Goal: Task Accomplishment & Management: Manage account settings

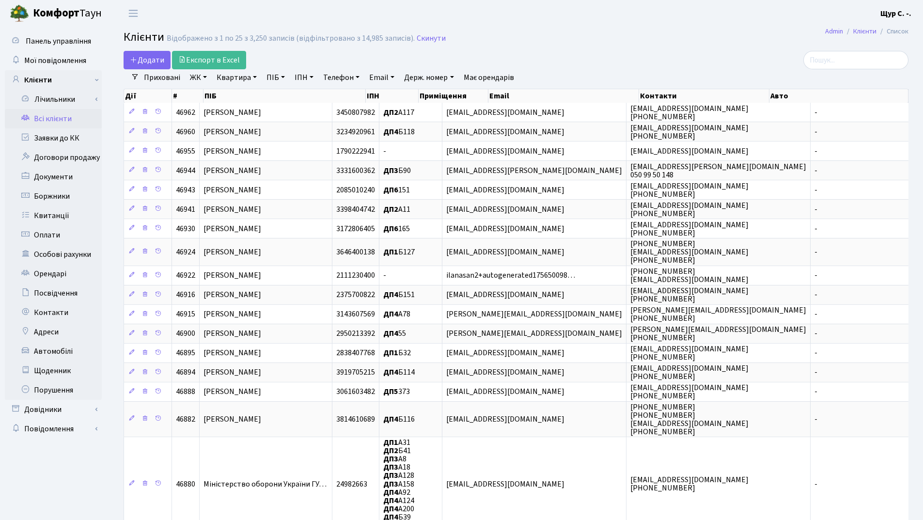
select select "25"
click at [243, 82] on link "Квартира" at bounding box center [237, 77] width 48 height 16
click at [234, 98] on input "text" at bounding box center [241, 96] width 57 height 18
type input "б34"
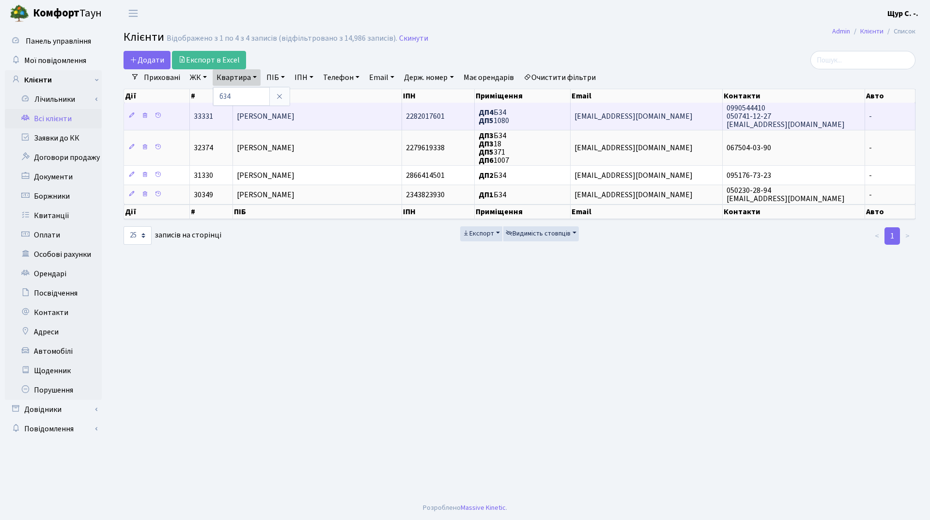
click at [256, 115] on span "[PERSON_NAME]" at bounding box center [266, 116] width 58 height 11
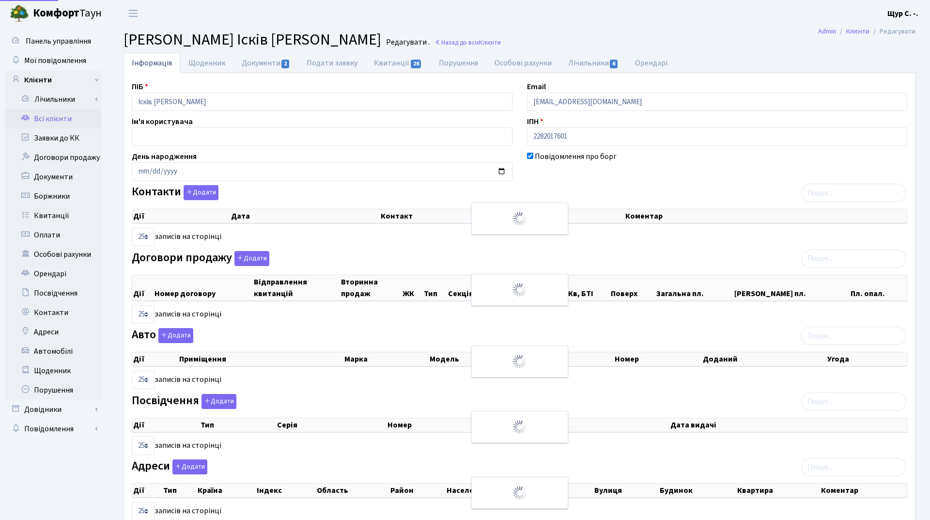
select select "25"
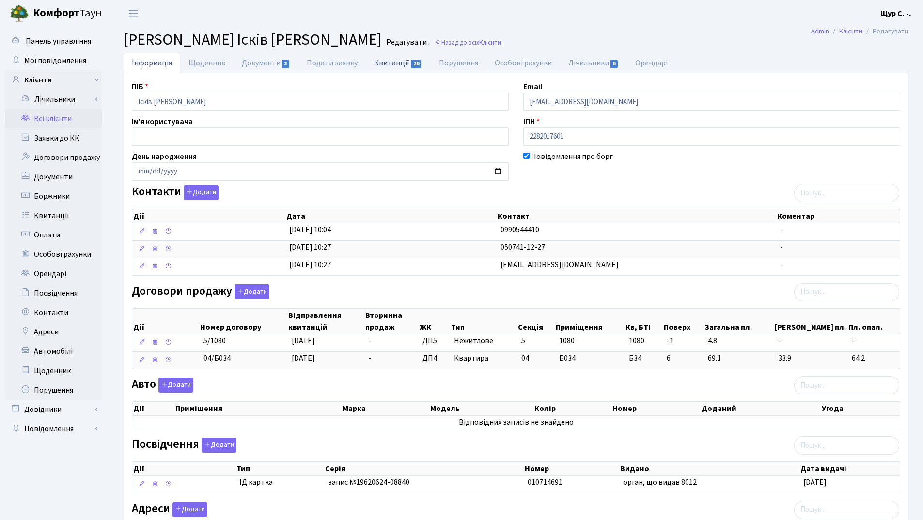
click at [390, 65] on link "Квитанції 26" at bounding box center [398, 63] width 64 height 20
select select "25"
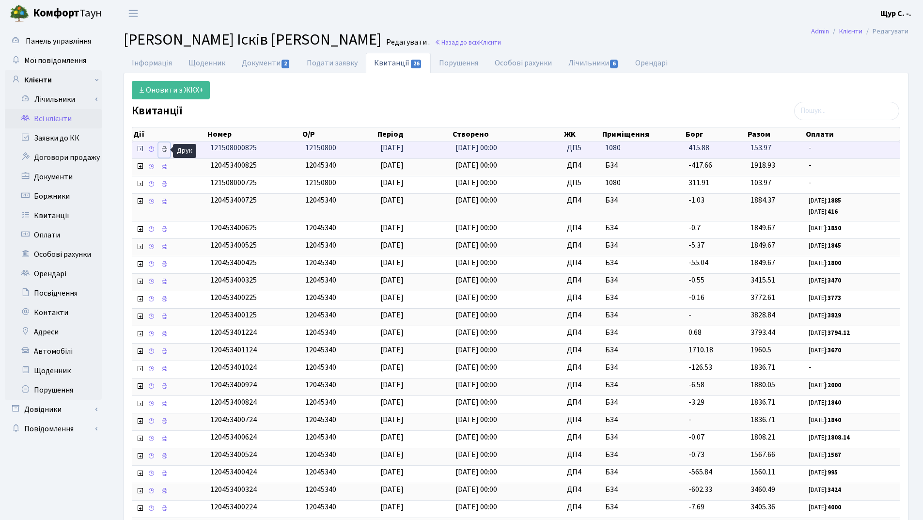
click at [165, 148] on icon at bounding box center [164, 149] width 7 height 7
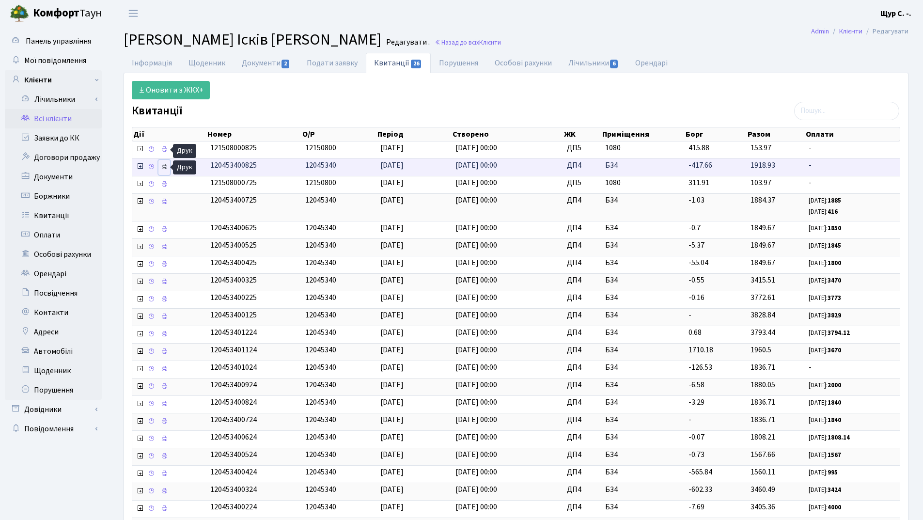
click at [159, 166] on link at bounding box center [164, 167] width 12 height 15
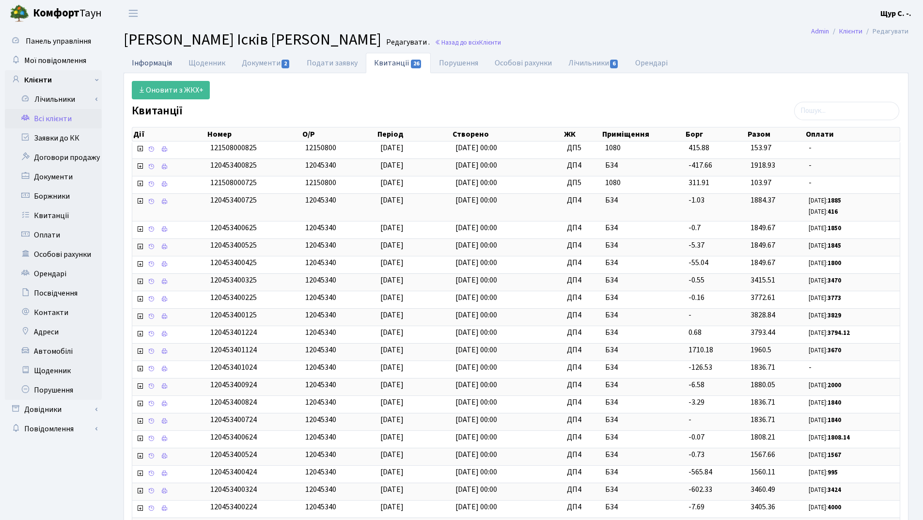
click at [152, 64] on link "Інформація" at bounding box center [152, 63] width 57 height 20
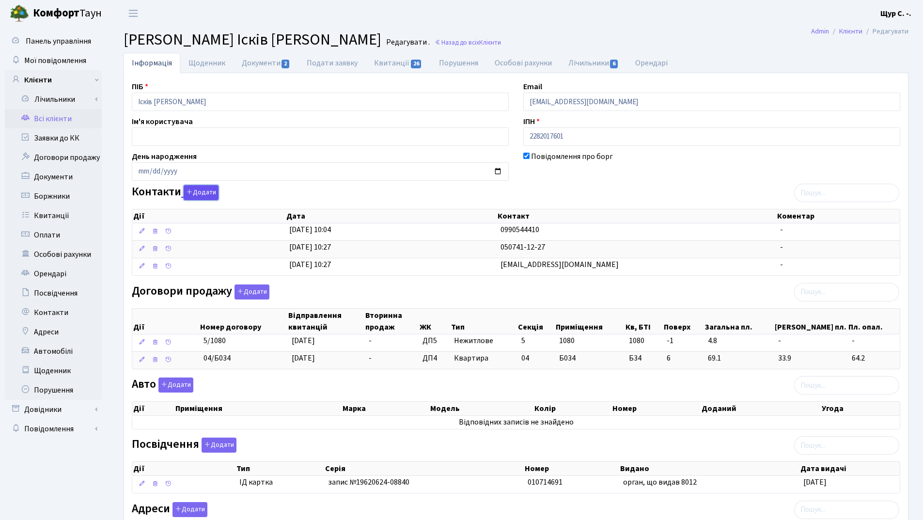
click at [201, 194] on button "Додати" at bounding box center [201, 192] width 35 height 15
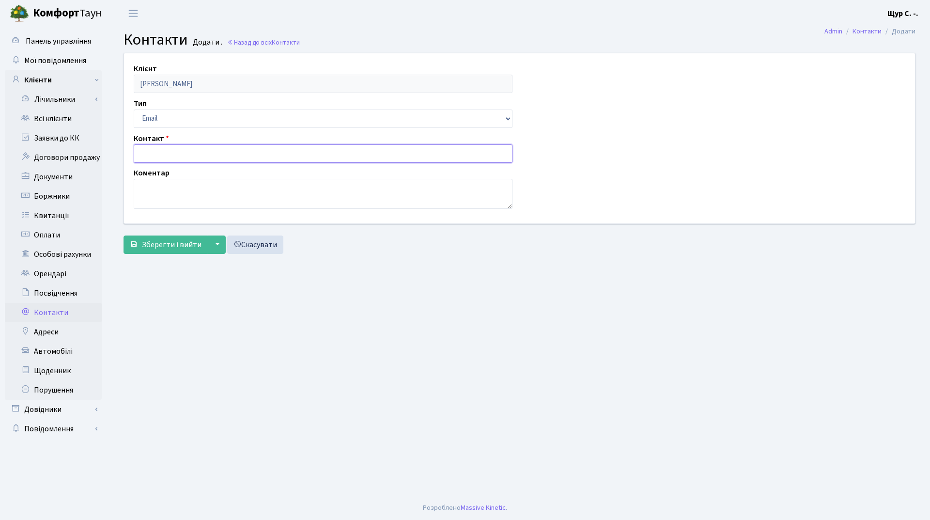
click at [155, 156] on input "text" at bounding box center [323, 153] width 379 height 18
type input "[EMAIL_ADDRESS][DOMAIN_NAME]"
click at [153, 250] on button "Зберегти і вийти" at bounding box center [166, 245] width 84 height 18
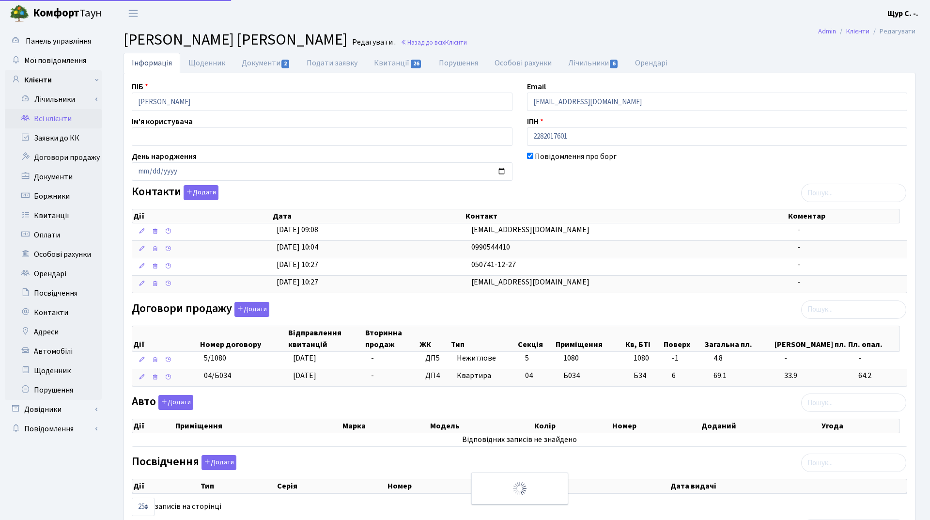
select select "25"
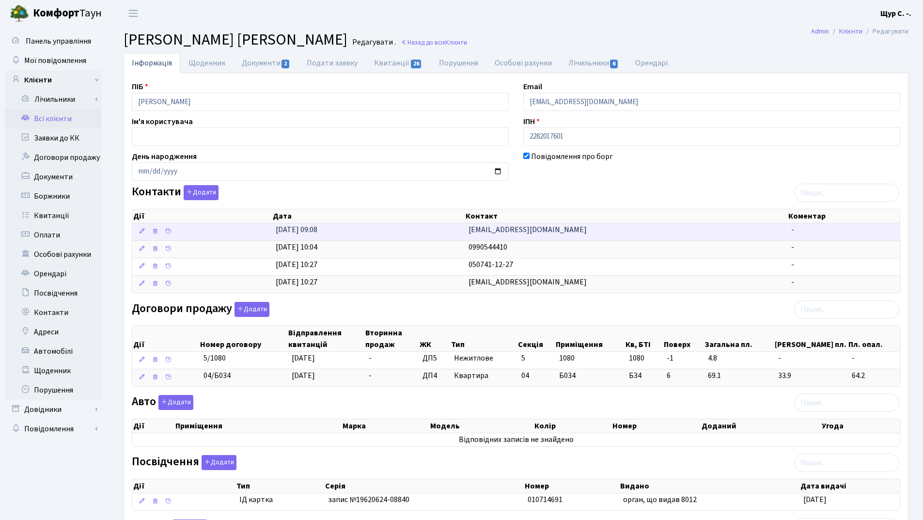
click at [334, 232] on td "10.09.2025, 09:08" at bounding box center [368, 231] width 193 height 17
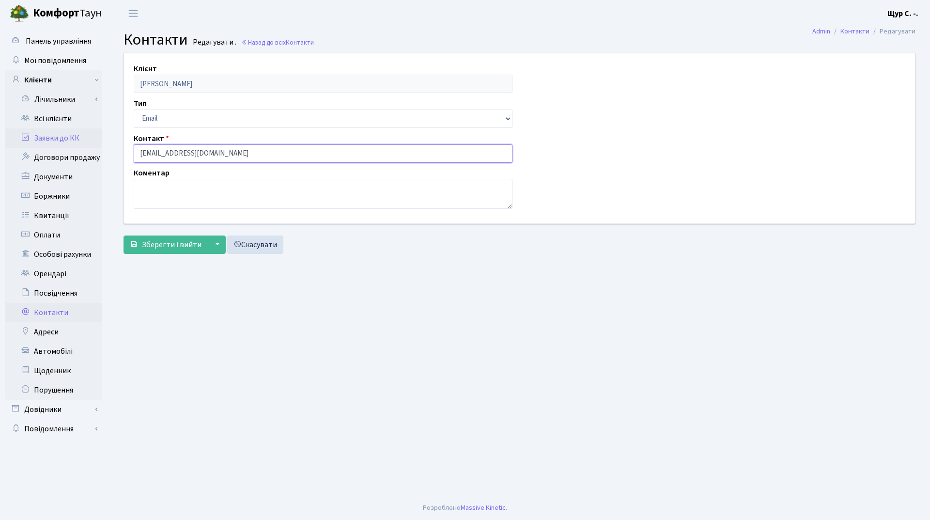
drag, startPoint x: 247, startPoint y: 151, endPoint x: 100, endPoint y: 144, distance: 147.0
click at [100, 144] on div "Панель управління Мої повідомлення Клієнти Лічильники Повірки" at bounding box center [465, 261] width 930 height 469
click at [191, 151] on input "bulavenkovikto34@gmail.com" at bounding box center [323, 153] width 379 height 18
type input "bulavenkoviktor4@gmail.com"
click at [166, 251] on button "Зберегти і вийти" at bounding box center [166, 245] width 84 height 18
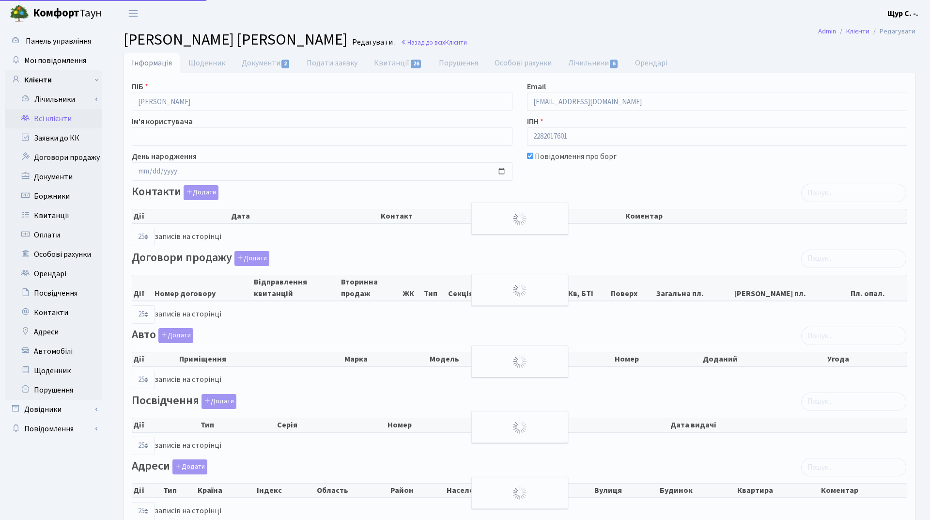
select select "25"
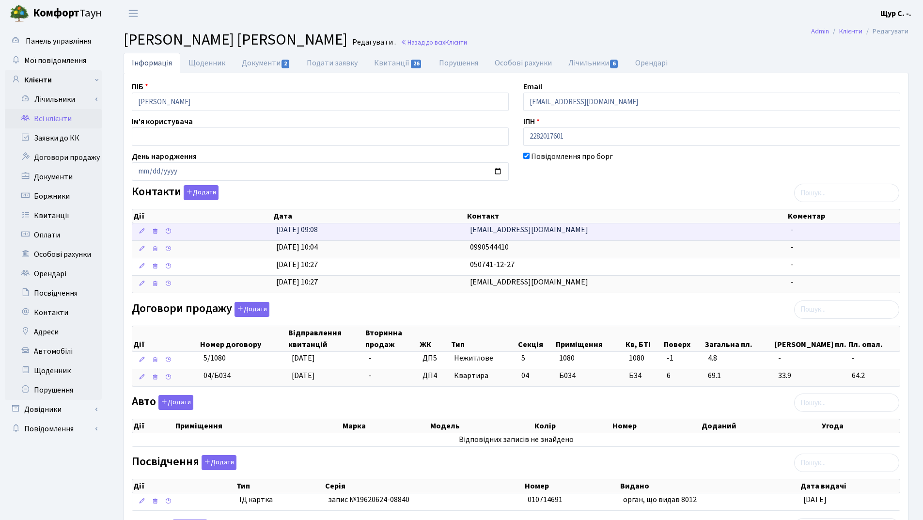
click at [387, 232] on td "[DATE] 09:08" at bounding box center [369, 231] width 194 height 17
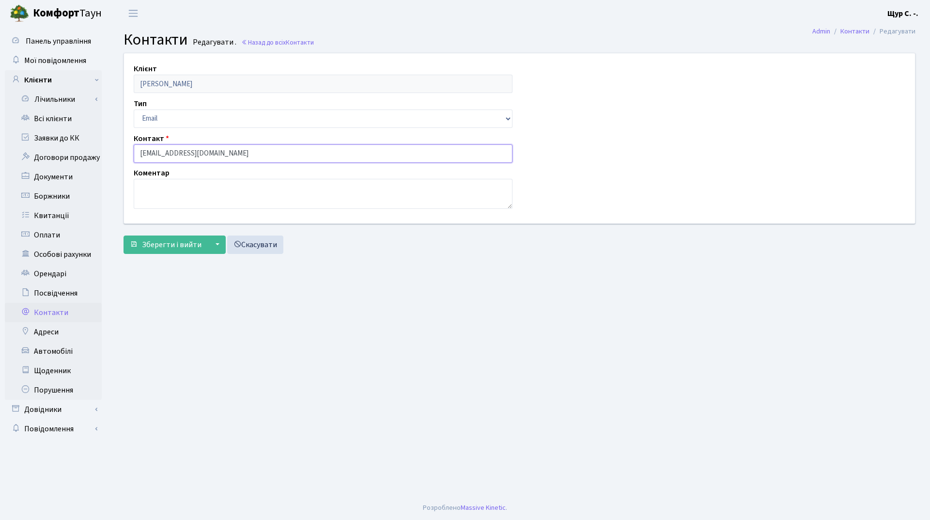
drag, startPoint x: 246, startPoint y: 157, endPoint x: 116, endPoint y: 150, distance: 130.1
click at [116, 150] on div "Клієнт Ісків Ірина Миколаївна Тип Email Телефон Контакт bulavenkoviktor4@gmail.…" at bounding box center [519, 155] width 807 height 205
click at [68, 122] on link "Всі клієнти" at bounding box center [53, 118] width 97 height 19
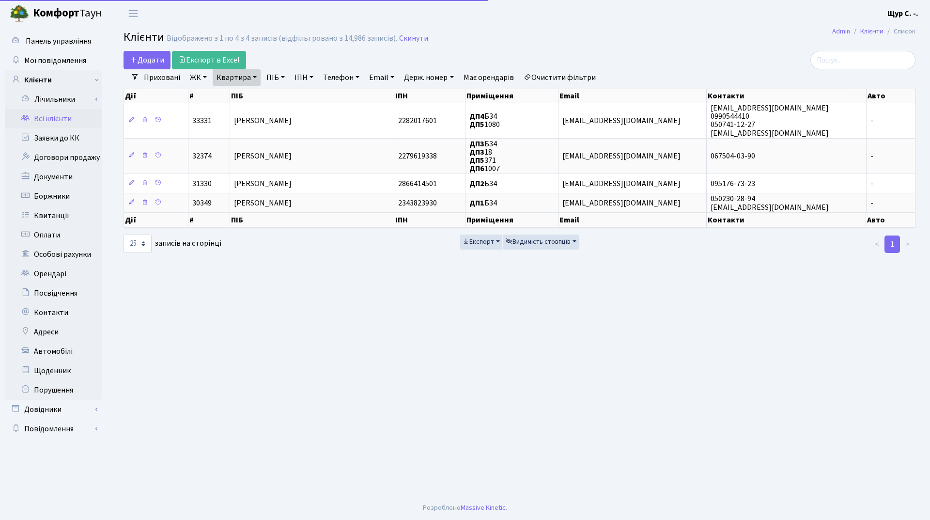
select select "25"
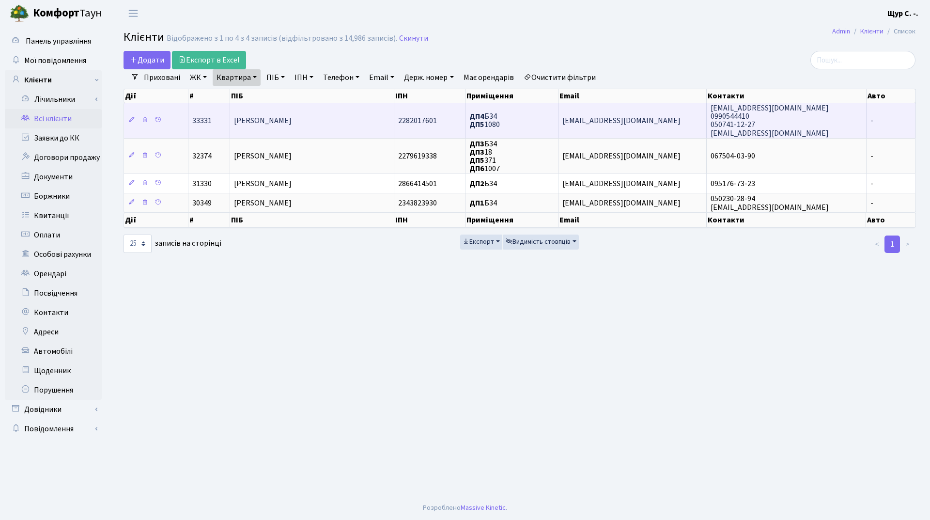
click at [269, 124] on span "[PERSON_NAME]" at bounding box center [263, 120] width 58 height 11
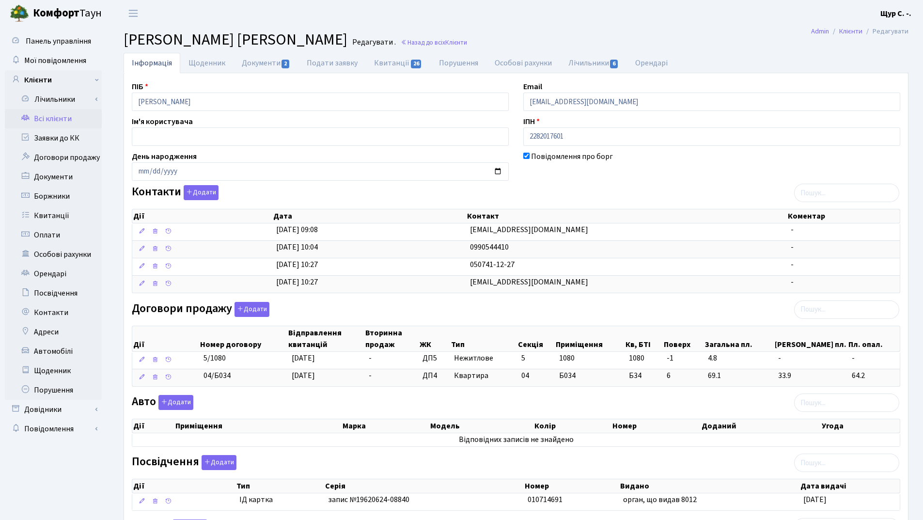
click at [55, 119] on link "Всі клієнти" at bounding box center [53, 118] width 97 height 19
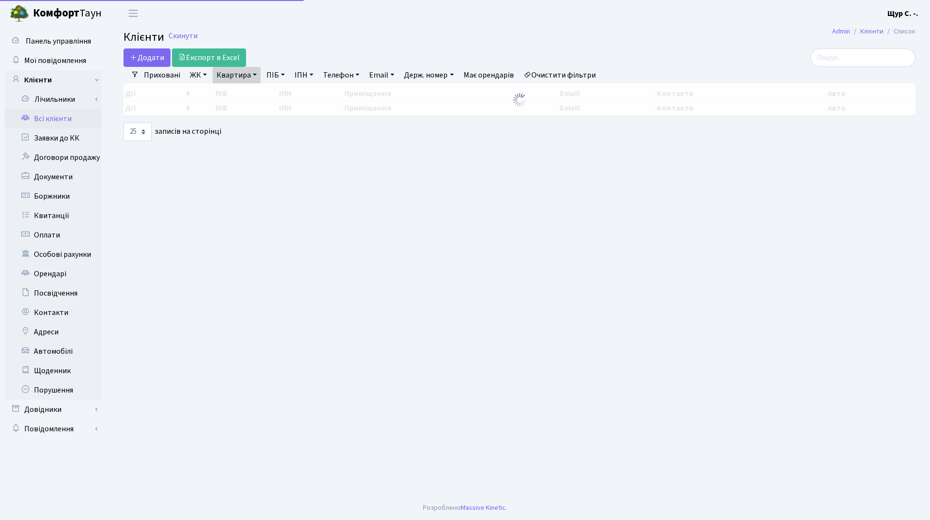
select select "25"
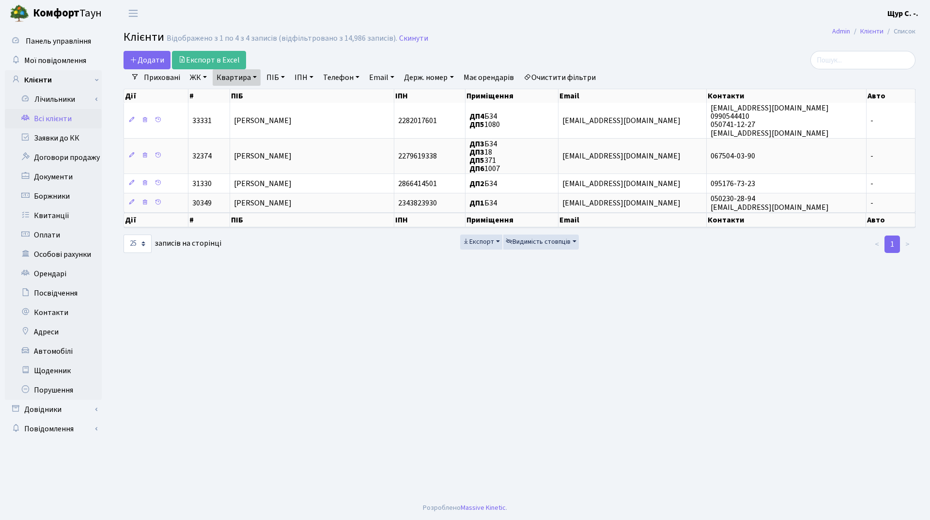
click at [255, 75] on link "Квартира" at bounding box center [237, 77] width 48 height 16
click at [252, 94] on input "б34" at bounding box center [241, 96] width 57 height 18
type input "б"
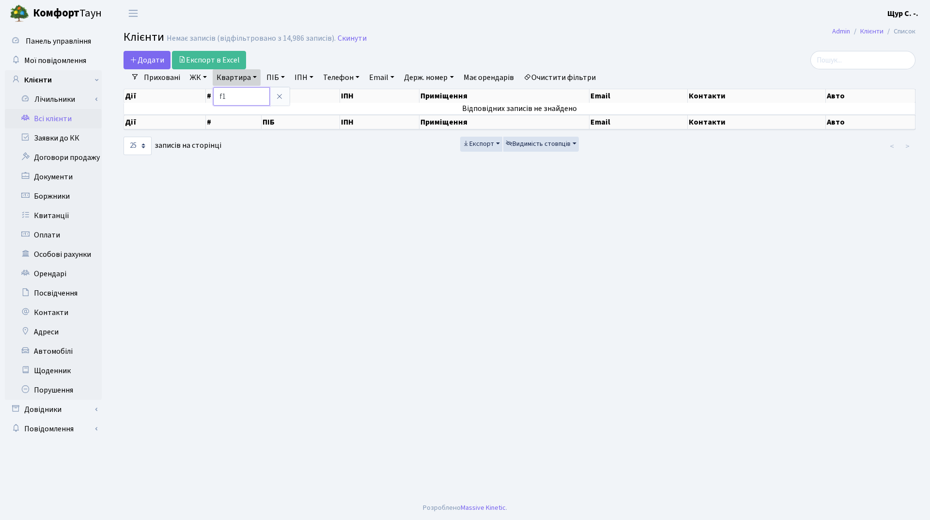
type input "f"
type input "а161"
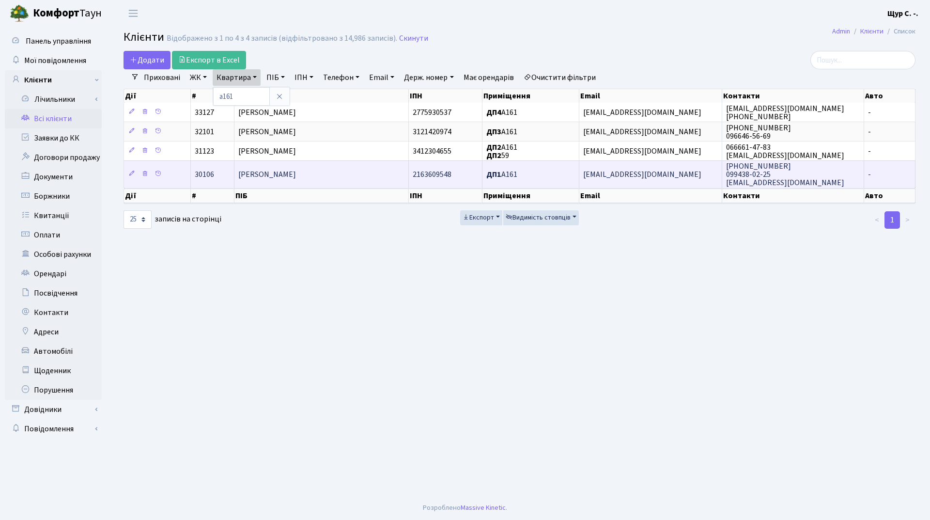
click at [256, 175] on span "[PERSON_NAME]" at bounding box center [267, 174] width 58 height 11
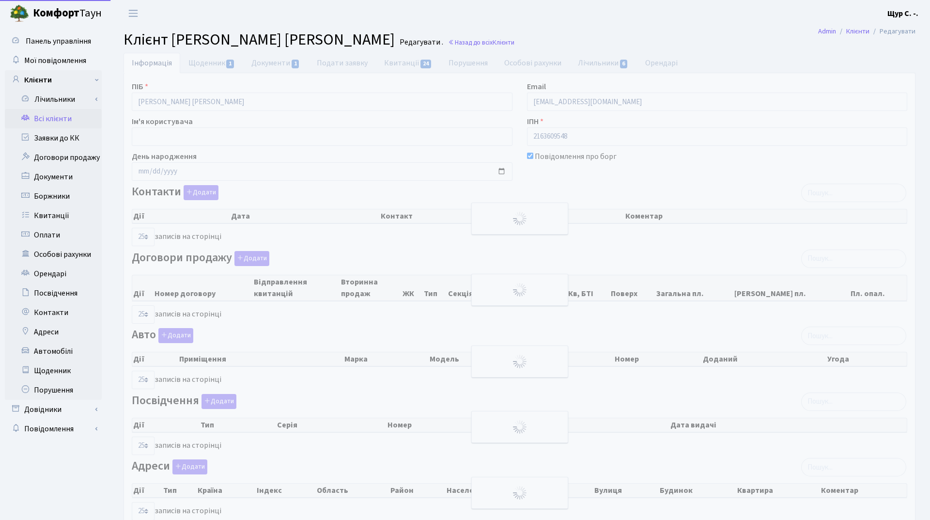
select select "25"
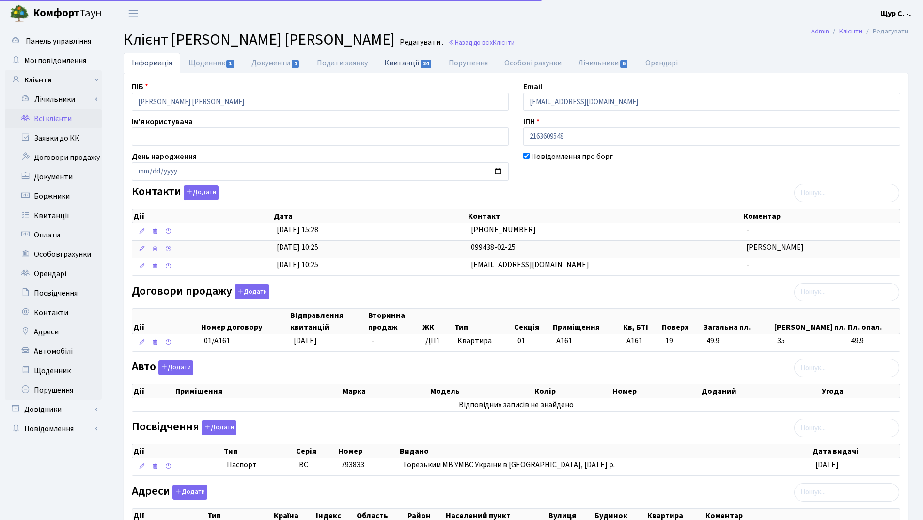
click at [402, 59] on link "Квитанції 24" at bounding box center [408, 63] width 64 height 20
select select "25"
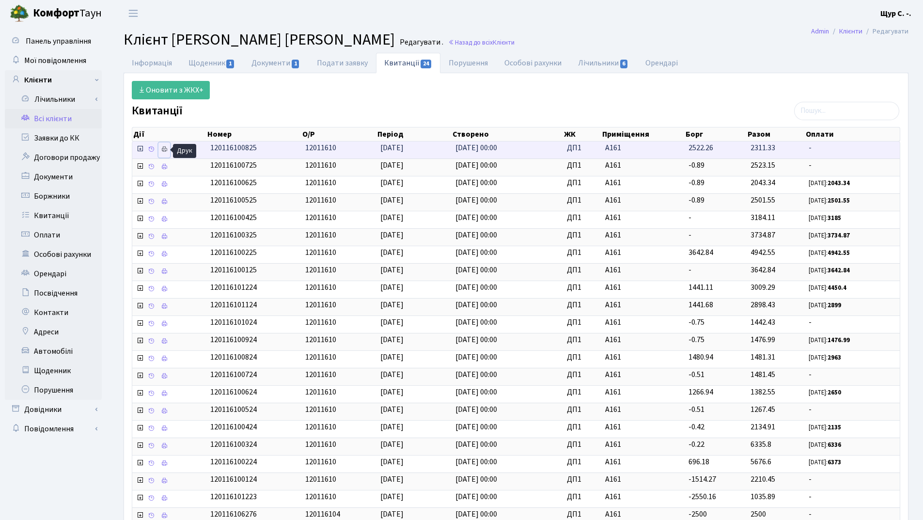
click at [160, 150] on link at bounding box center [164, 149] width 12 height 15
click at [71, 119] on link "Всі клієнти" at bounding box center [53, 118] width 97 height 19
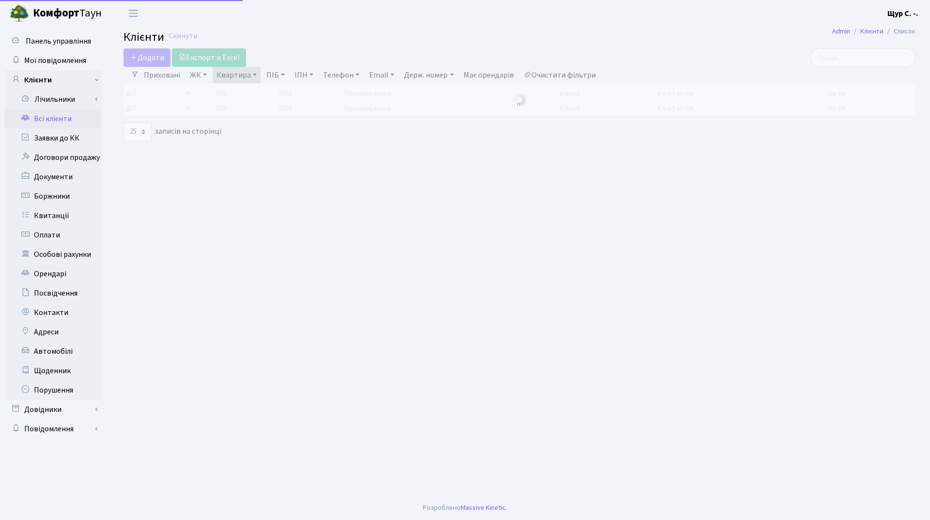
select select "25"
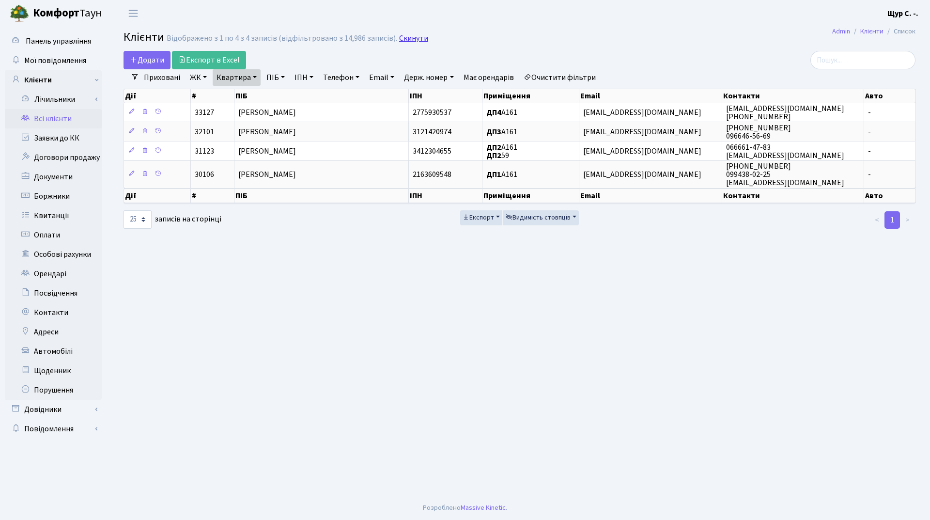
click at [402, 37] on link "Скинути" at bounding box center [413, 38] width 29 height 9
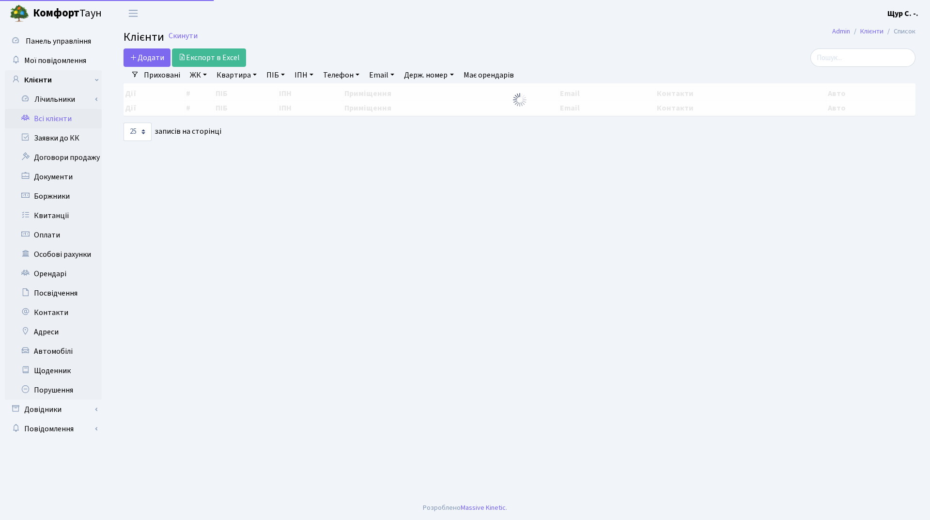
select select "25"
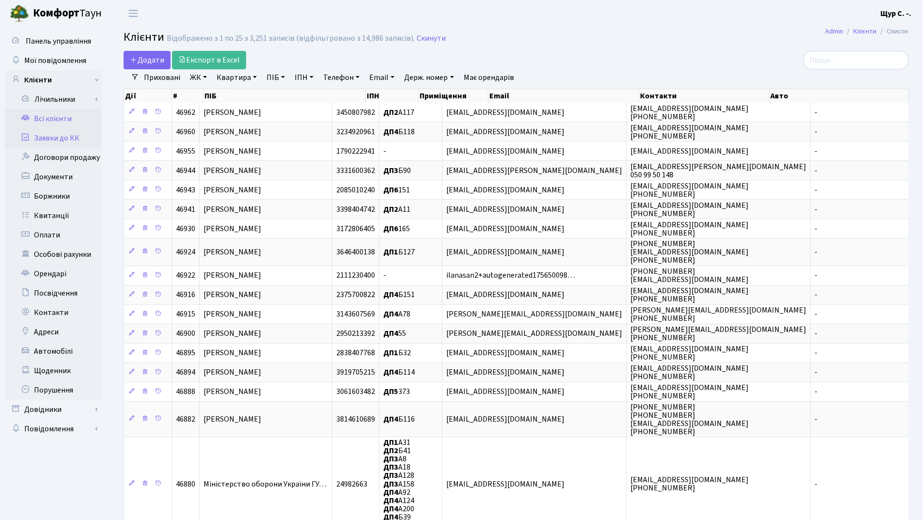
click at [78, 140] on link "Заявки до КК" at bounding box center [53, 137] width 97 height 19
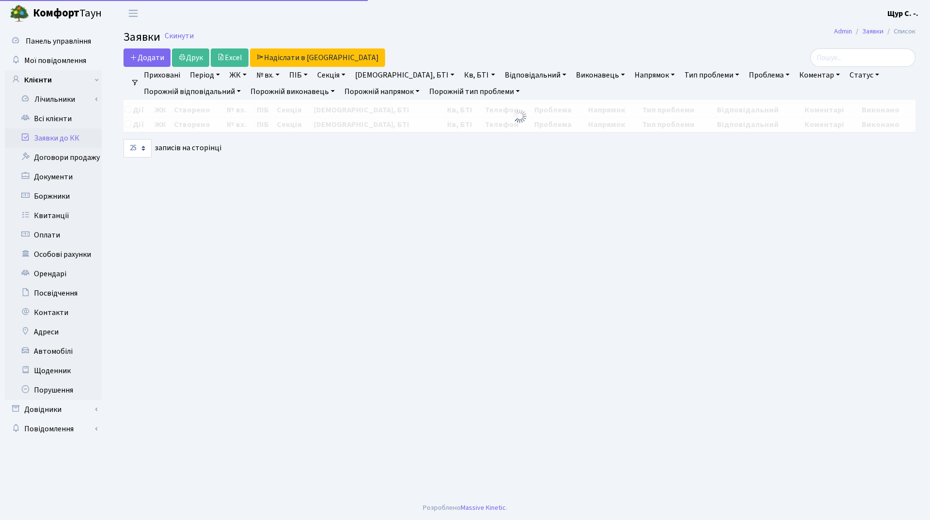
select select "25"
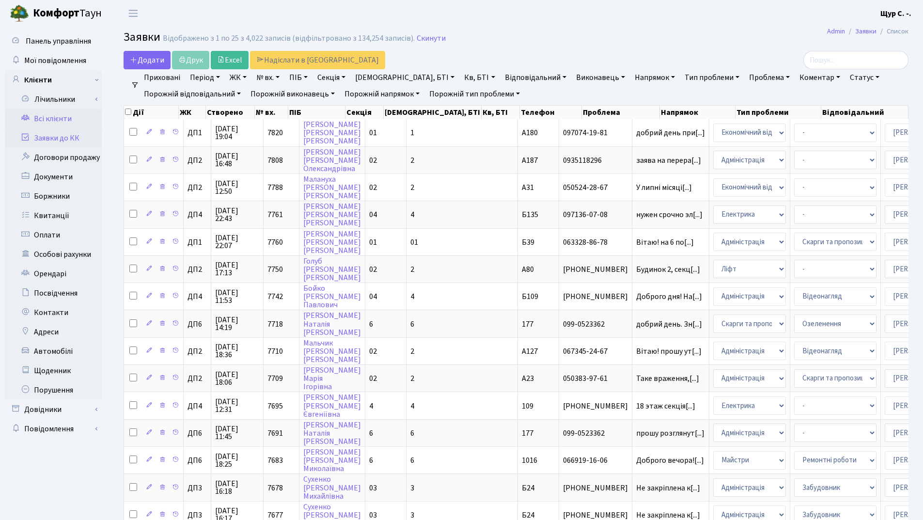
click at [52, 121] on link "Всі клієнти" at bounding box center [53, 118] width 97 height 19
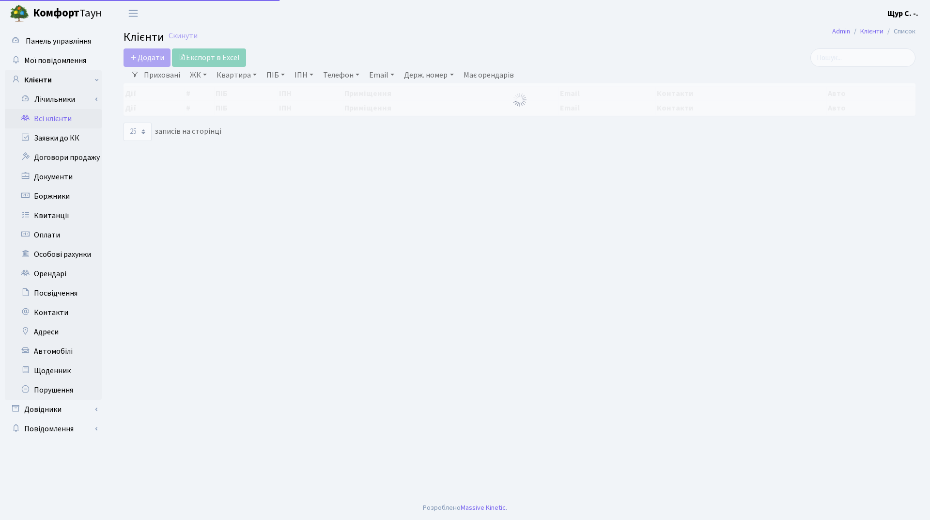
select select "25"
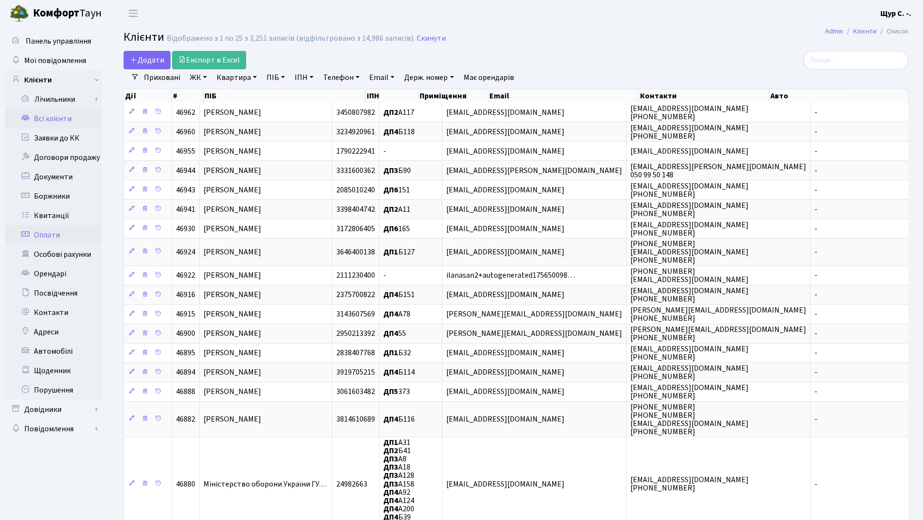
click at [65, 238] on link "Оплати" at bounding box center [53, 234] width 97 height 19
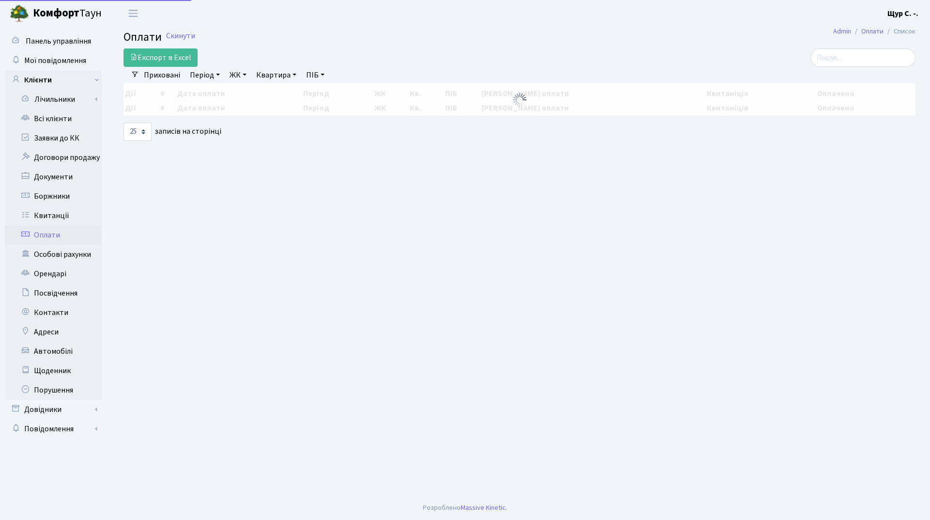
select select "25"
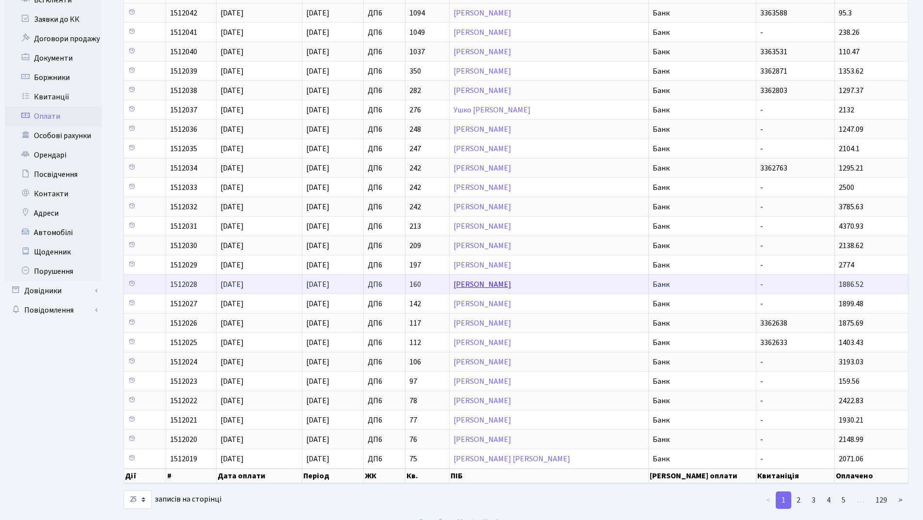
scroll to position [133, 0]
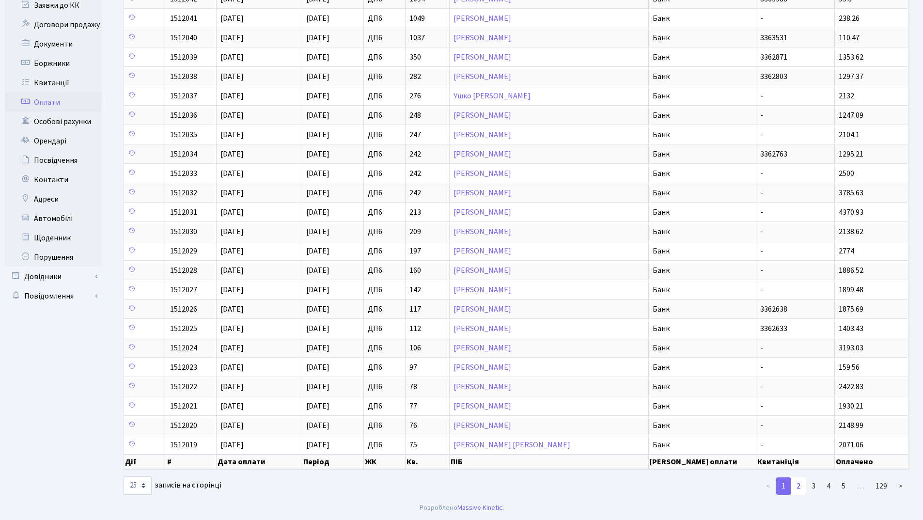
click at [801, 485] on link "2" at bounding box center [799, 485] width 16 height 17
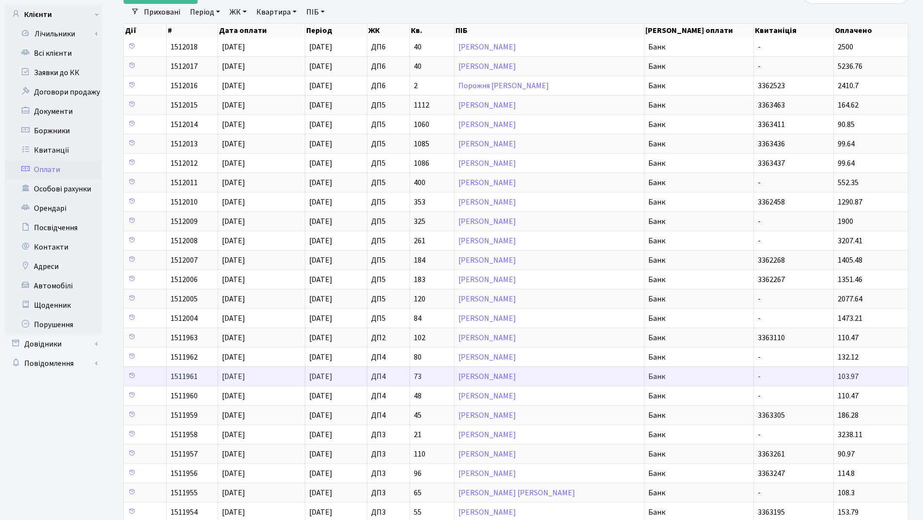
scroll to position [0, 0]
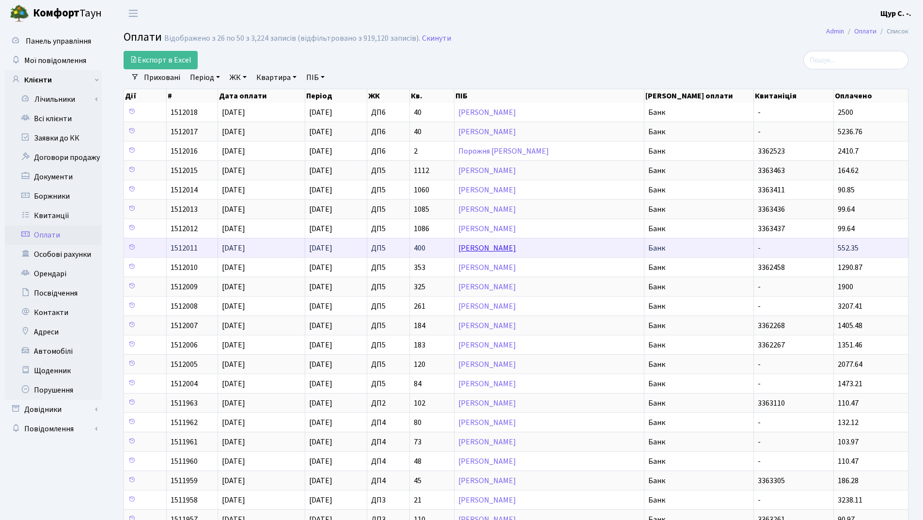
click at [516, 251] on link "[PERSON_NAME]" at bounding box center [487, 248] width 58 height 11
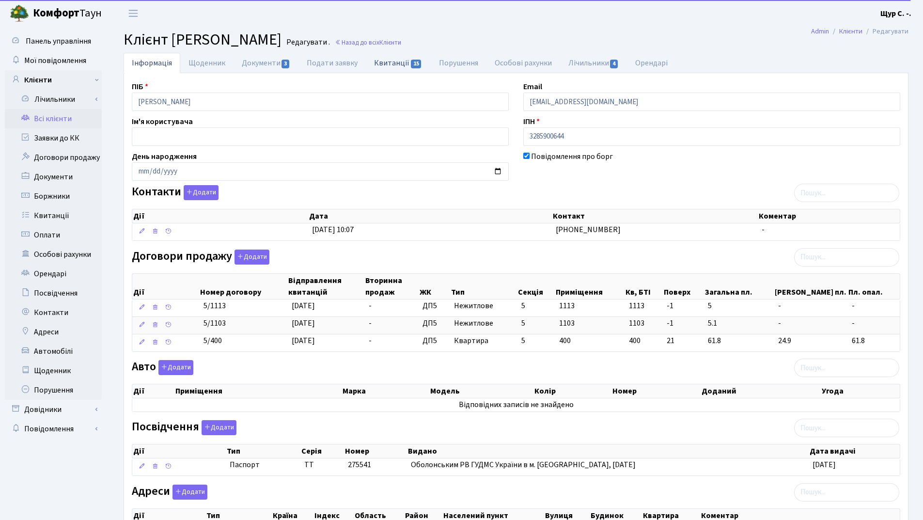
click at [378, 60] on link "Квитанції 15" at bounding box center [398, 63] width 64 height 20
select select "25"
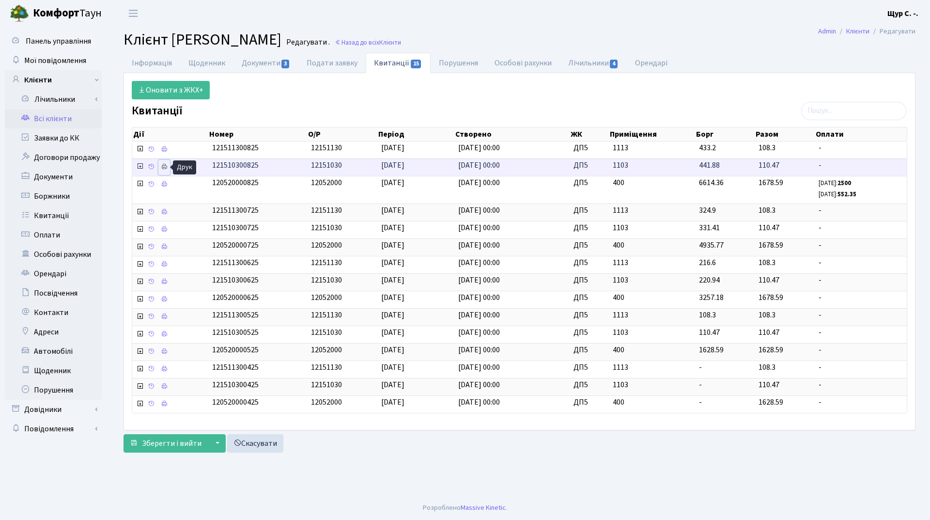
click at [159, 161] on link at bounding box center [164, 167] width 12 height 15
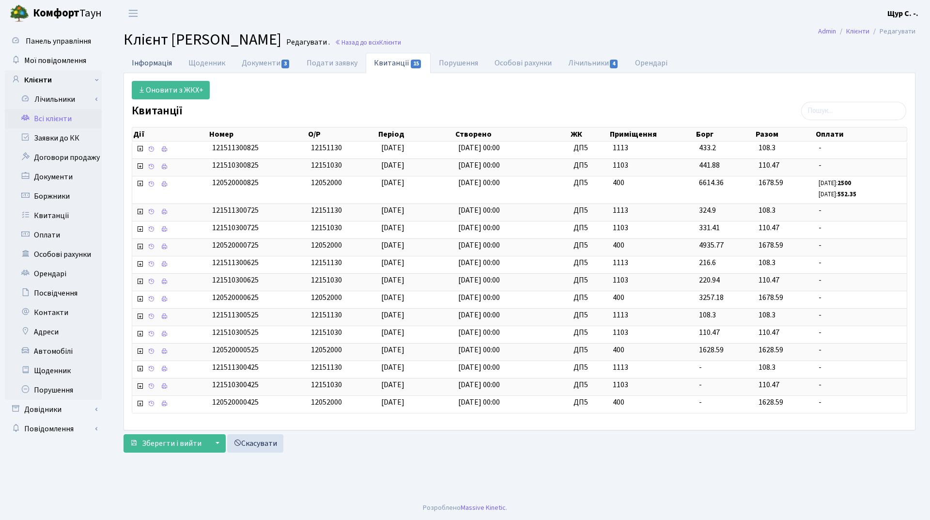
click at [154, 64] on link "Інформація" at bounding box center [152, 63] width 57 height 20
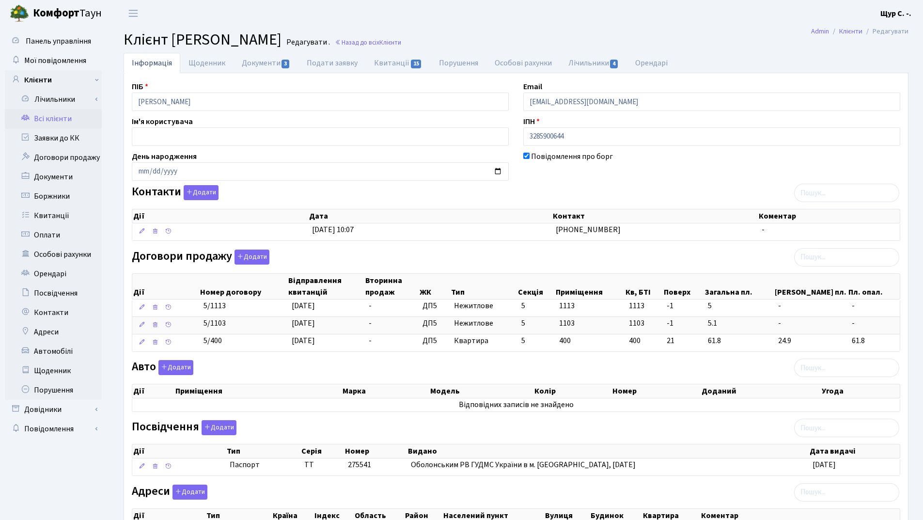
click at [56, 120] on link "Всі клієнти" at bounding box center [53, 118] width 97 height 19
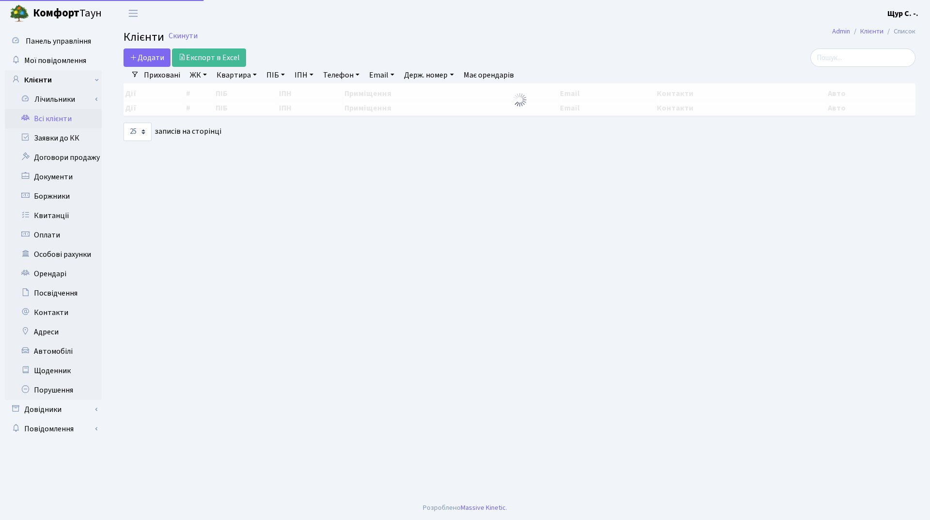
select select "25"
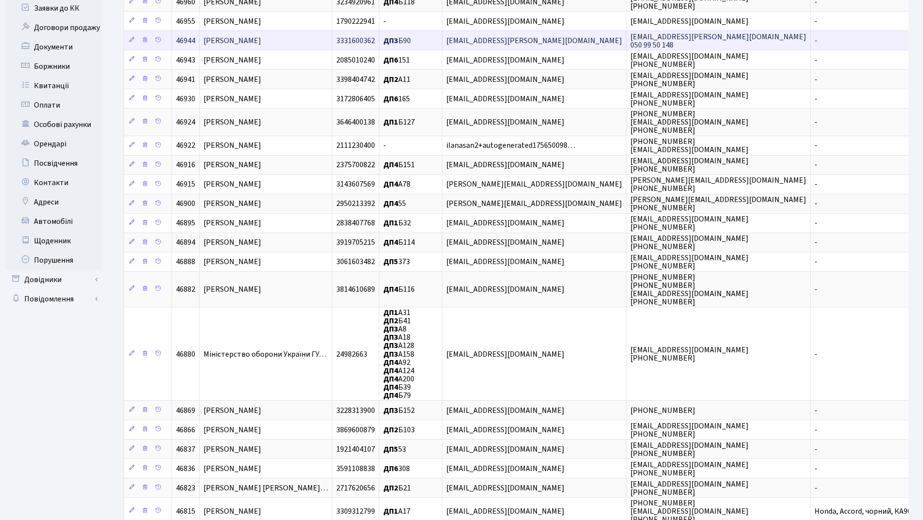
scroll to position [45, 0]
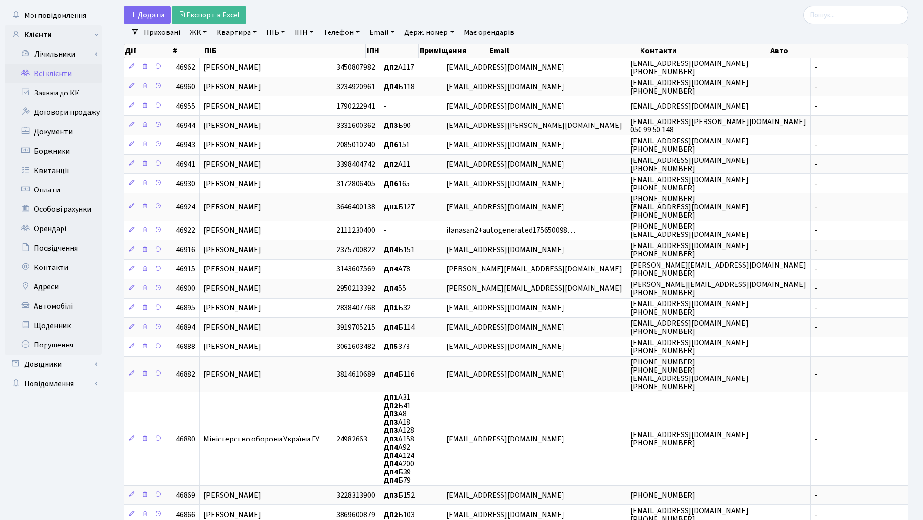
click at [682, 21] on div at bounding box center [783, 15] width 252 height 18
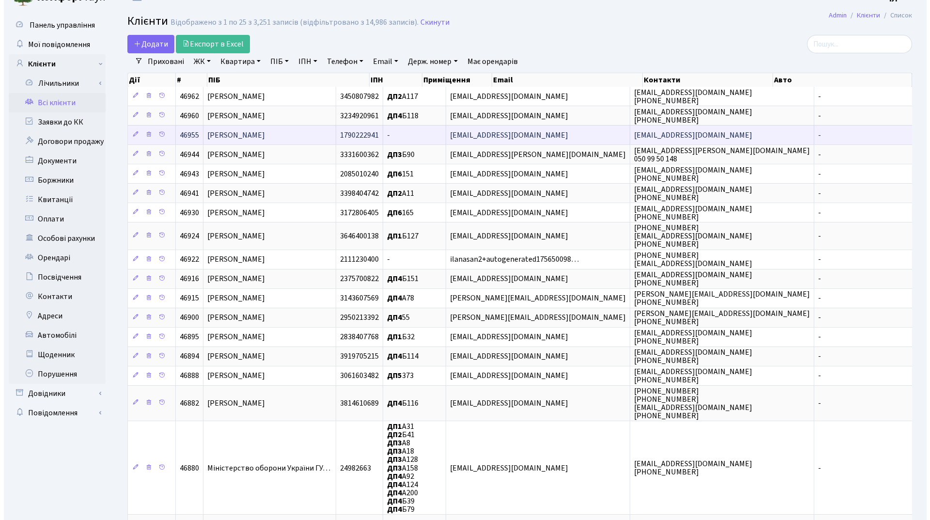
scroll to position [0, 0]
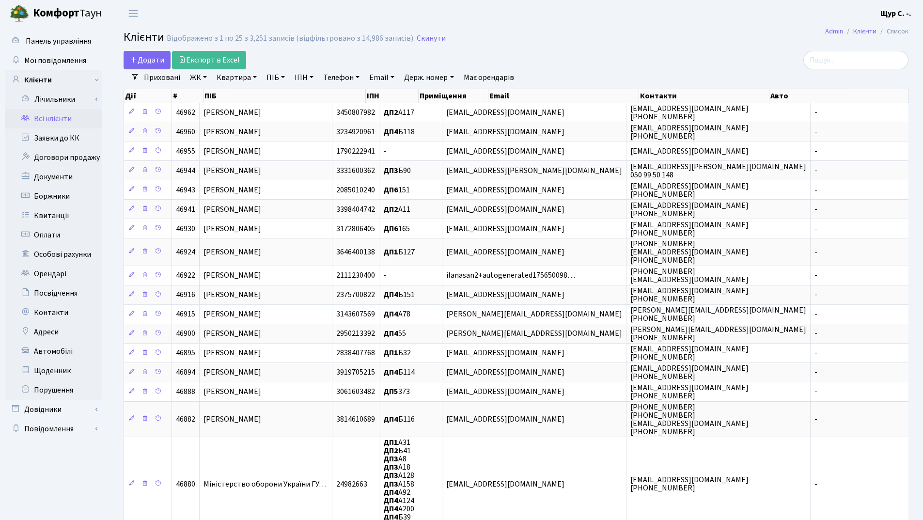
click at [234, 79] on link "Квартира" at bounding box center [237, 77] width 48 height 16
type input "а25"
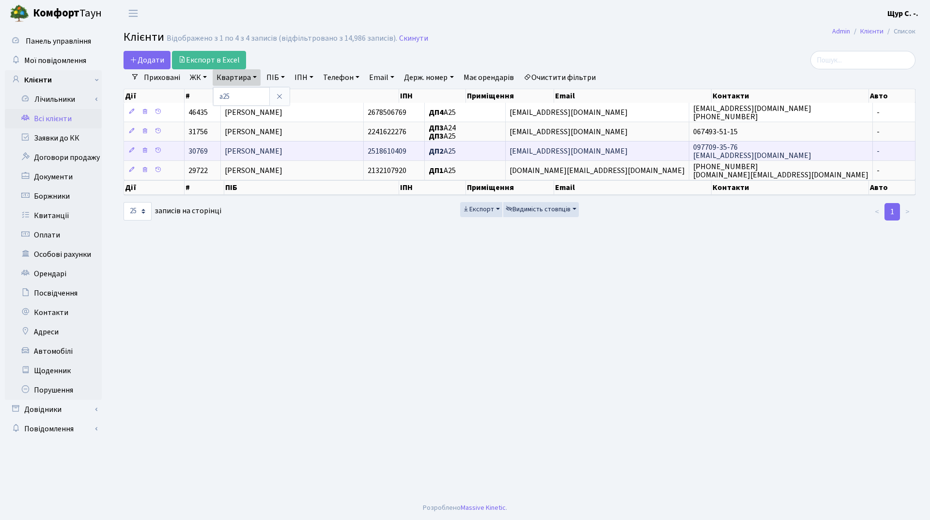
click at [252, 153] on span "Чуловська Олена Геннадіївна" at bounding box center [254, 151] width 58 height 11
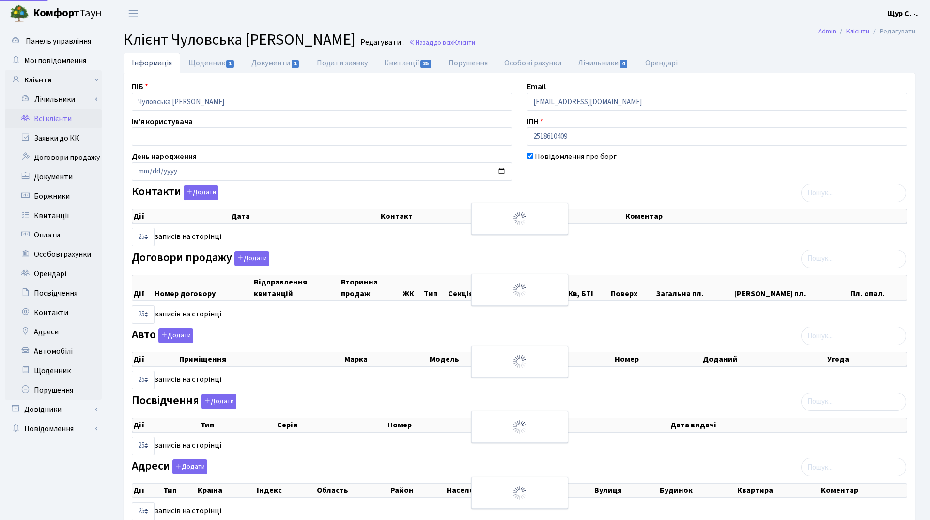
select select "25"
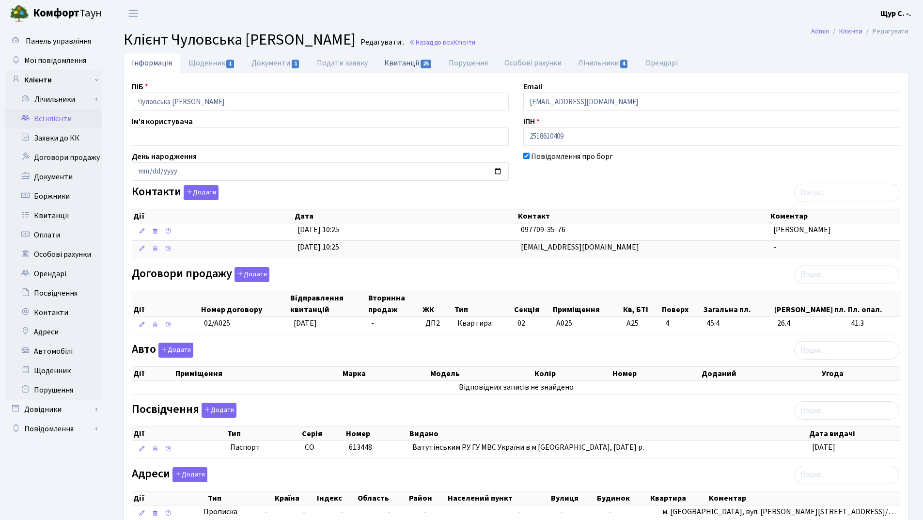
click at [406, 64] on link "Квитанції 25" at bounding box center [408, 63] width 64 height 20
select select "25"
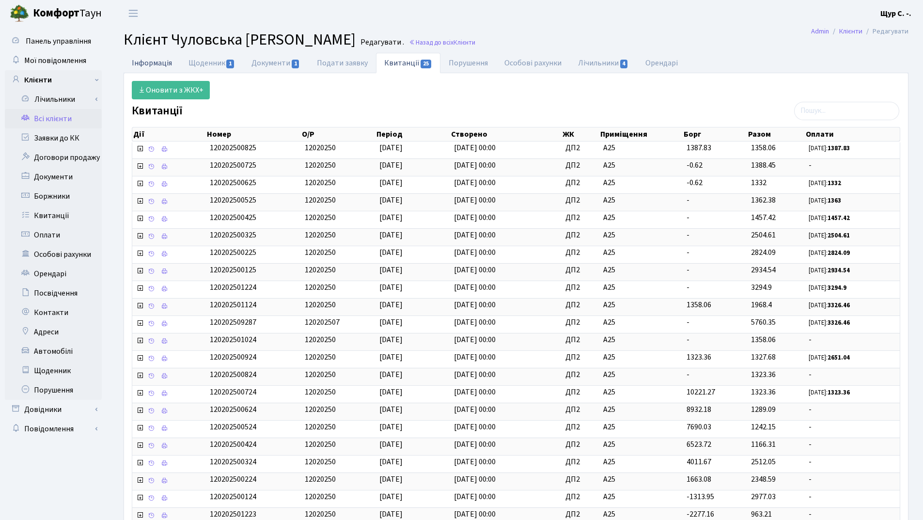
click at [167, 60] on link "Інформація" at bounding box center [152, 63] width 57 height 20
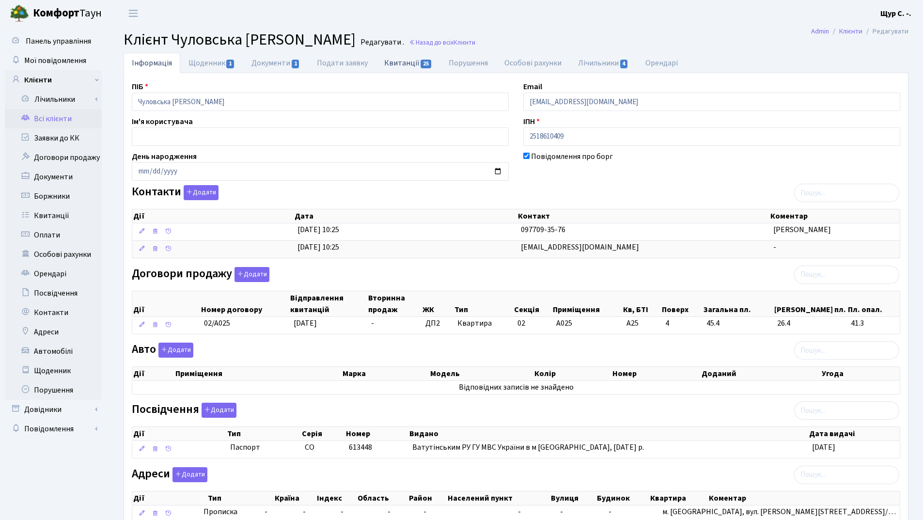
click at [396, 62] on link "Квитанції 25" at bounding box center [408, 63] width 64 height 20
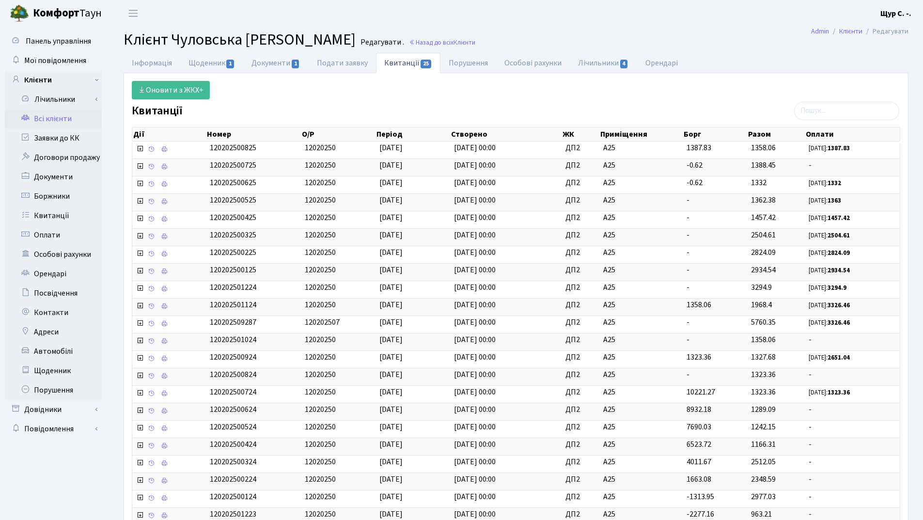
click at [61, 119] on link "Всі клієнти" at bounding box center [53, 118] width 97 height 19
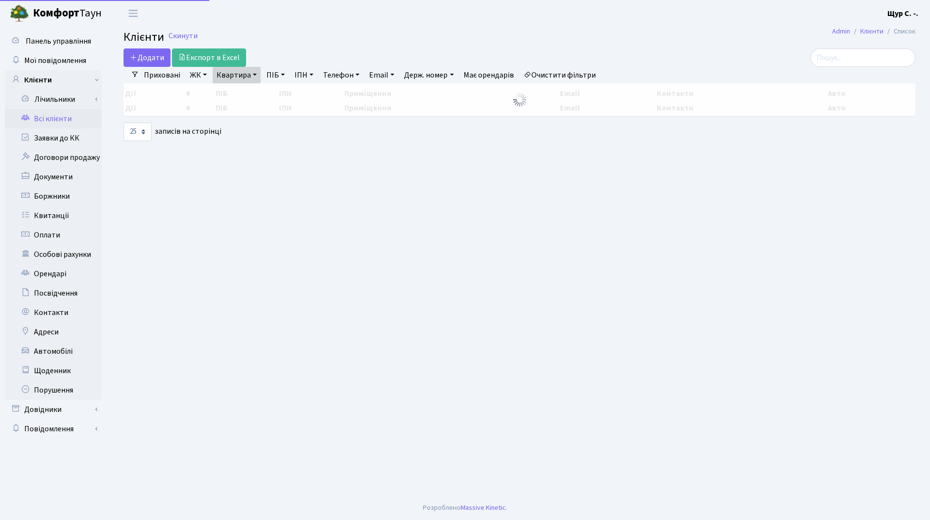
select select "25"
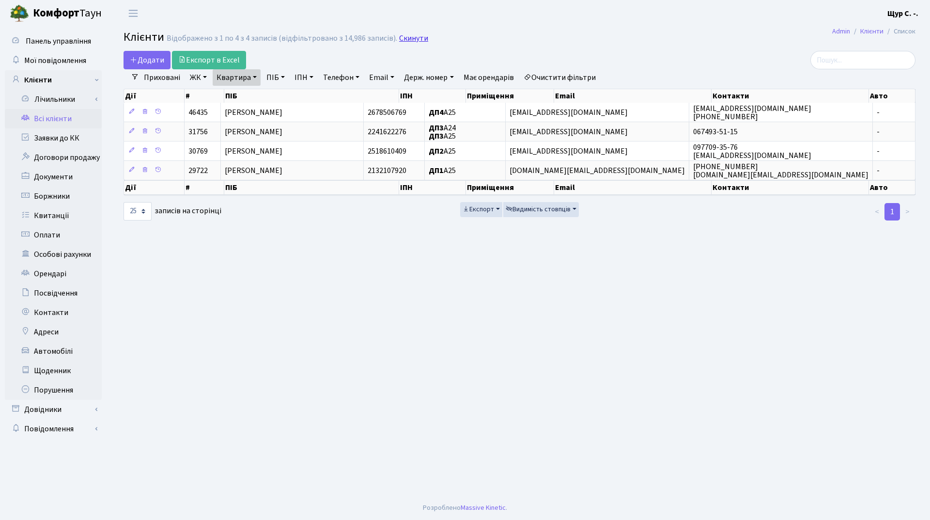
click at [405, 41] on link "Скинути" at bounding box center [413, 38] width 29 height 9
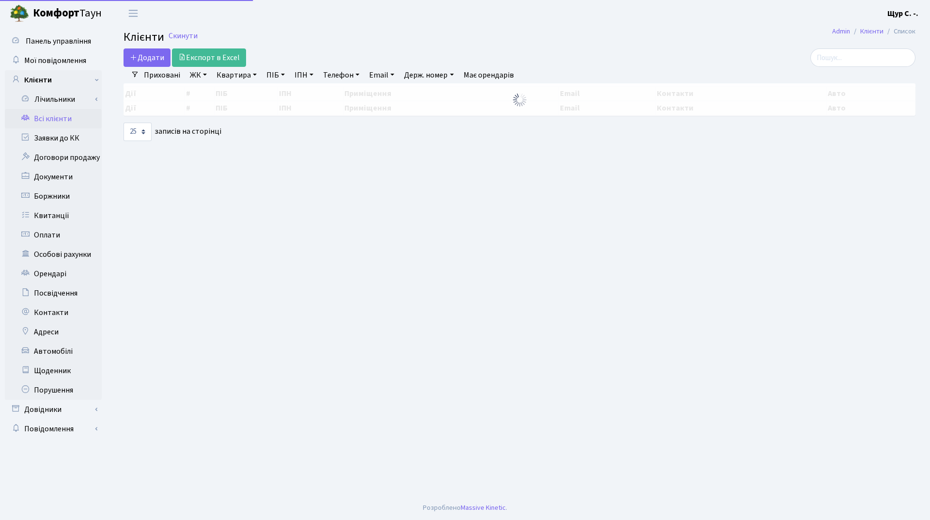
select select "25"
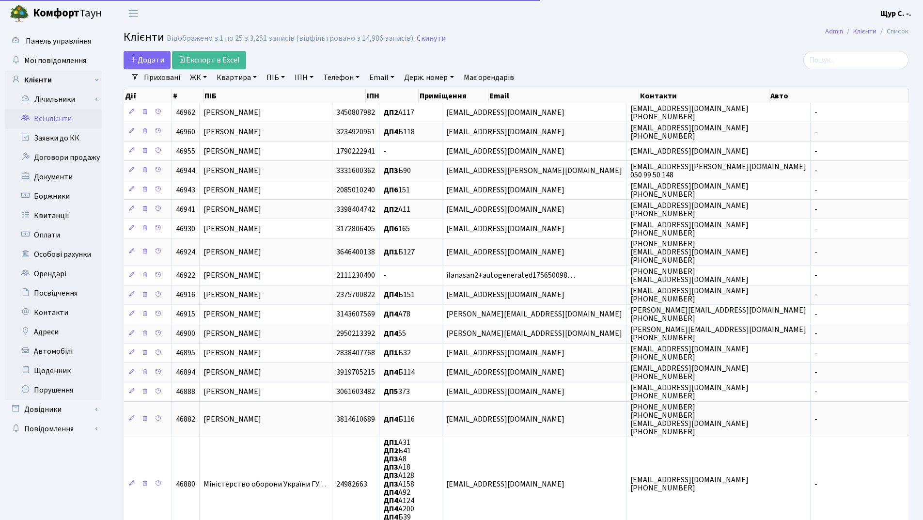
click at [258, 75] on link "Квартира" at bounding box center [237, 77] width 48 height 16
type input "а6"
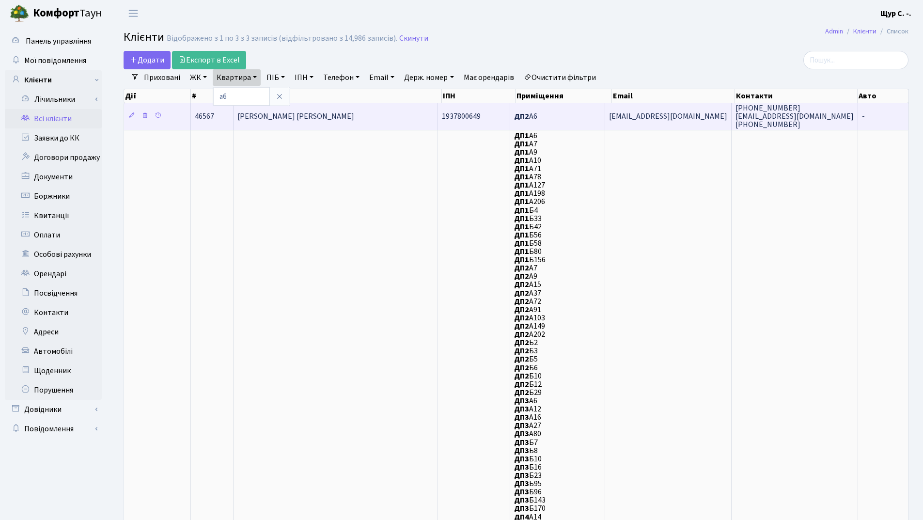
click at [293, 108] on td "[PERSON_NAME] [PERSON_NAME]" at bounding box center [336, 116] width 205 height 27
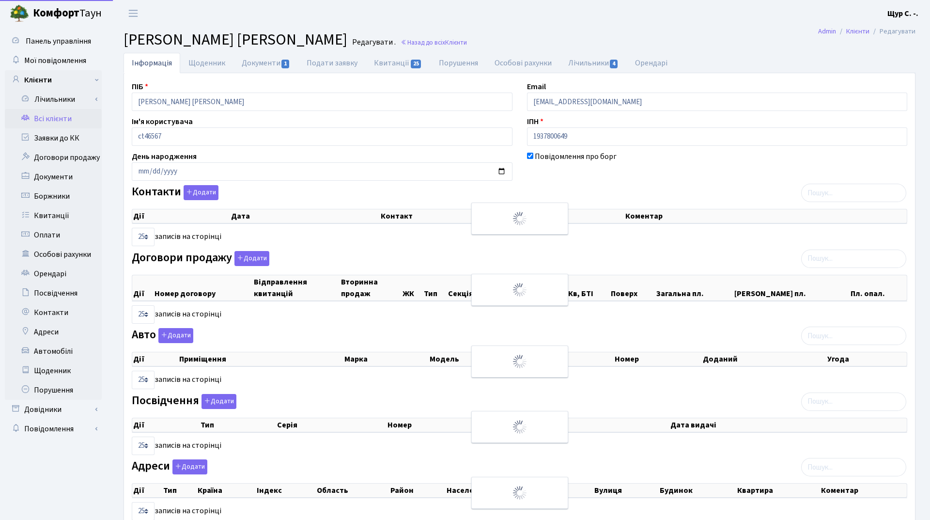
select select "25"
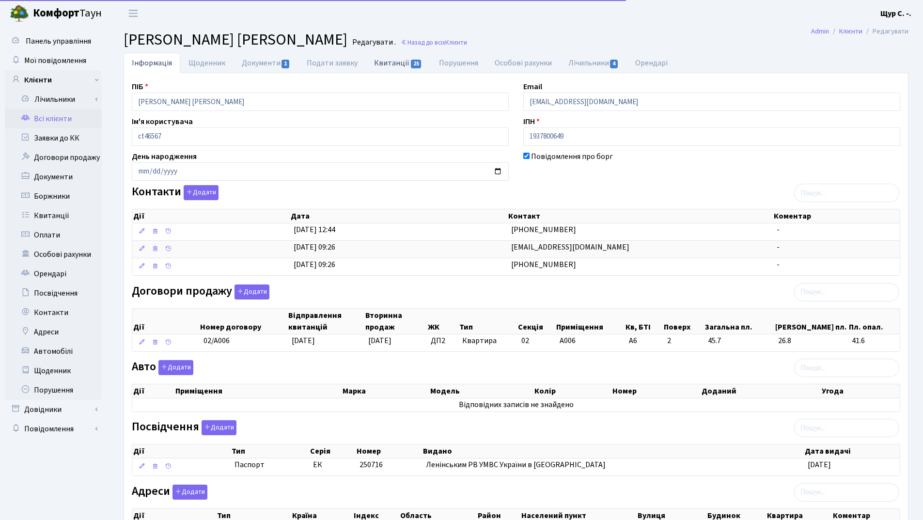
click at [397, 60] on link "Квитанції 25" at bounding box center [398, 63] width 64 height 20
select select "25"
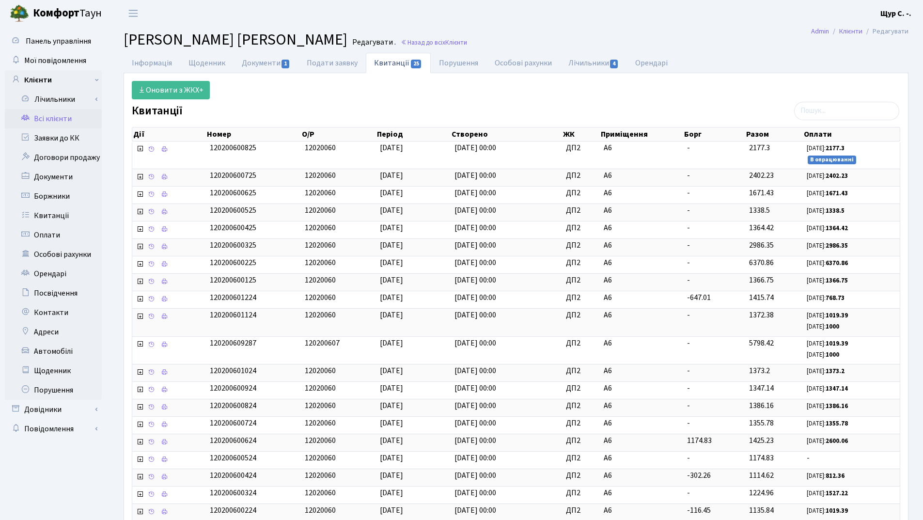
click at [54, 124] on link "Всі клієнти" at bounding box center [53, 118] width 97 height 19
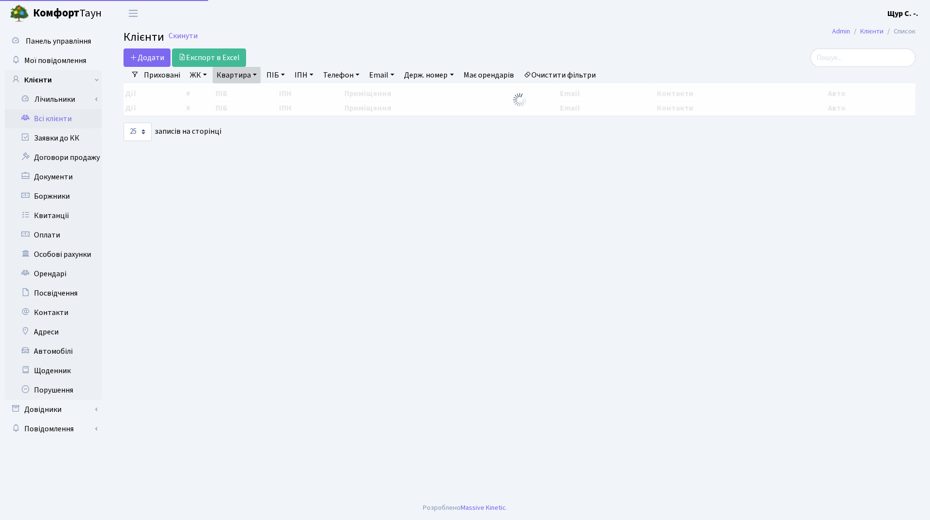
select select "25"
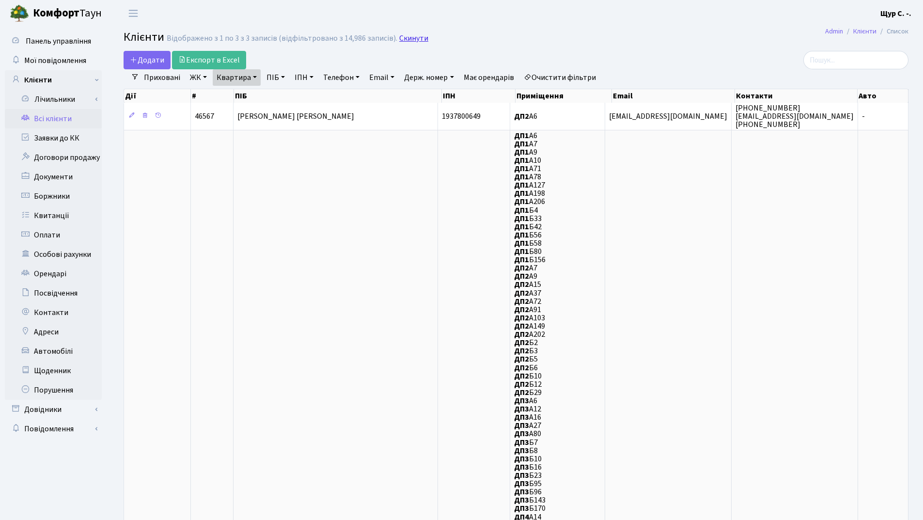
click at [407, 39] on link "Скинути" at bounding box center [413, 38] width 29 height 9
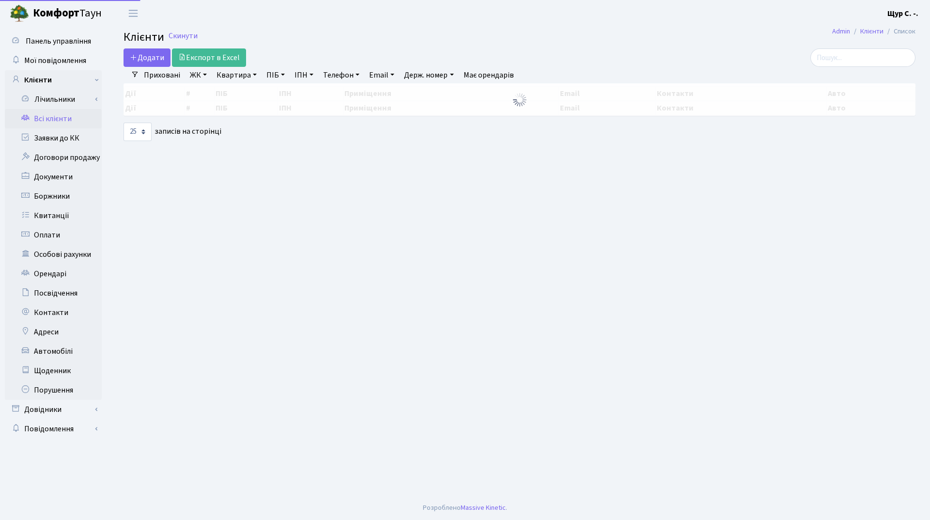
select select "25"
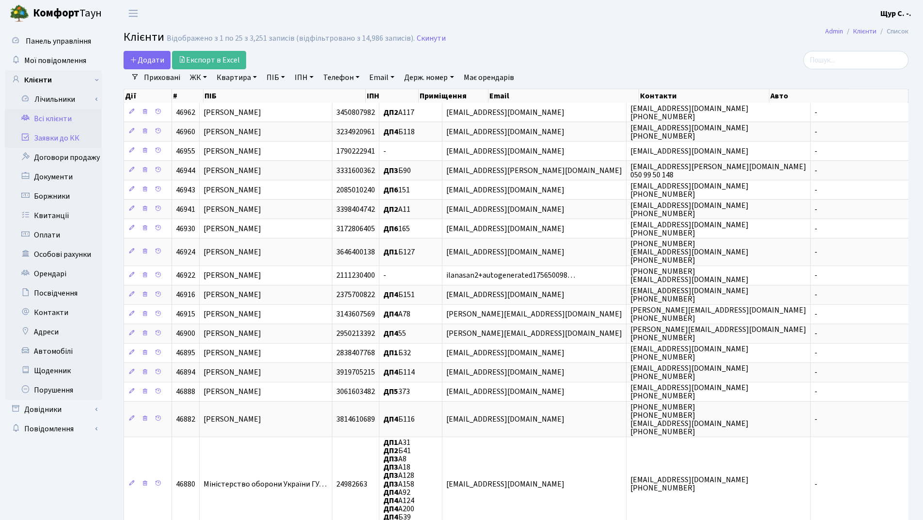
click at [47, 144] on link "Заявки до КК" at bounding box center [53, 137] width 97 height 19
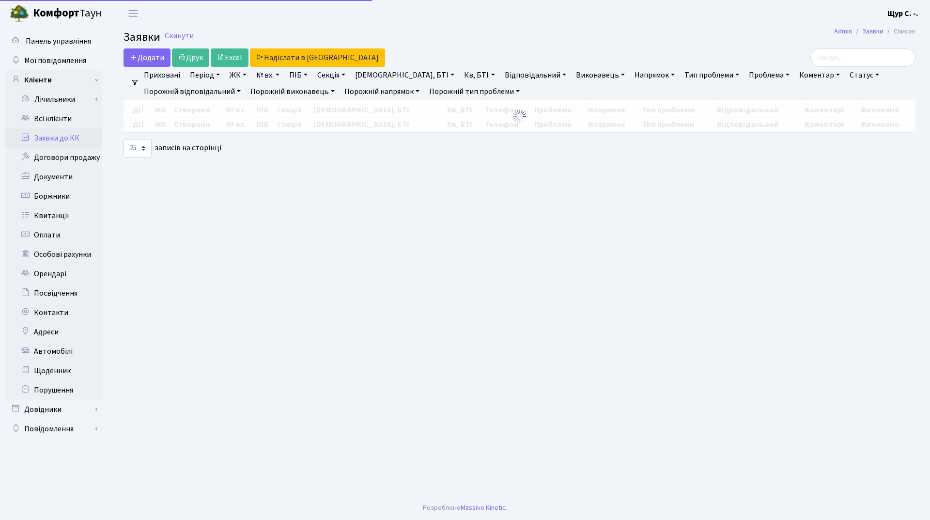
select select "25"
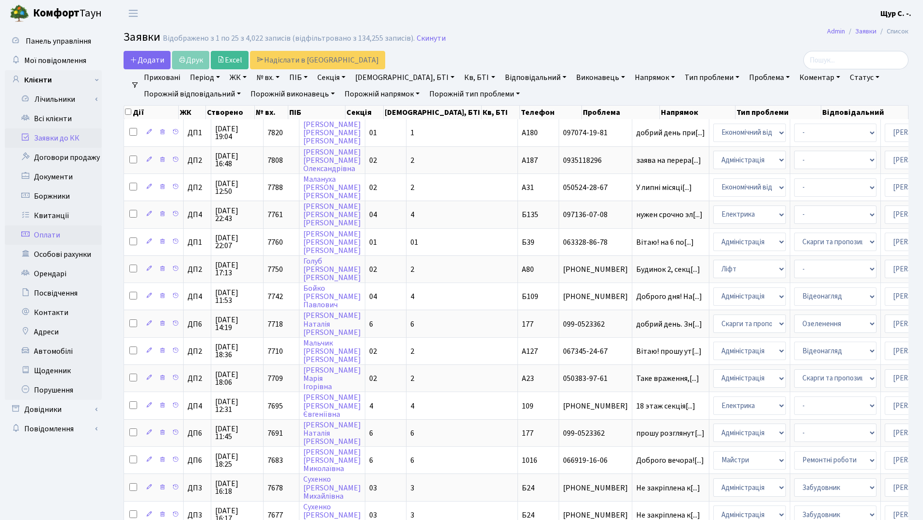
click at [66, 242] on link "Оплати" at bounding box center [53, 234] width 97 height 19
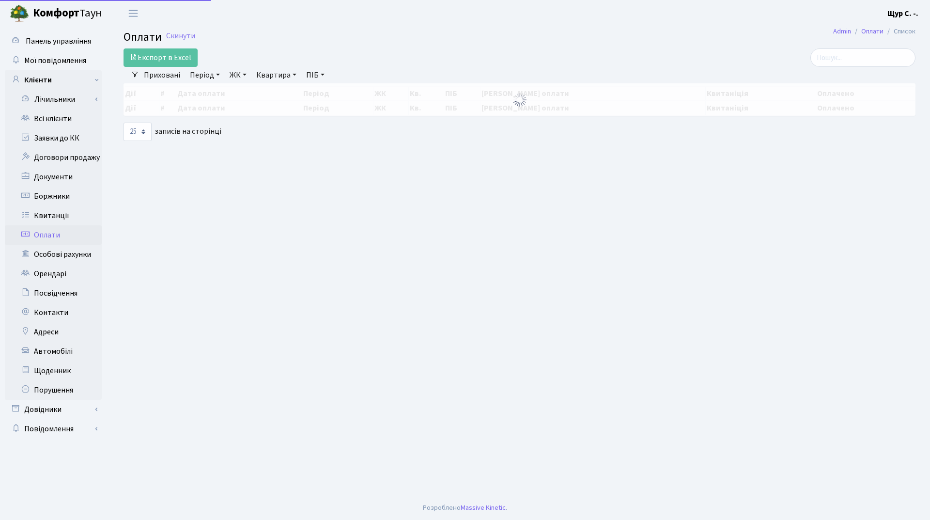
select select "25"
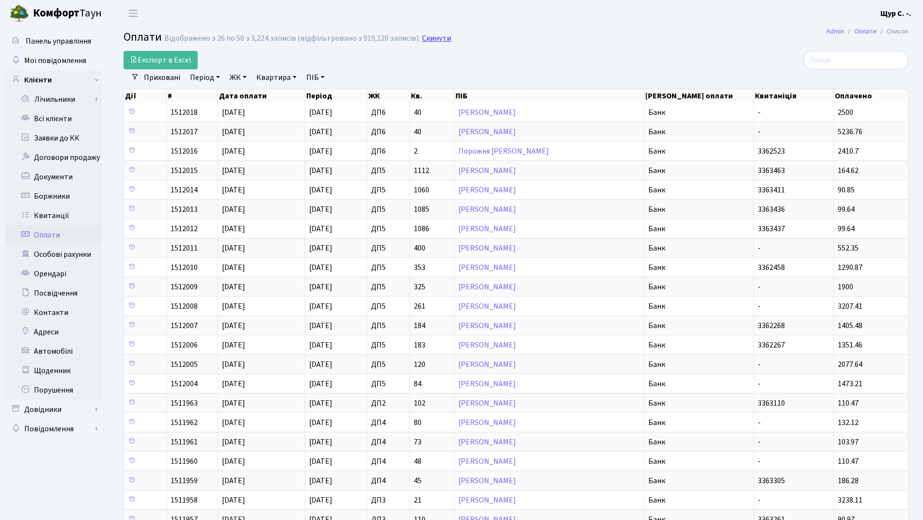
click at [431, 38] on link "Скинути" at bounding box center [436, 38] width 29 height 9
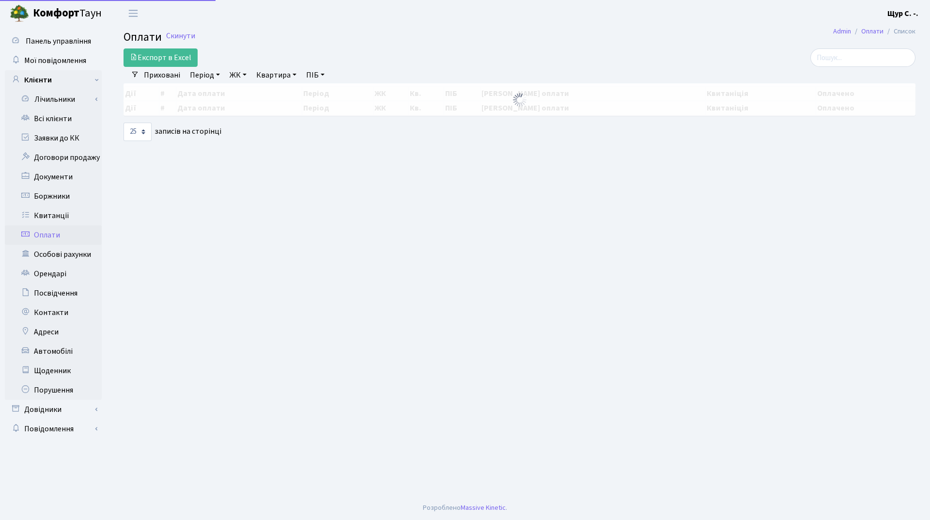
select select "25"
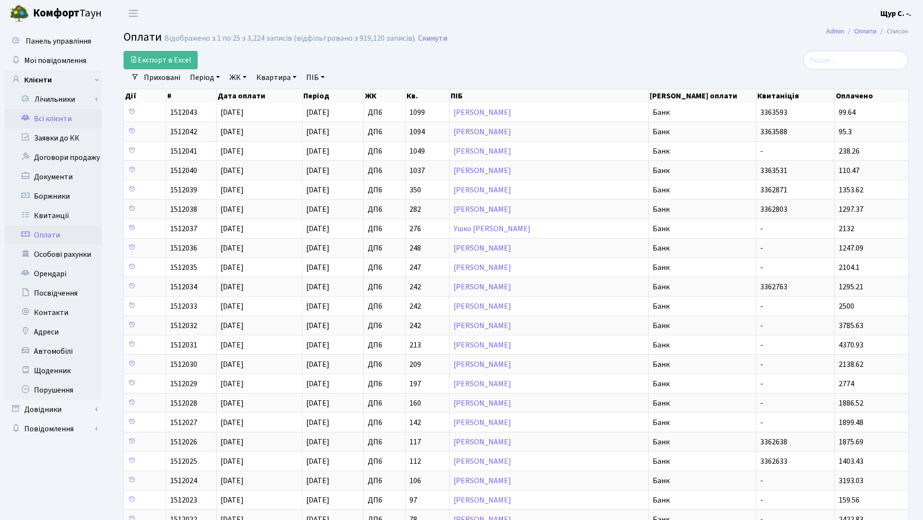
click at [50, 118] on link "Всі клієнти" at bounding box center [53, 118] width 97 height 19
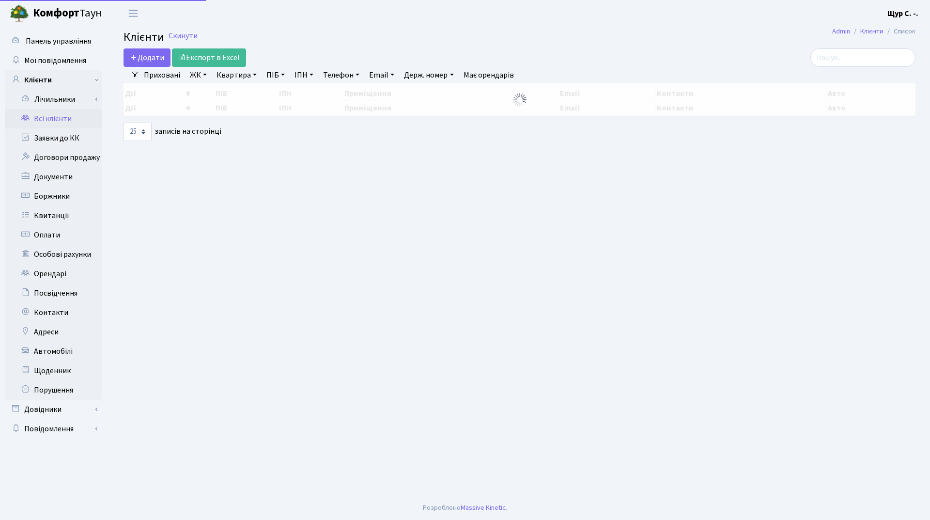
select select "25"
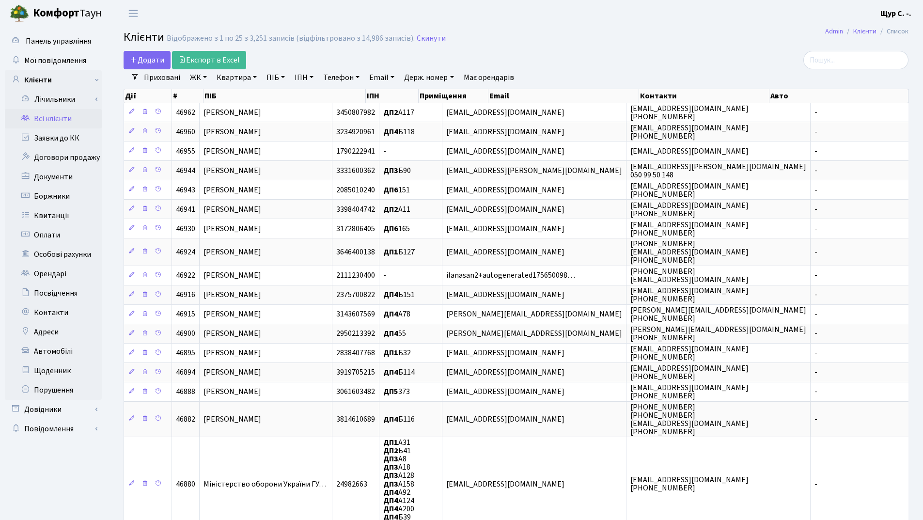
click at [225, 82] on link "Квартира" at bounding box center [237, 77] width 48 height 16
type input "293"
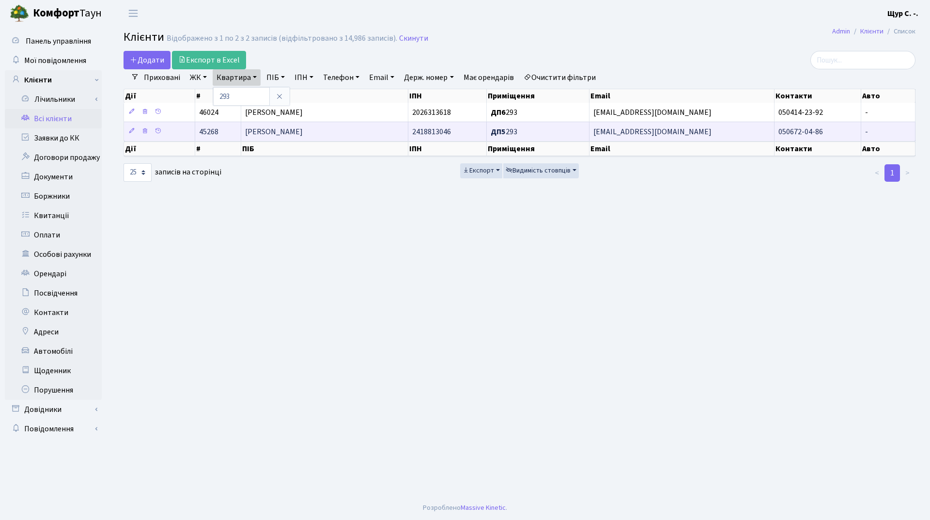
click at [260, 134] on span "[PERSON_NAME]" at bounding box center [274, 131] width 58 height 11
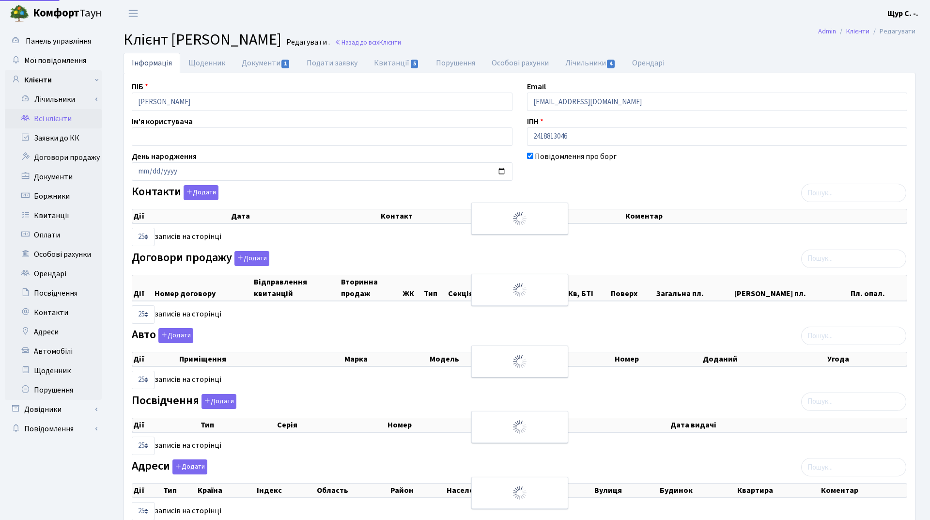
select select "25"
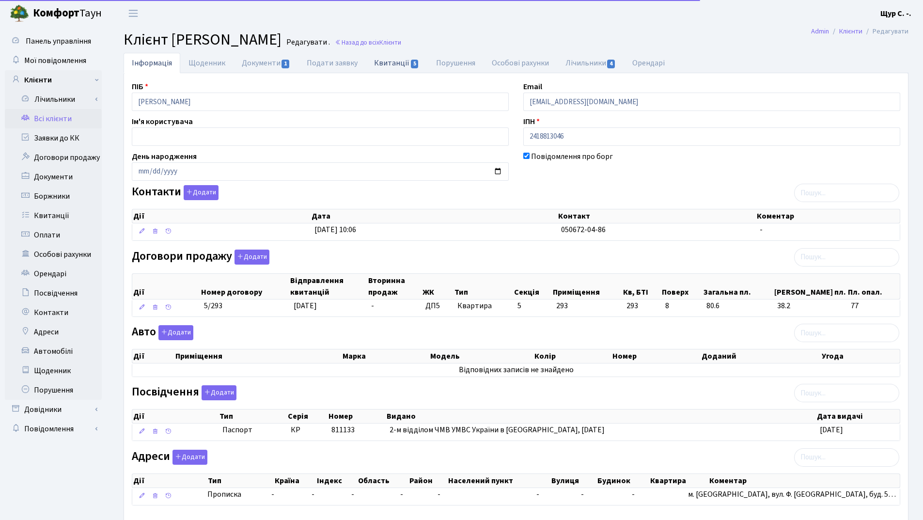
click at [393, 61] on link "Квитанції 5" at bounding box center [397, 63] width 62 height 20
select select "25"
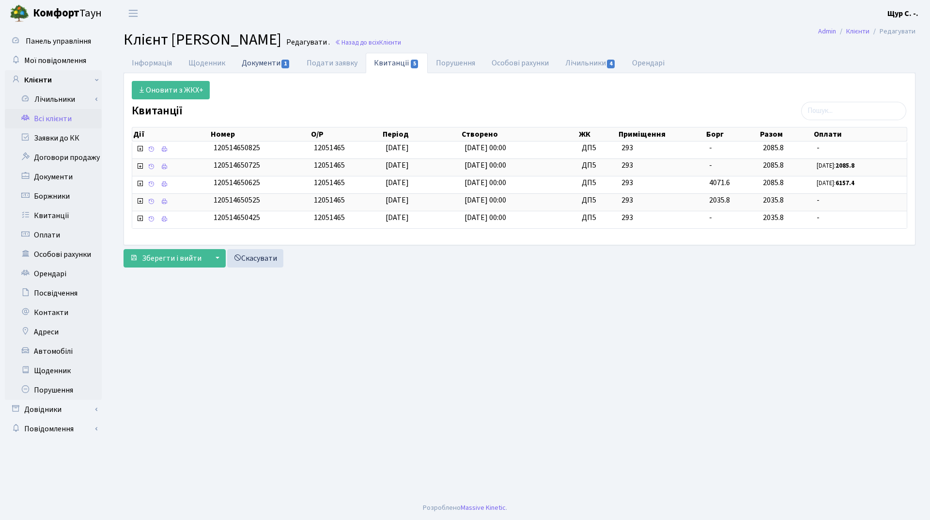
click at [264, 61] on link "Документи 1" at bounding box center [266, 63] width 65 height 20
select select "25"
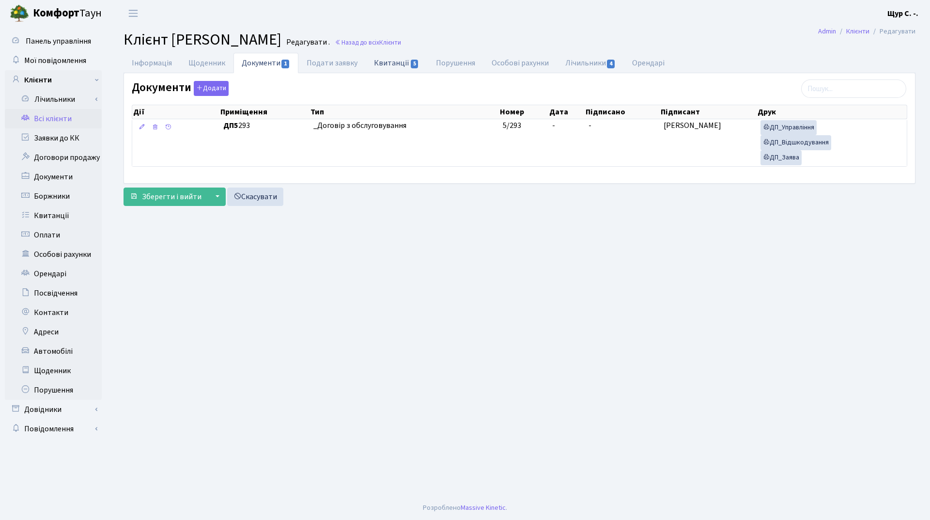
click at [393, 60] on link "Квитанції 5" at bounding box center [397, 63] width 62 height 20
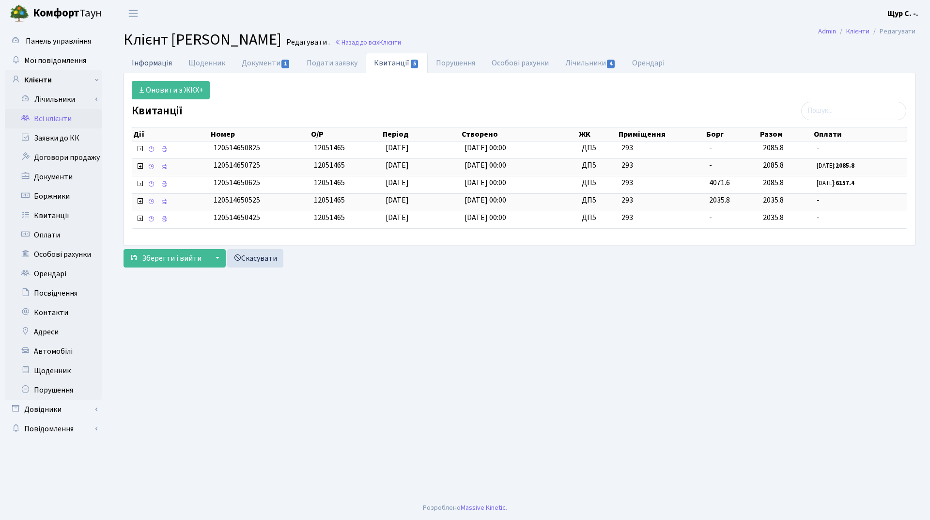
click at [144, 61] on link "Інформація" at bounding box center [152, 63] width 57 height 20
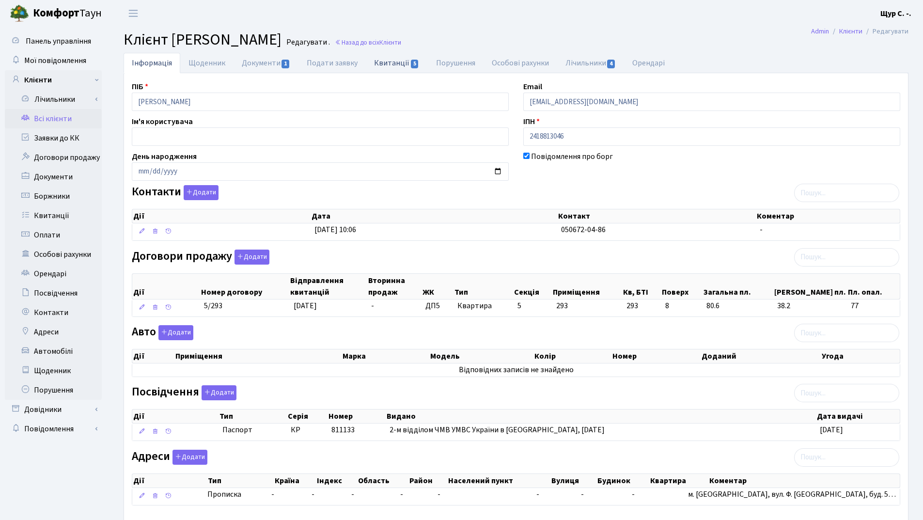
click at [391, 63] on link "Квитанції 5" at bounding box center [397, 63] width 62 height 20
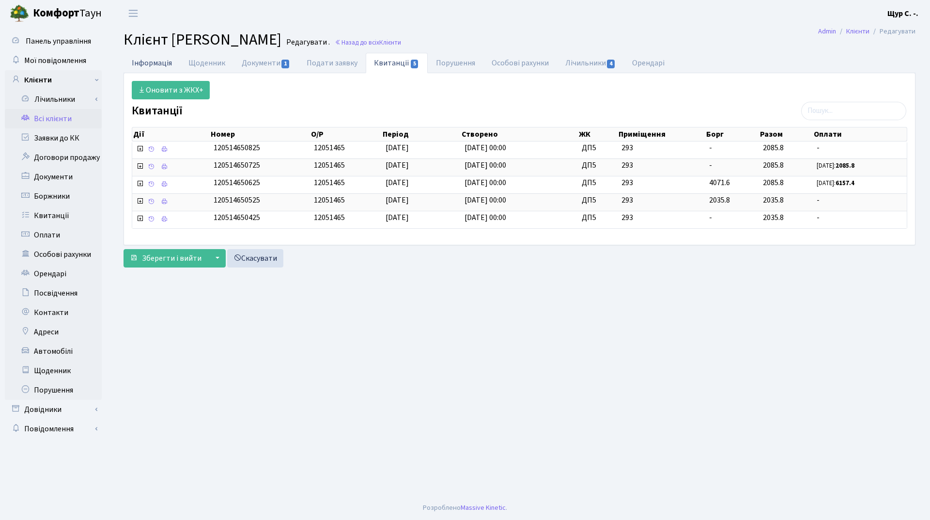
click at [160, 62] on link "Інформація" at bounding box center [152, 63] width 57 height 20
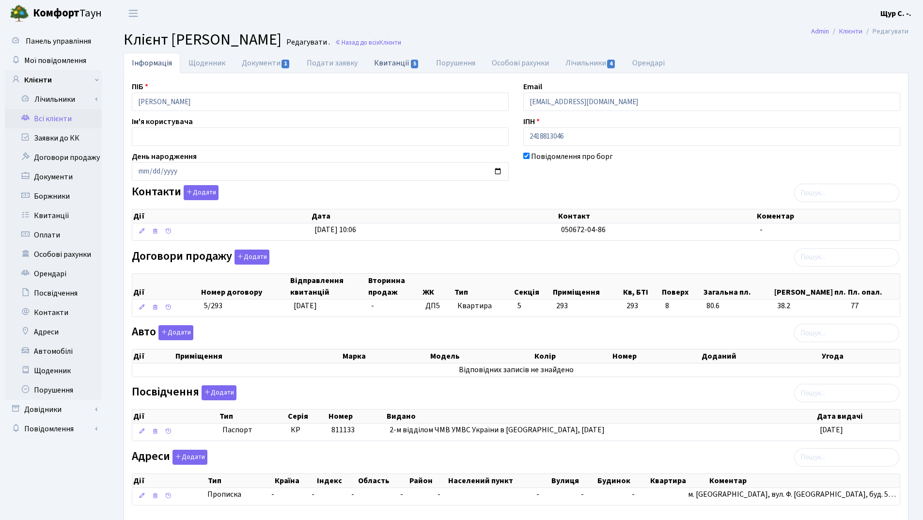
click link "Квитанції 5"
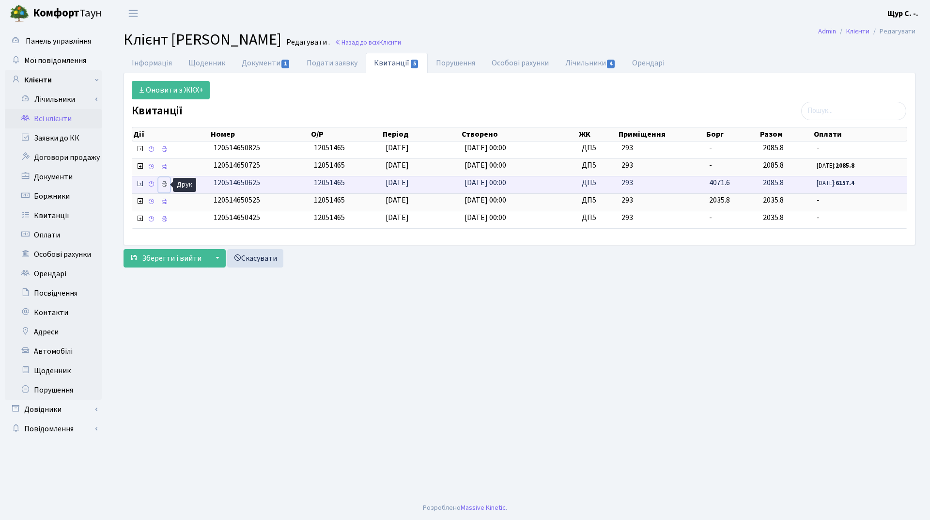
click icon
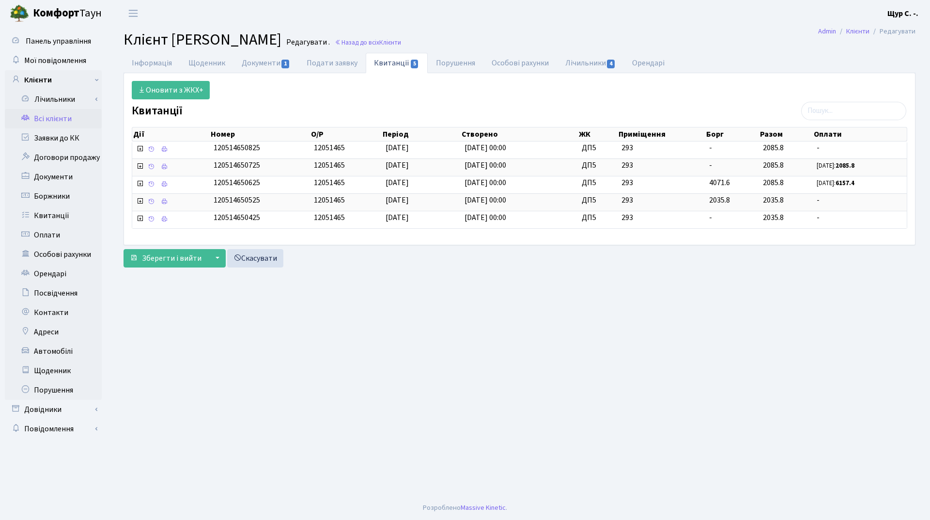
click link "Всі клієнти"
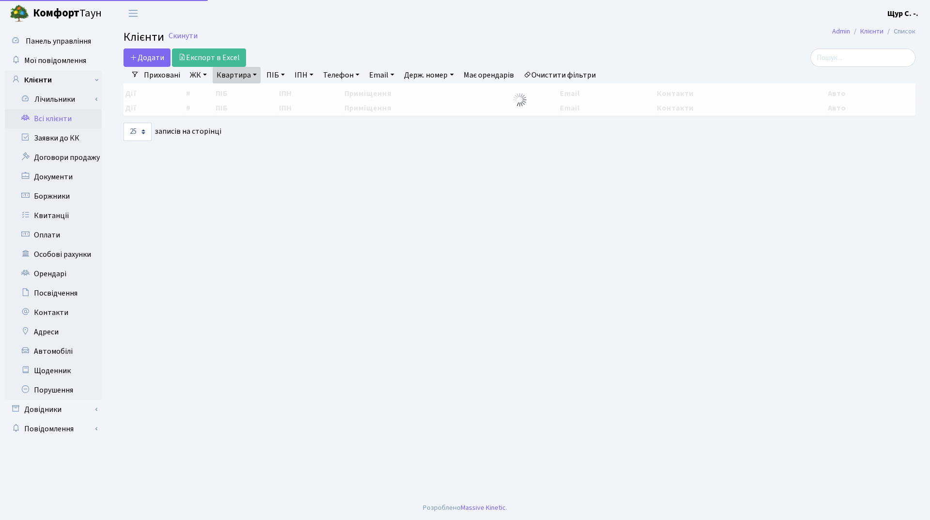
select select "25"
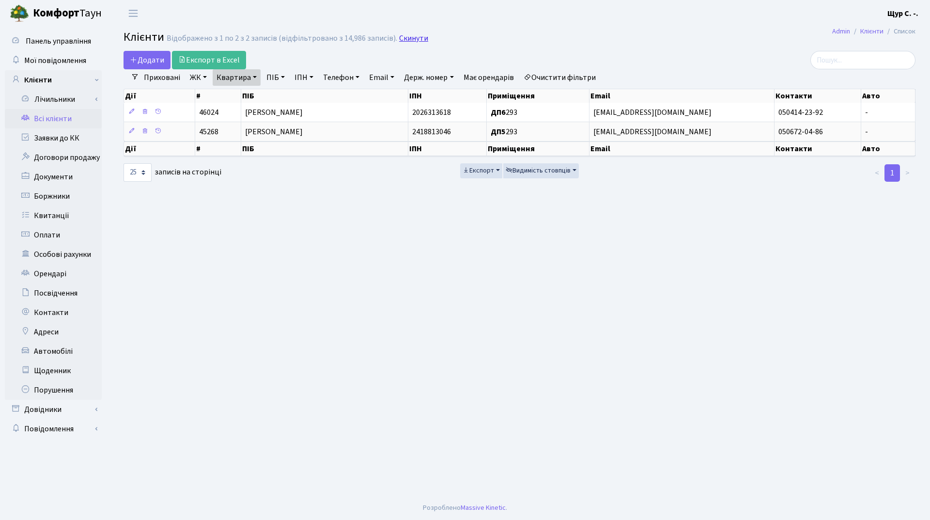
click at [409, 35] on link "Скинути" at bounding box center [413, 38] width 29 height 9
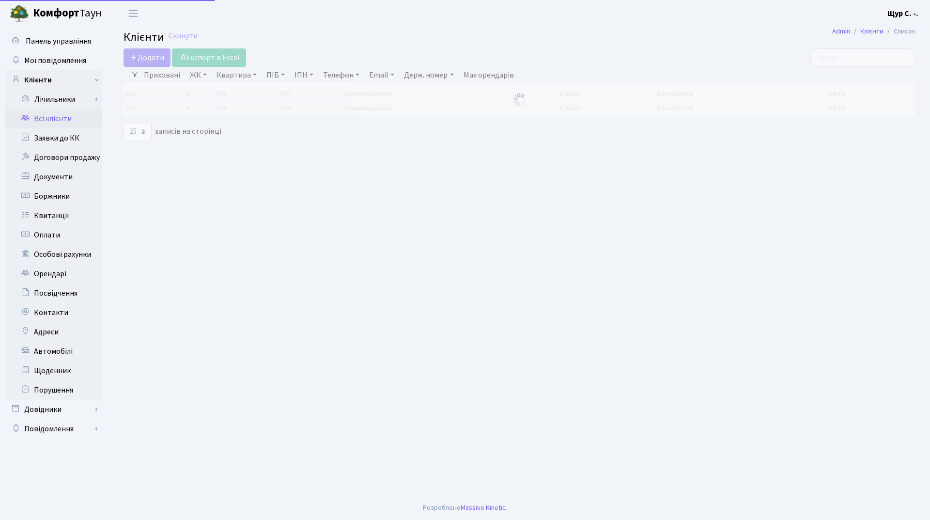
select select "25"
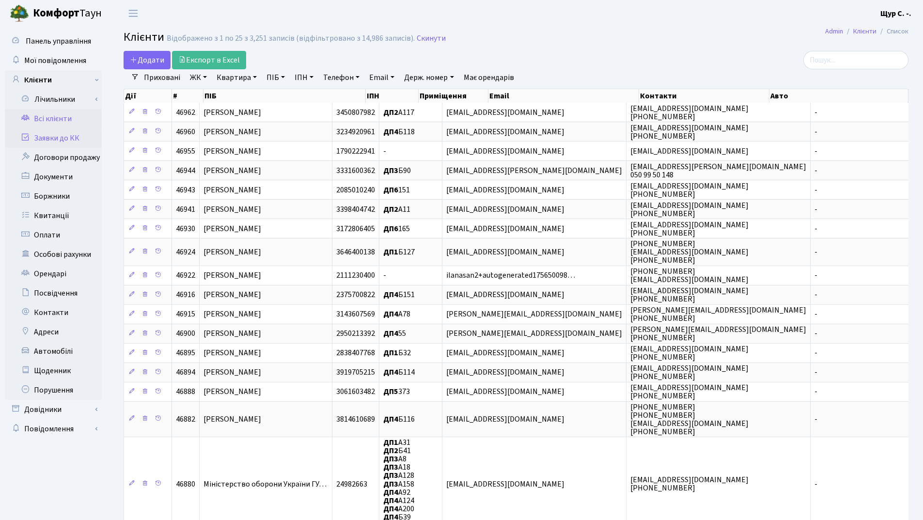
click at [58, 141] on link "Заявки до КК" at bounding box center [53, 137] width 97 height 19
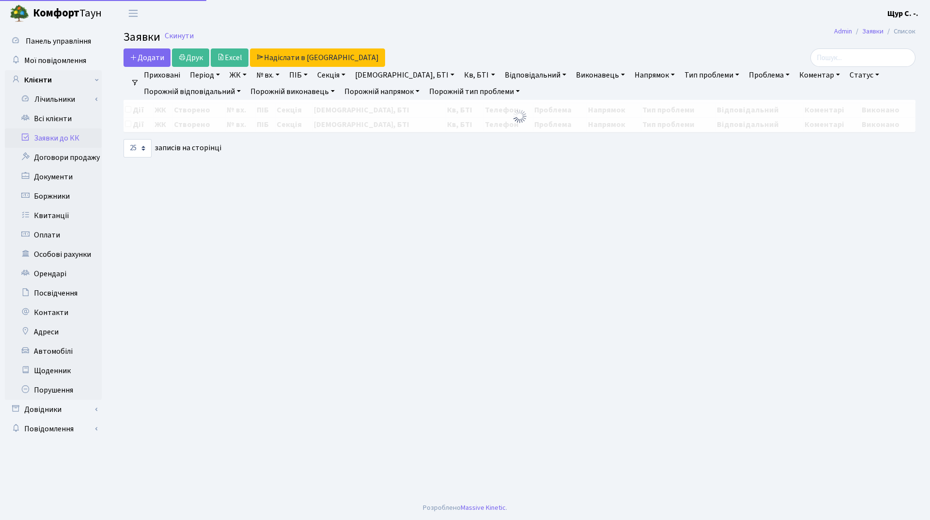
select select "25"
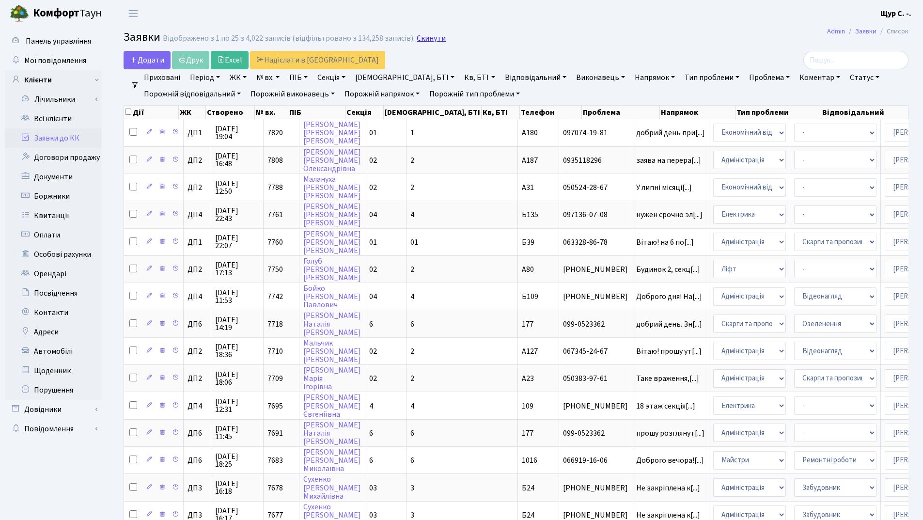
click at [436, 34] on link "Скинути" at bounding box center [431, 38] width 29 height 9
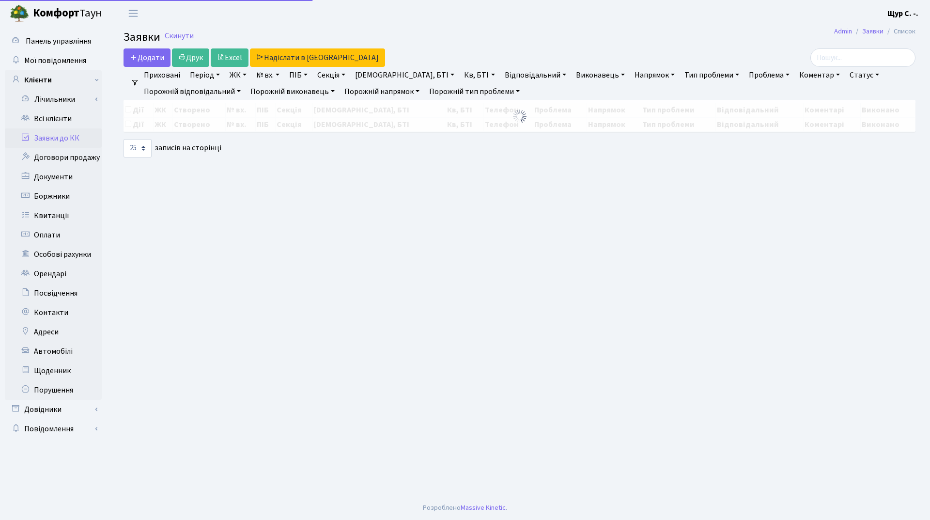
select select "25"
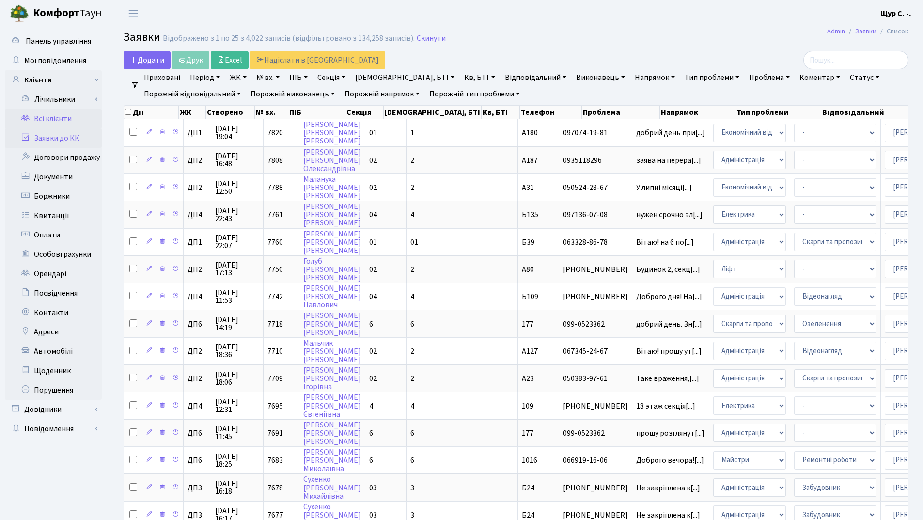
click at [54, 116] on link "Всі клієнти" at bounding box center [53, 118] width 97 height 19
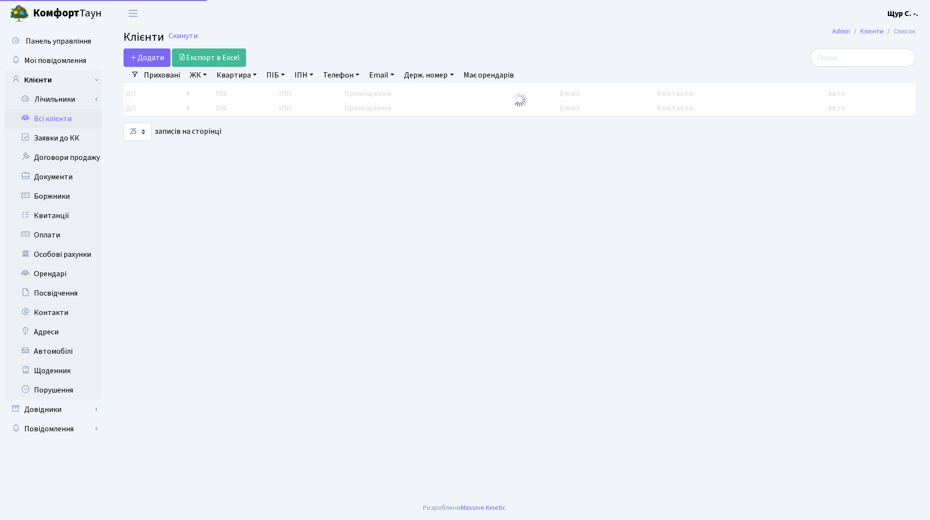
select select "25"
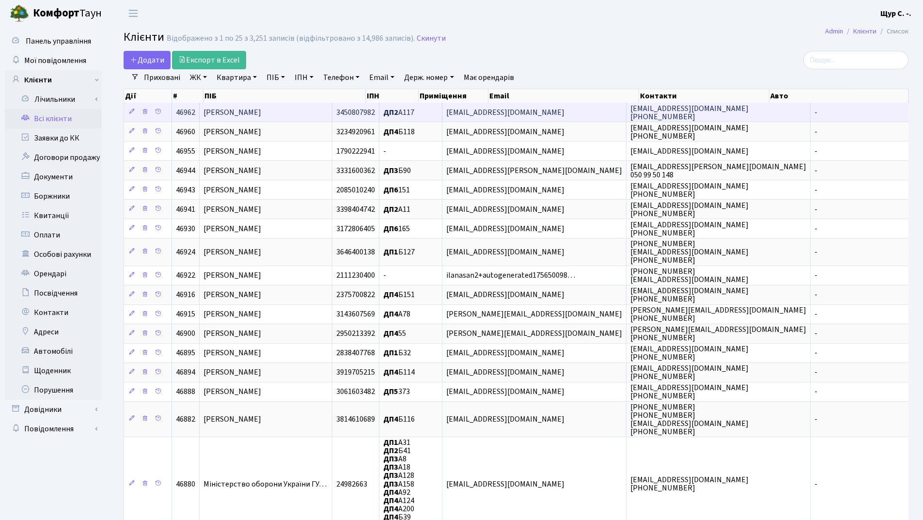
click at [315, 111] on td "[PERSON_NAME]" at bounding box center [266, 112] width 133 height 19
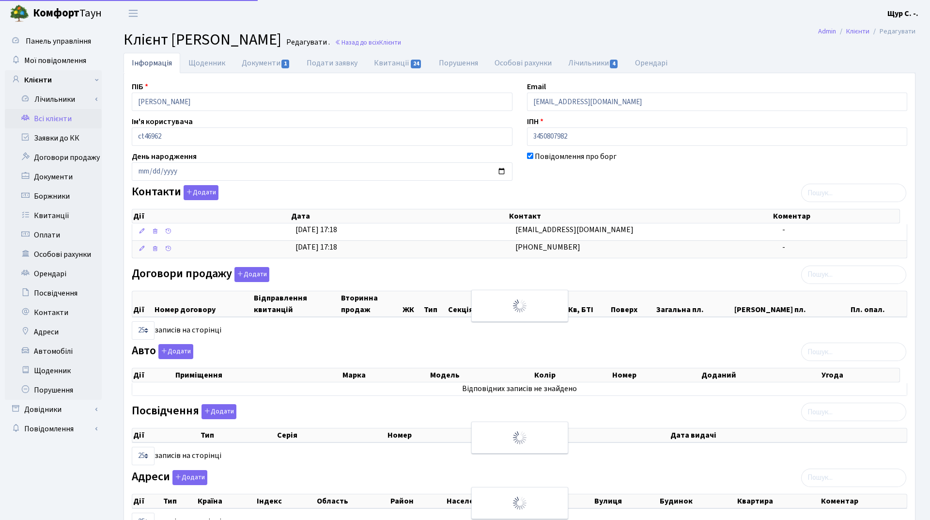
select select "25"
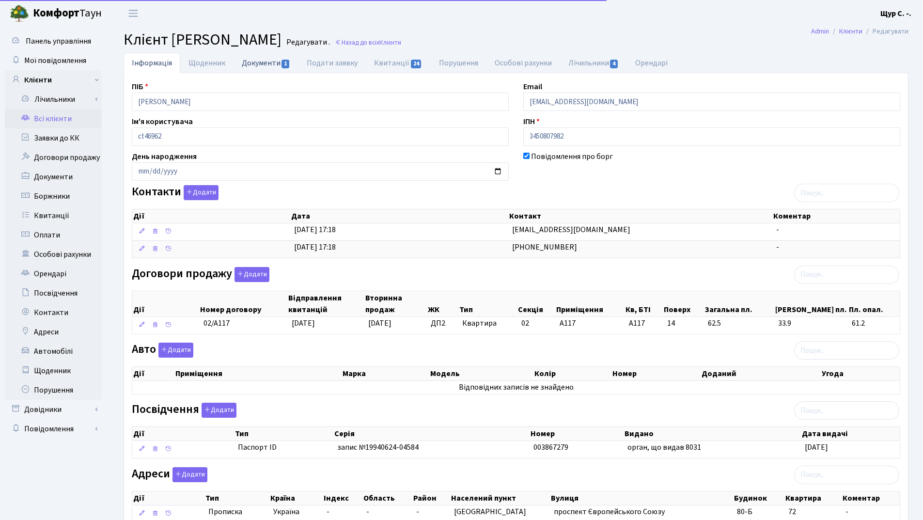
click at [264, 64] on link "Документи 1" at bounding box center [266, 63] width 65 height 20
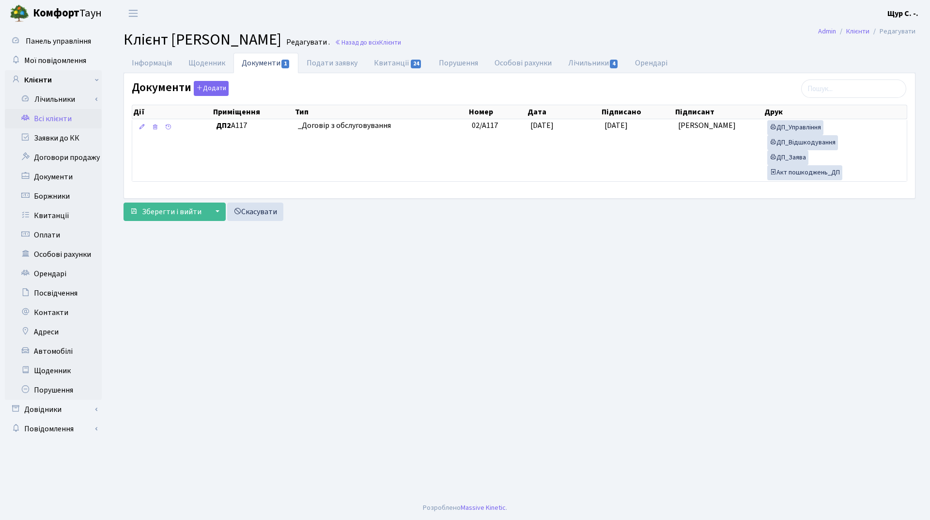
click at [59, 121] on link "Всі клієнти" at bounding box center [53, 118] width 97 height 19
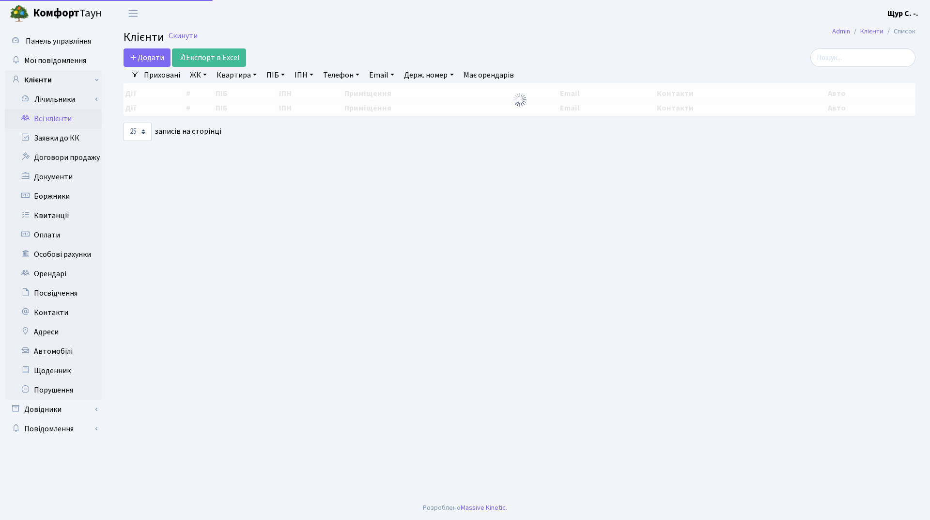
select select "25"
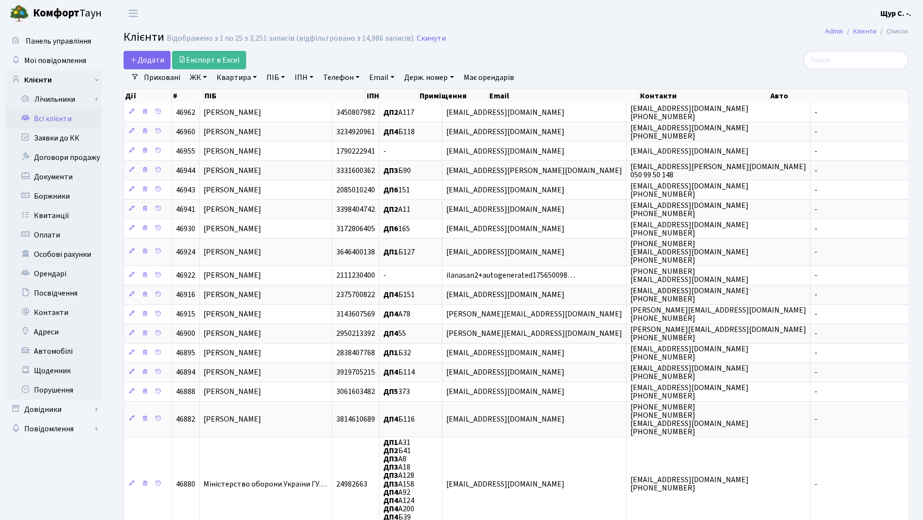
click at [240, 79] on link "Квартира" at bounding box center [237, 77] width 48 height 16
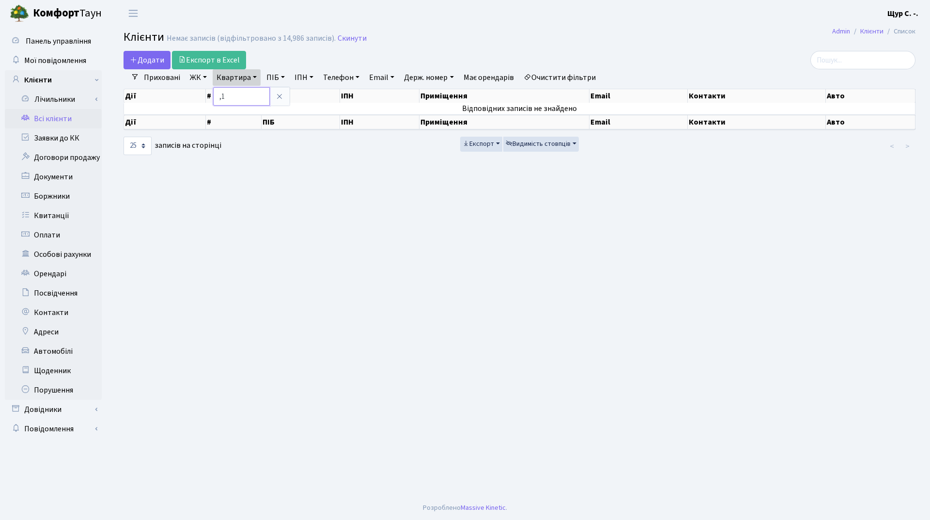
type input ","
type input "б127"
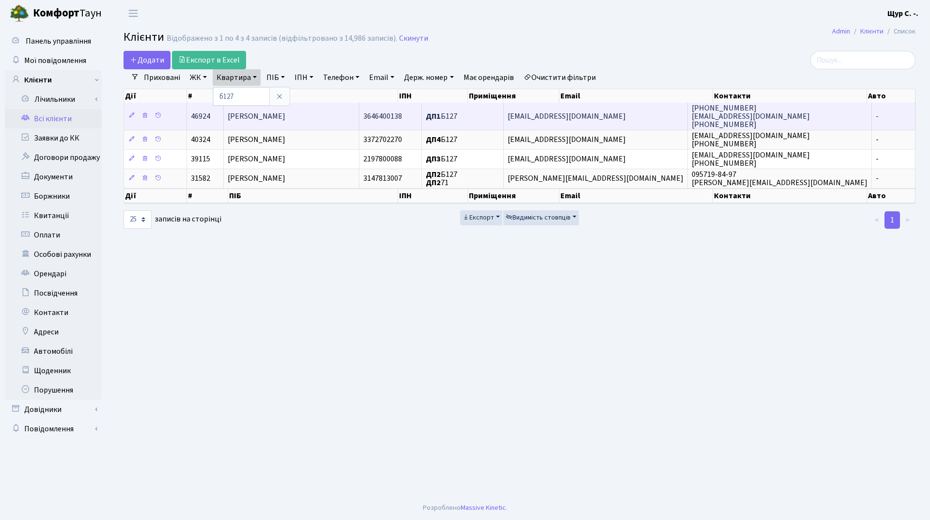
click at [285, 112] on span "Афанасьєв Яніслав Олегович" at bounding box center [257, 116] width 58 height 11
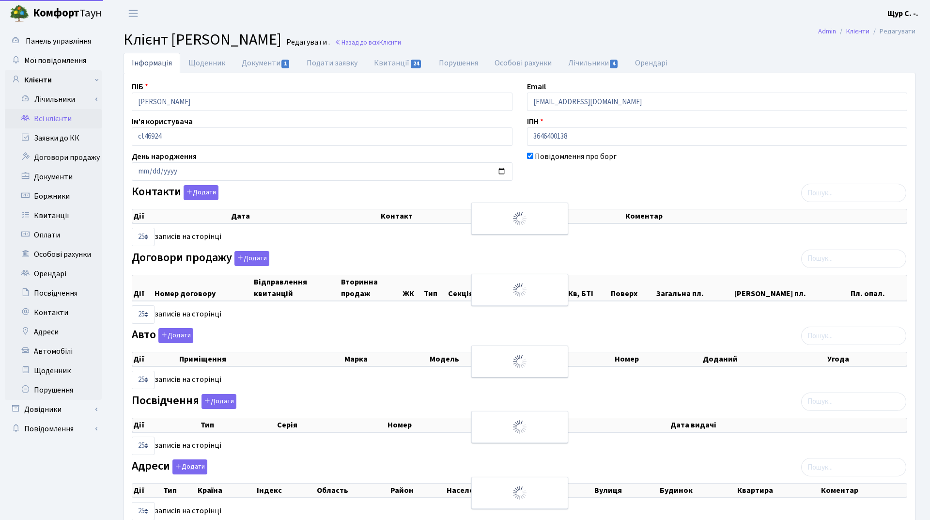
select select "25"
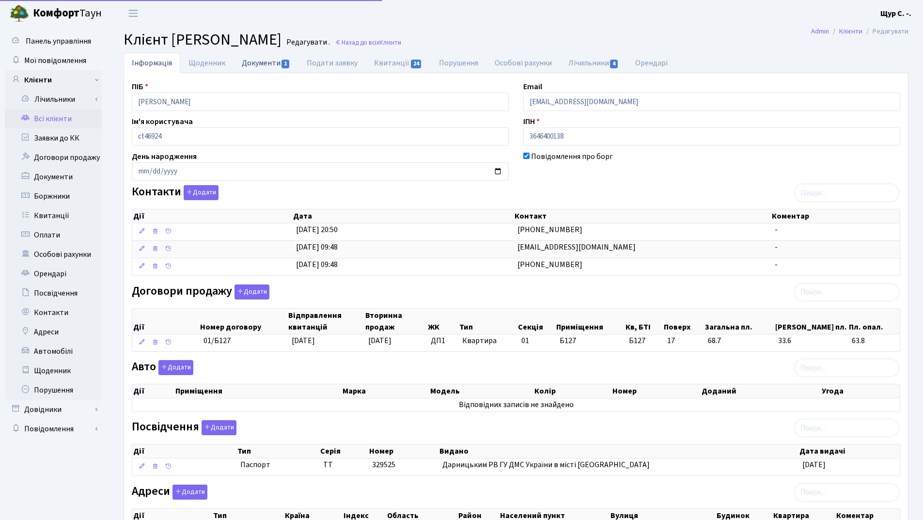
click at [250, 58] on link "Документи 1" at bounding box center [266, 63] width 65 height 20
select select "25"
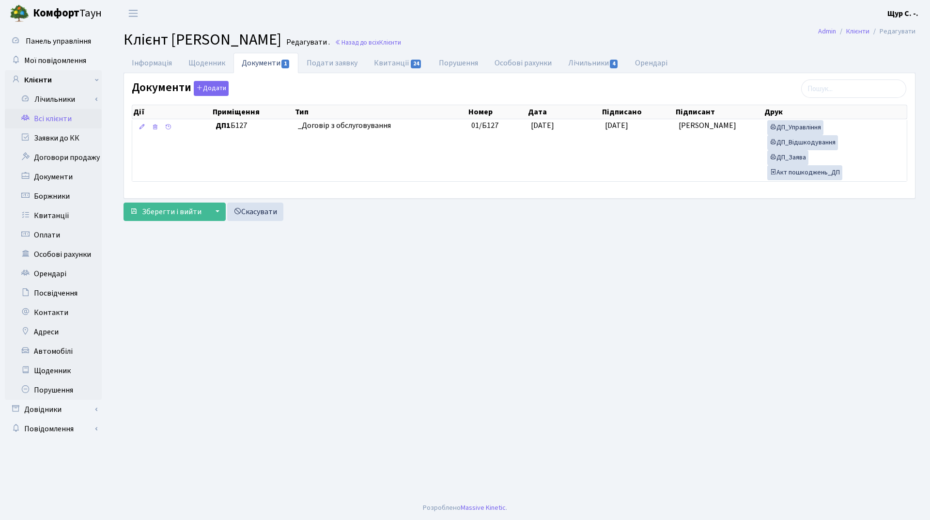
click at [58, 116] on link "Всі клієнти" at bounding box center [53, 118] width 97 height 19
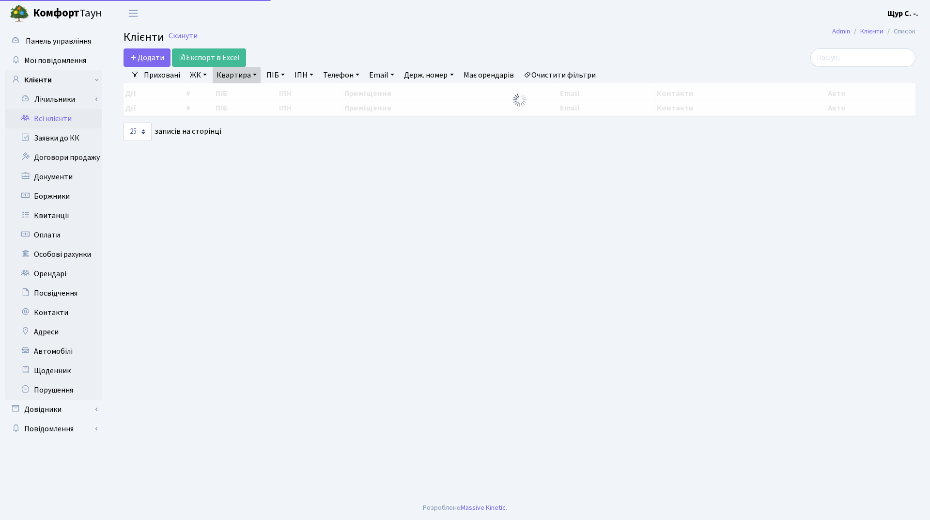
select select "25"
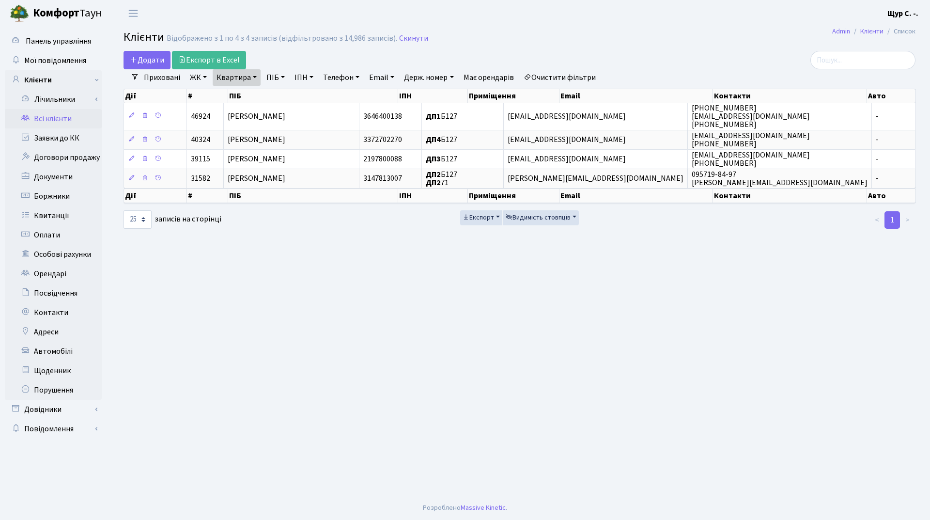
click at [404, 32] on h2 "Клієнти Відображено з 1 по 4 з 4 записів (відфільтровано з 14,986 записів). Ски…" at bounding box center [520, 39] width 792 height 16
click at [404, 35] on link "Скинути" at bounding box center [413, 38] width 29 height 9
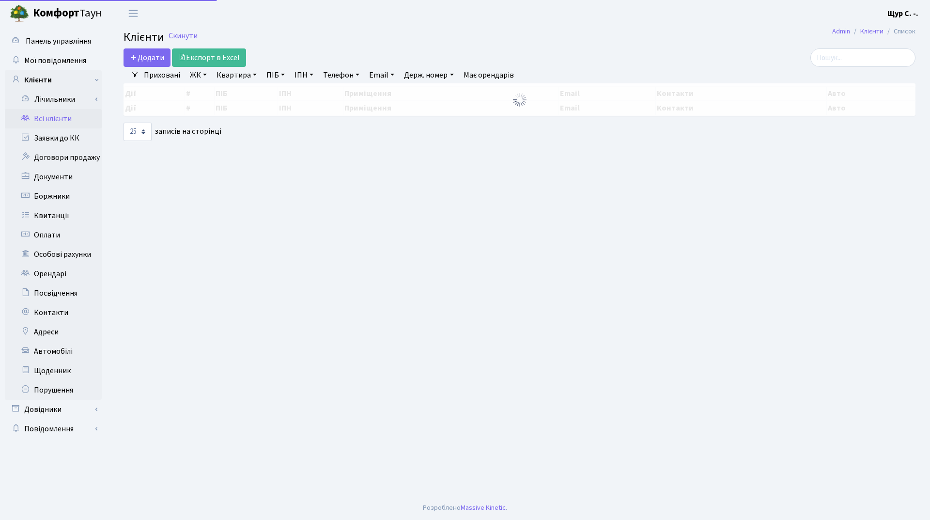
select select "25"
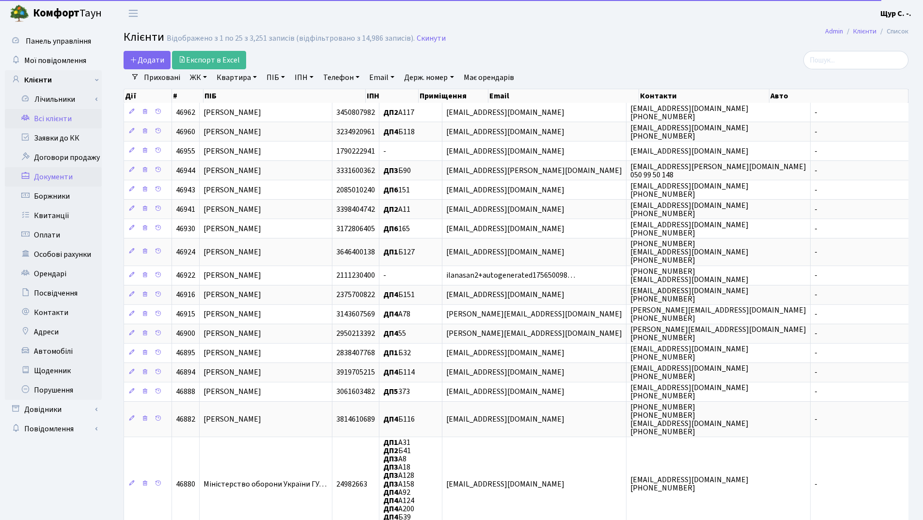
click at [60, 173] on link "Документи" at bounding box center [53, 176] width 97 height 19
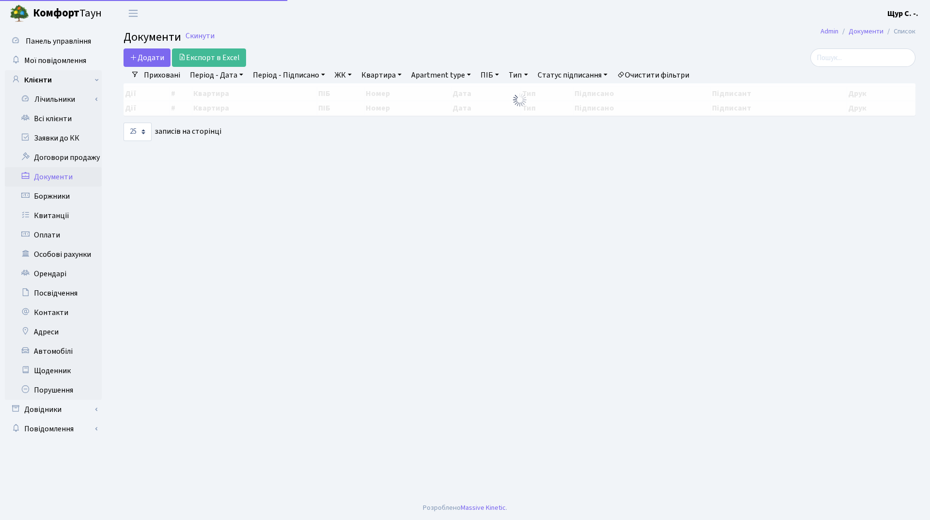
select select "25"
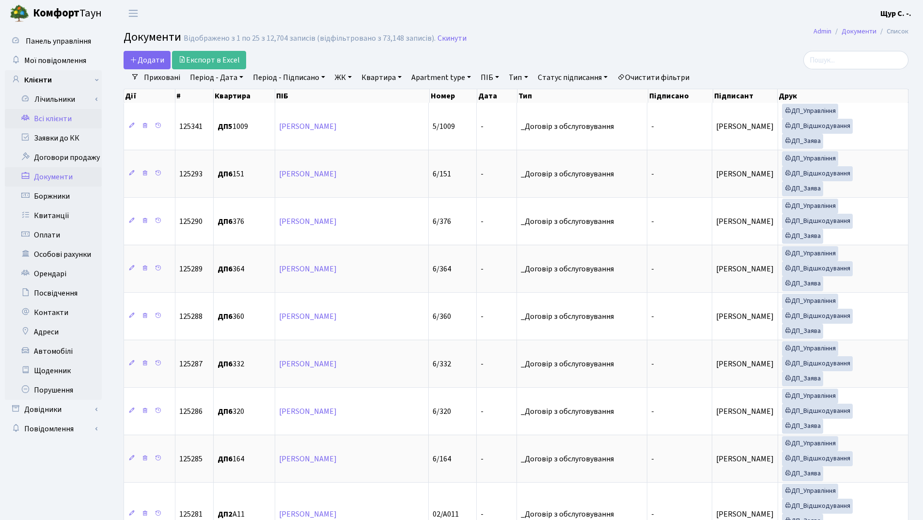
click at [63, 117] on link "Всі клієнти" at bounding box center [53, 118] width 97 height 19
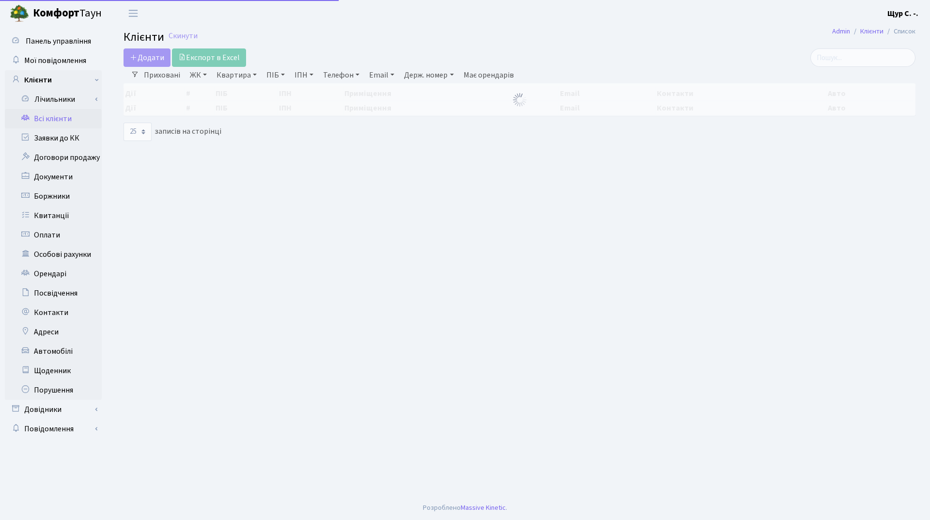
select select "25"
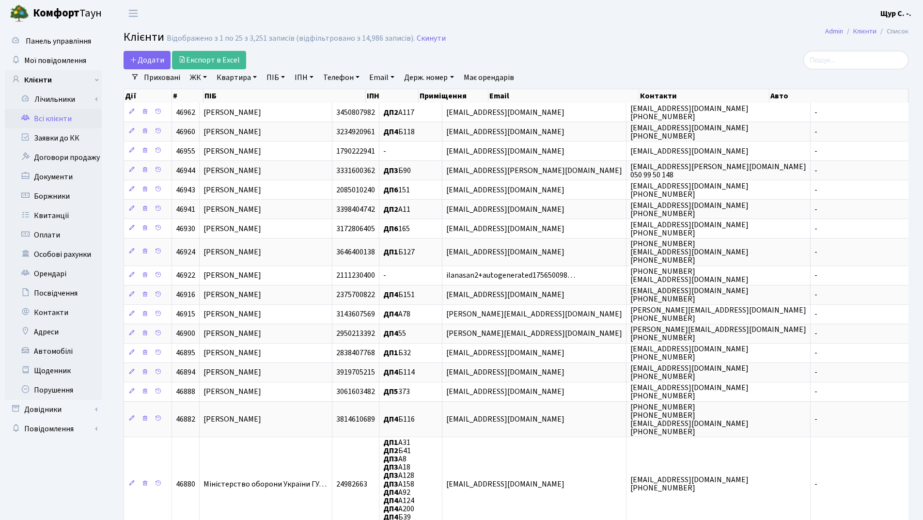
click at [222, 77] on link "Квартира" at bounding box center [237, 77] width 48 height 16
type input "113"
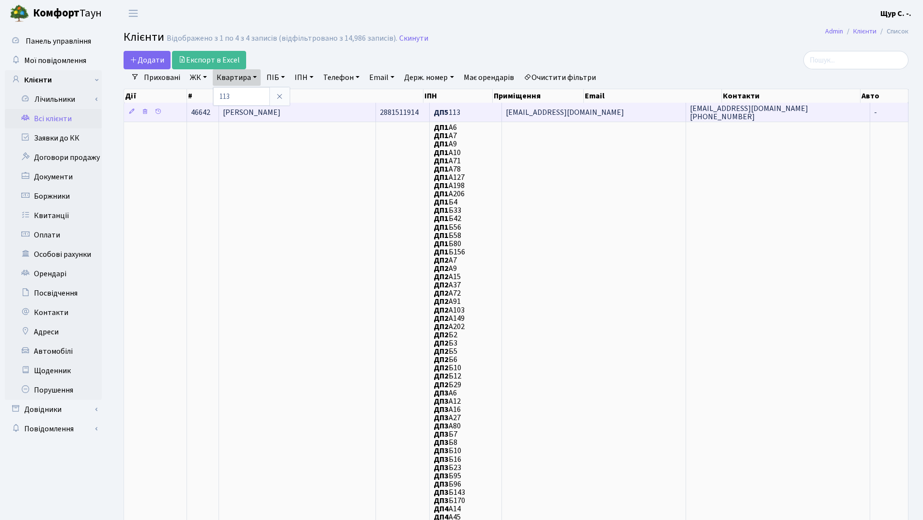
click at [330, 106] on td "[PERSON_NAME]" at bounding box center [297, 112] width 157 height 19
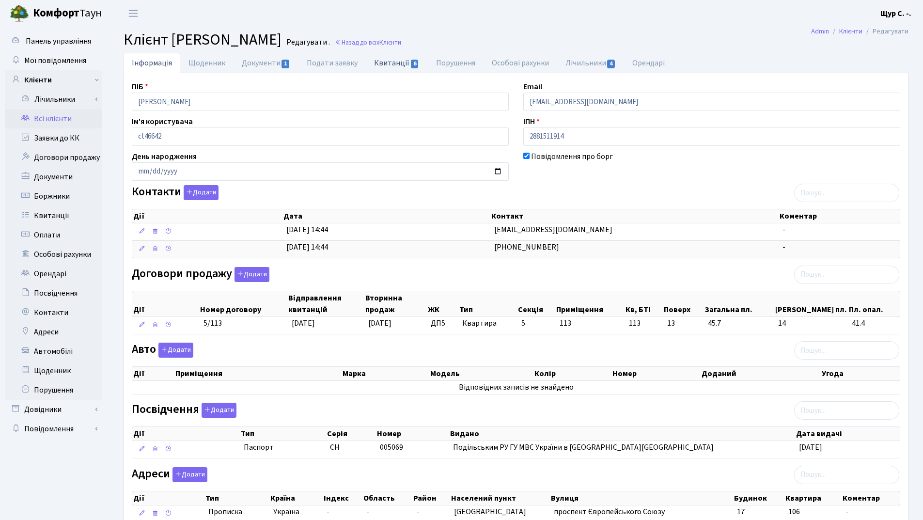
click at [397, 64] on link "Квитанції 6" at bounding box center [397, 63] width 62 height 20
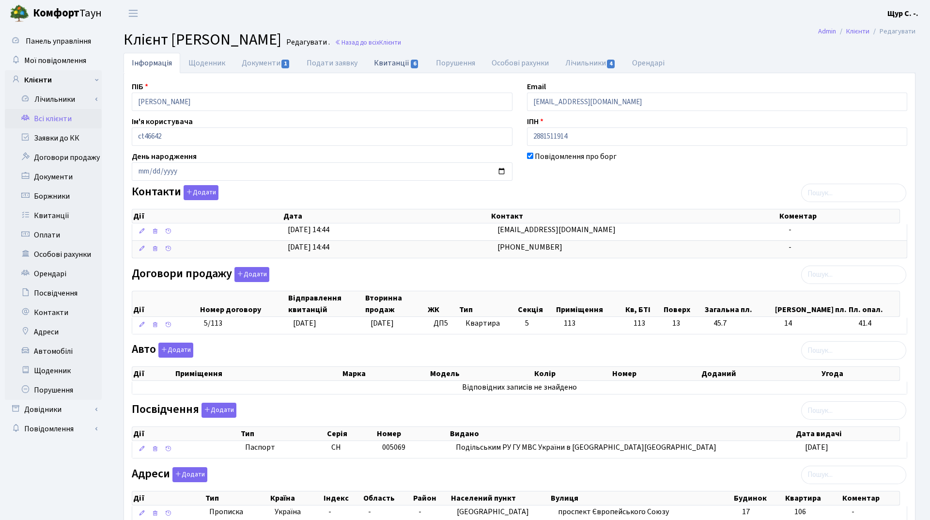
select select "25"
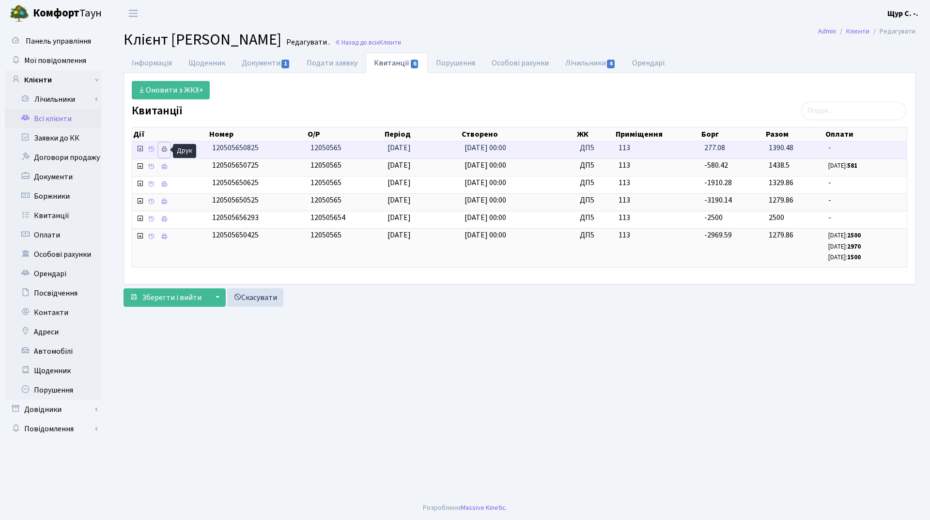
click at [165, 149] on icon at bounding box center [164, 149] width 7 height 7
click at [51, 119] on link "Всі клієнти" at bounding box center [53, 118] width 97 height 19
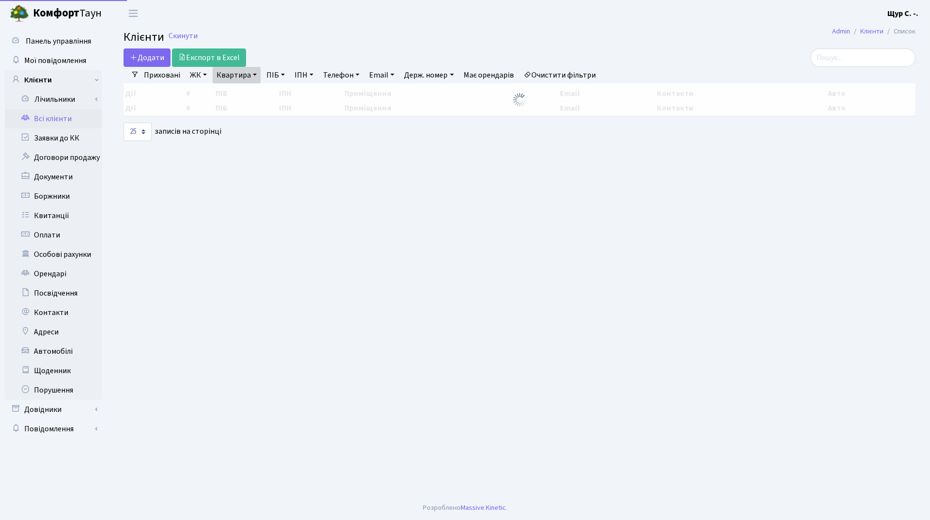
select select "25"
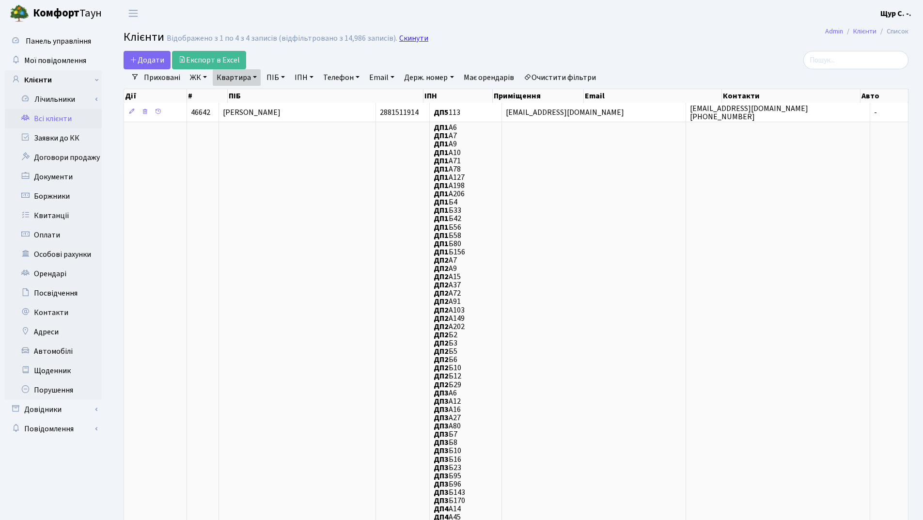
click at [408, 41] on link "Скинути" at bounding box center [413, 38] width 29 height 9
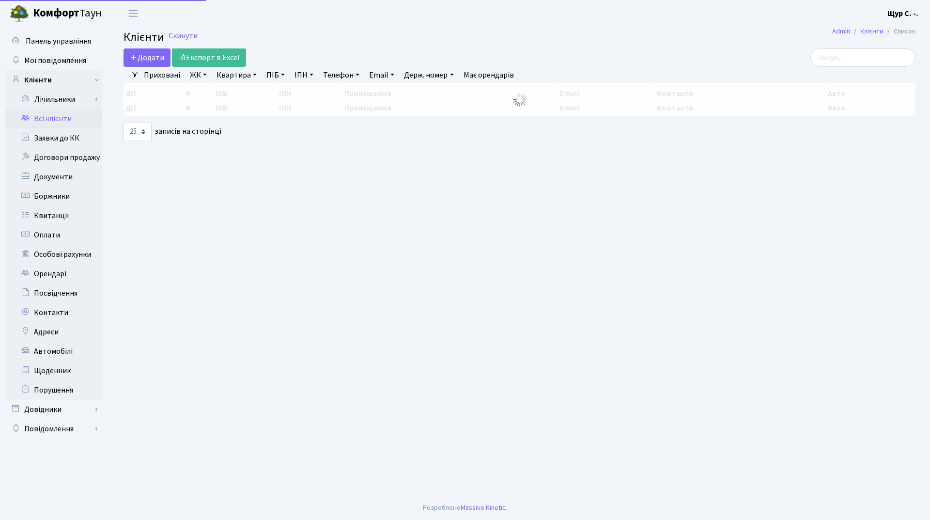
select select "25"
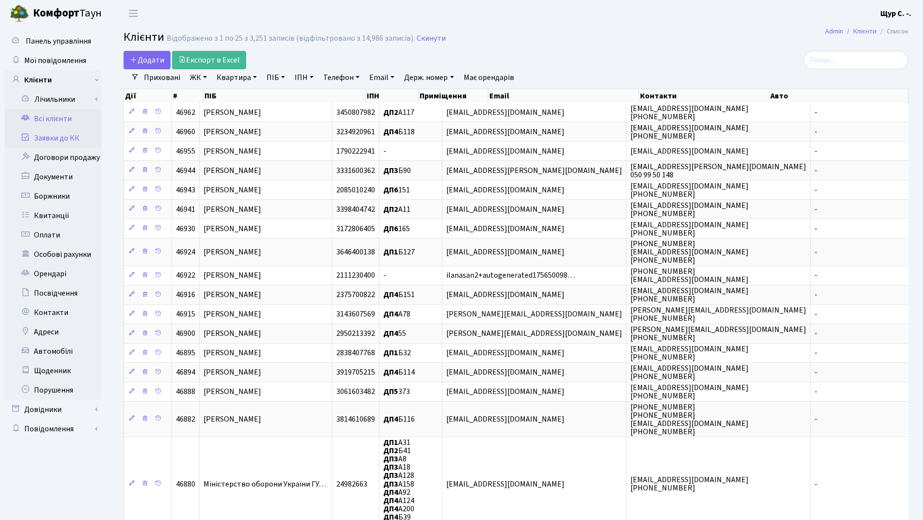
click at [72, 143] on link "Заявки до КК" at bounding box center [53, 137] width 97 height 19
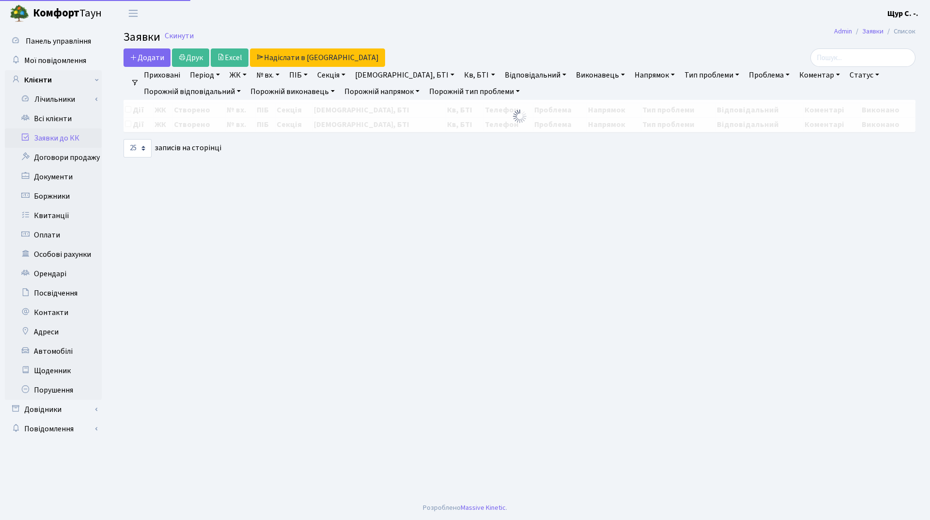
select select "25"
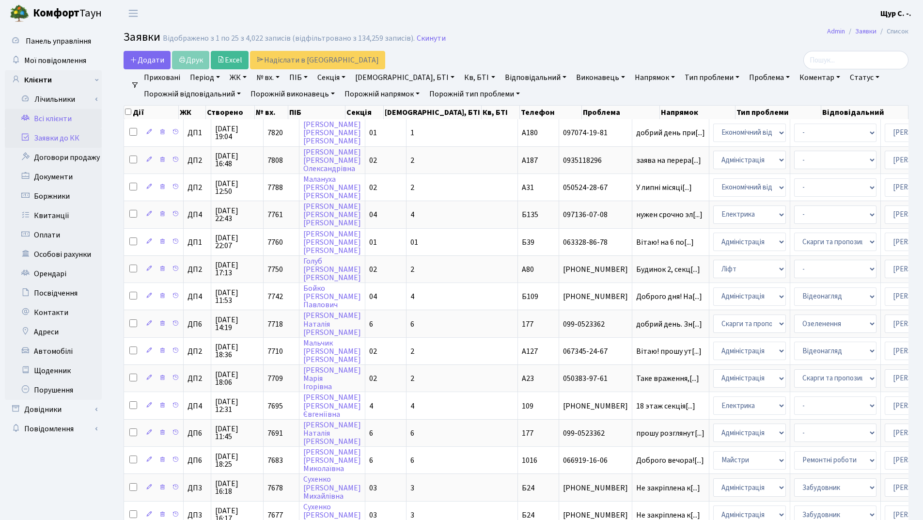
click at [33, 121] on link "Всі клієнти" at bounding box center [53, 118] width 97 height 19
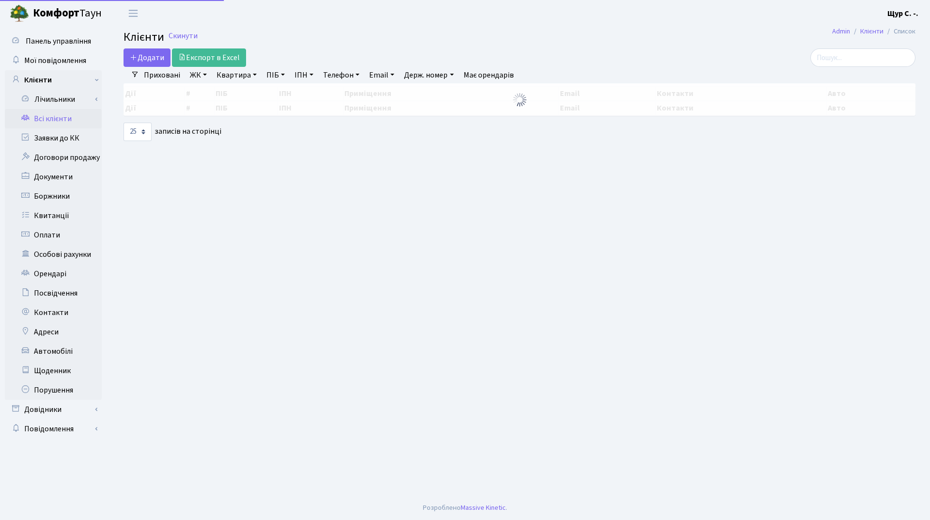
select select "25"
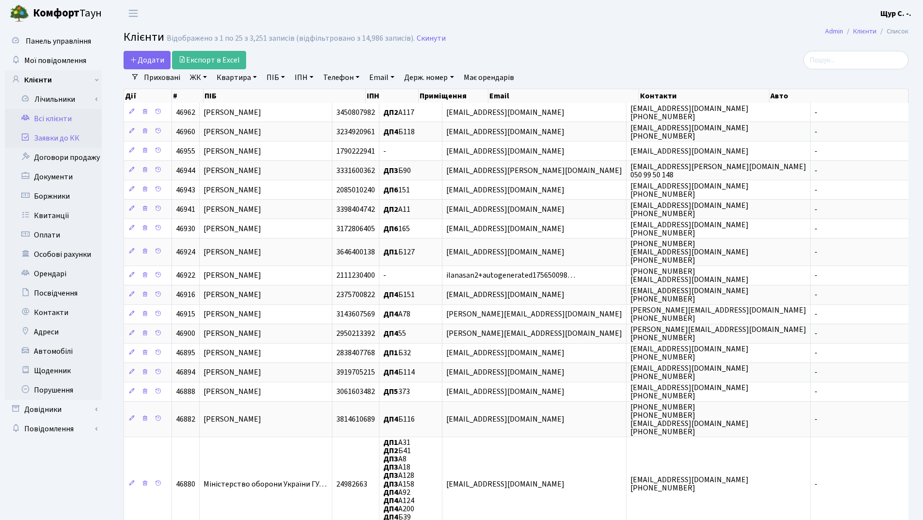
click at [65, 135] on link "Заявки до КК" at bounding box center [53, 137] width 97 height 19
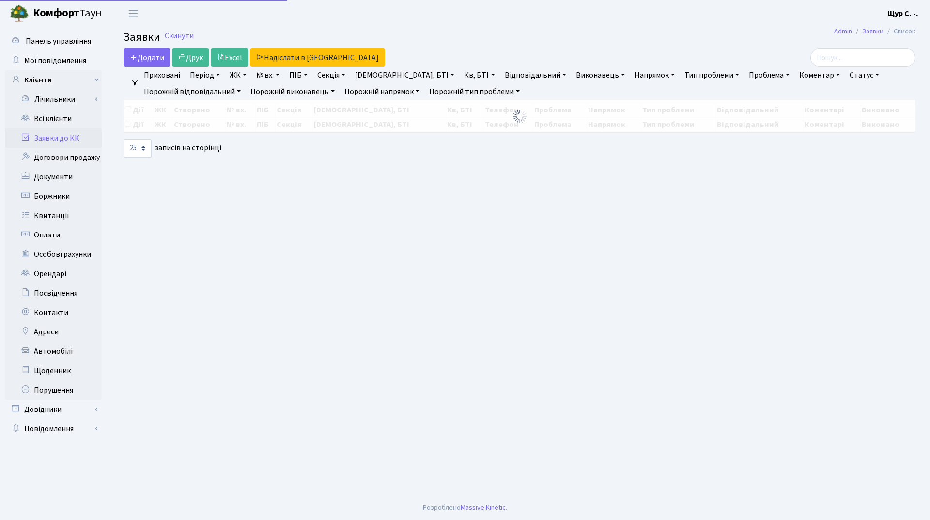
select select "25"
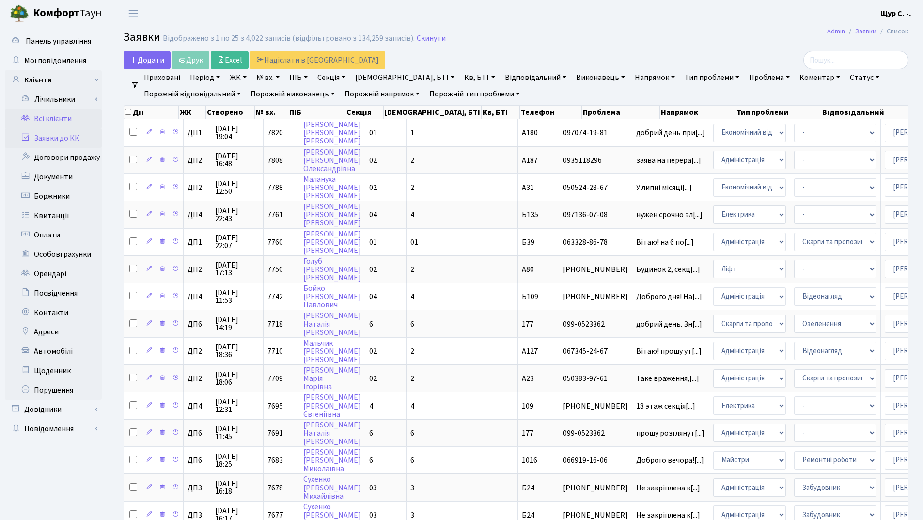
click at [51, 121] on link "Всі клієнти" at bounding box center [53, 118] width 97 height 19
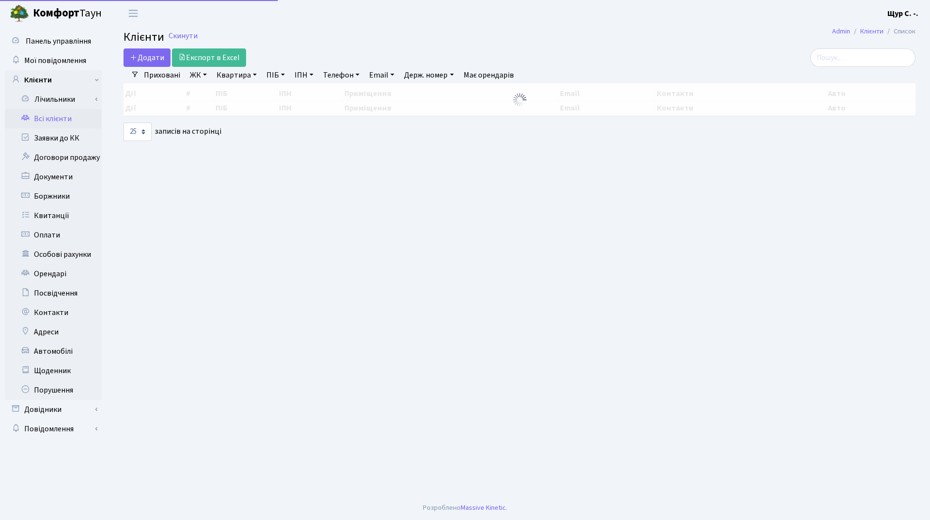
select select "25"
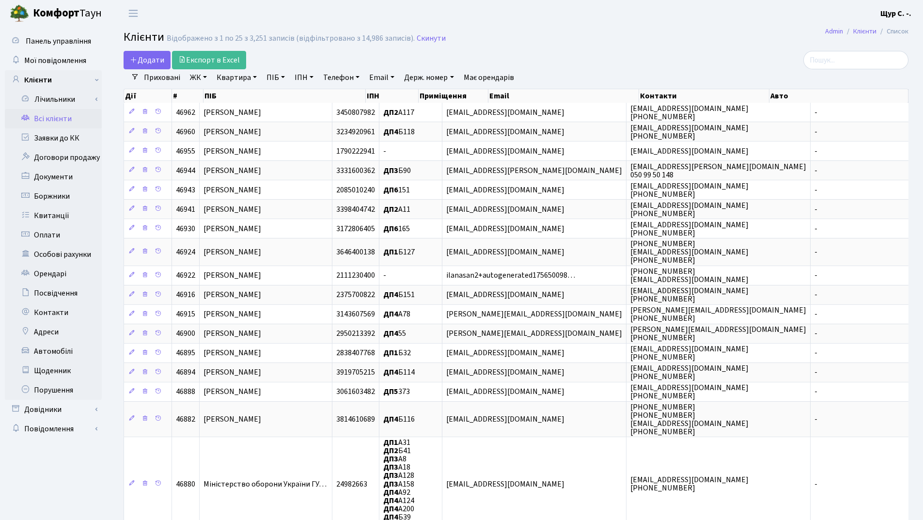
click at [240, 80] on link "Квартира" at bounding box center [237, 77] width 48 height 16
type input "89"
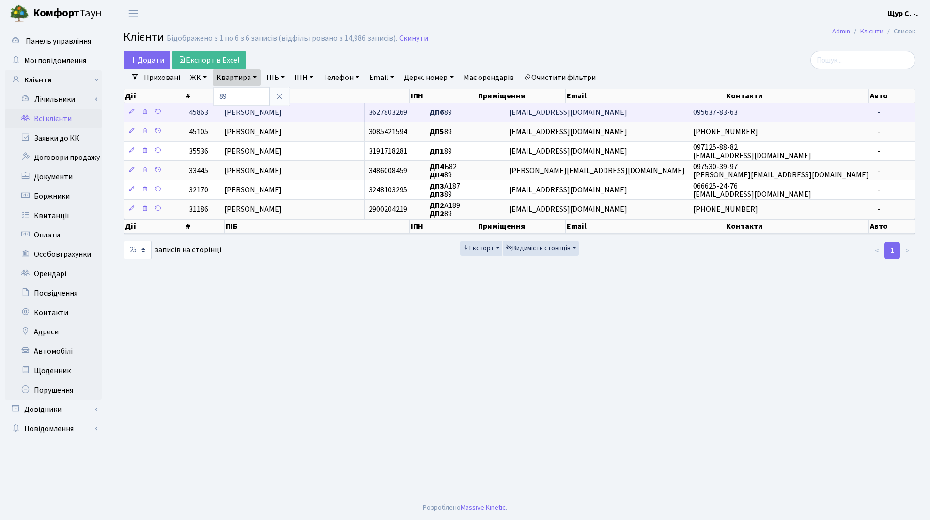
click at [275, 108] on span "[PERSON_NAME]" at bounding box center [253, 112] width 58 height 11
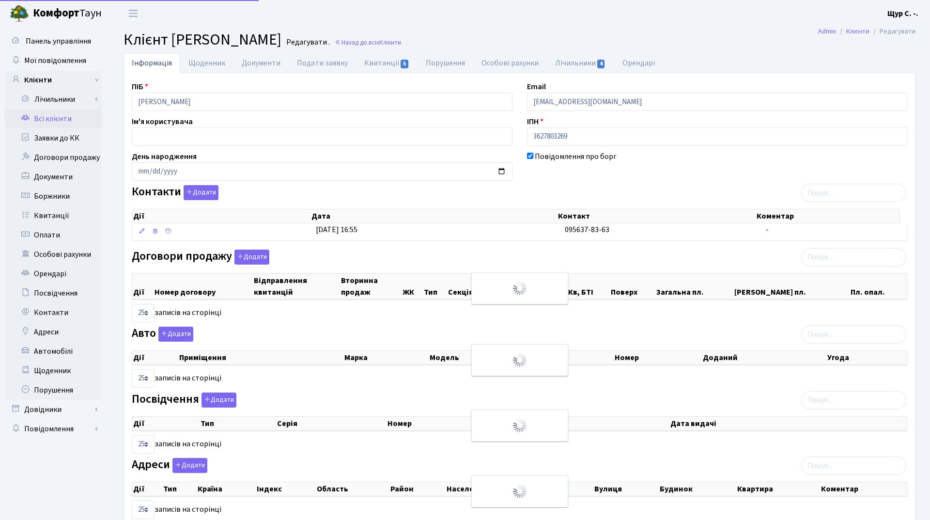
select select "25"
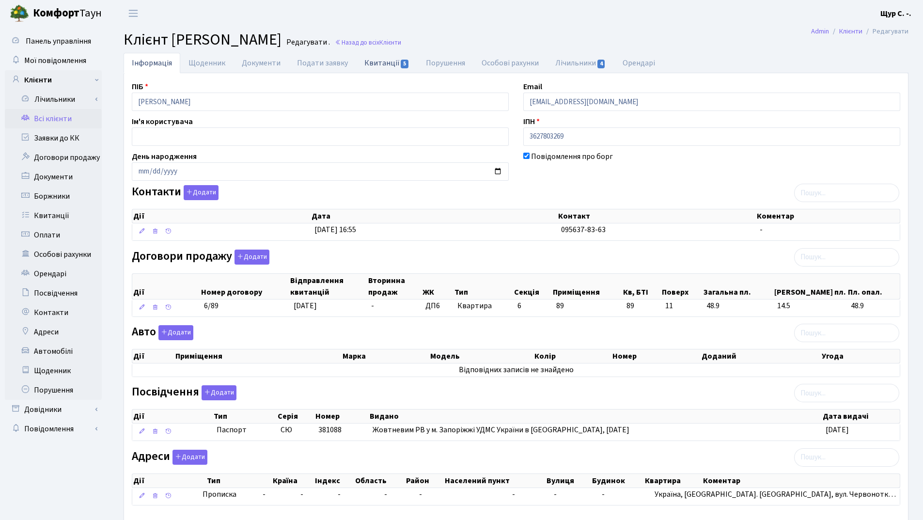
click at [382, 64] on link "Квитанції 5" at bounding box center [387, 63] width 62 height 20
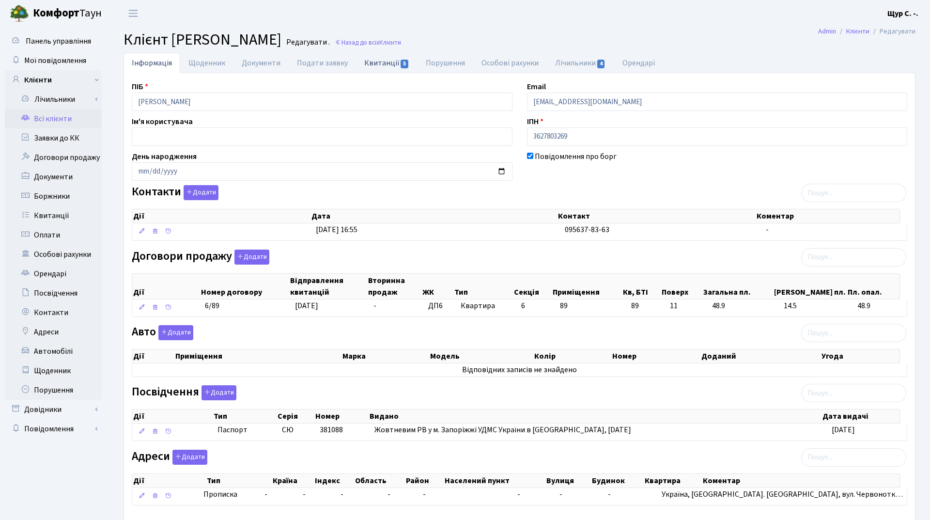
select select "25"
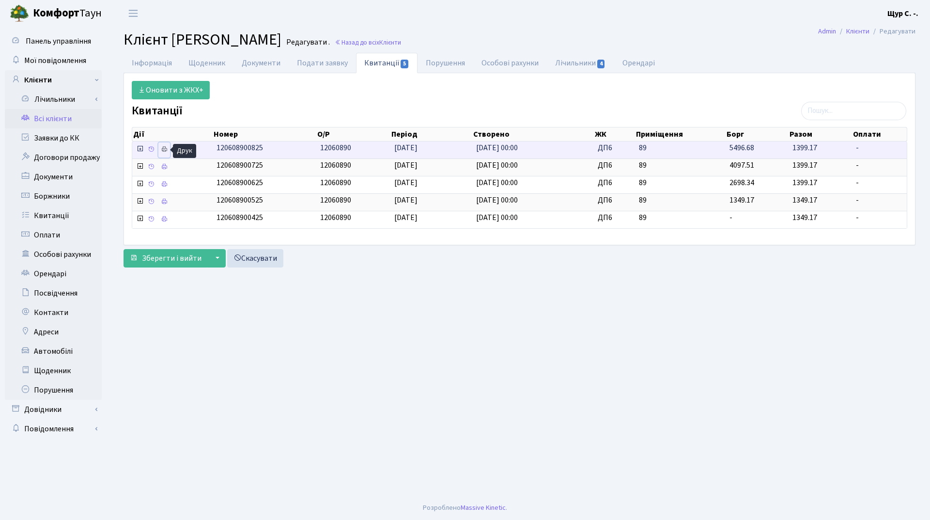
click at [161, 151] on icon at bounding box center [164, 149] width 7 height 7
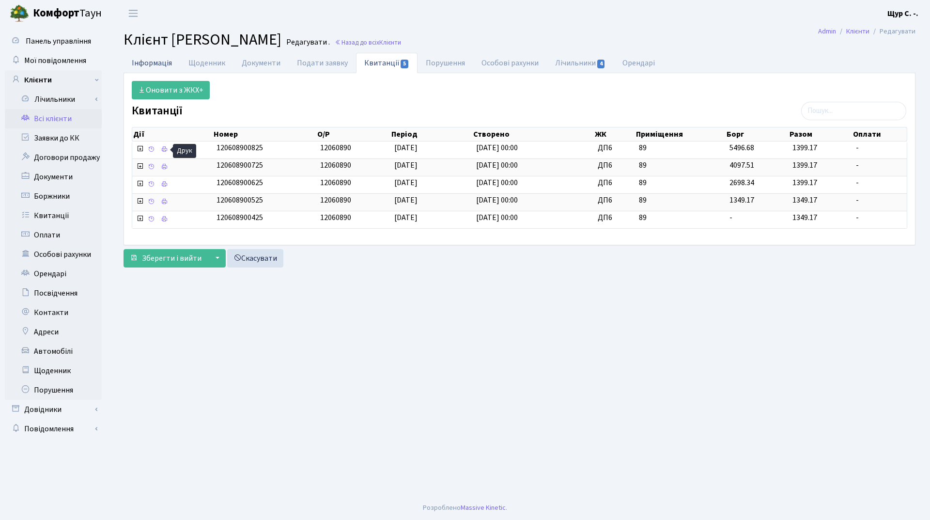
click at [161, 65] on link "Інформація" at bounding box center [152, 63] width 57 height 20
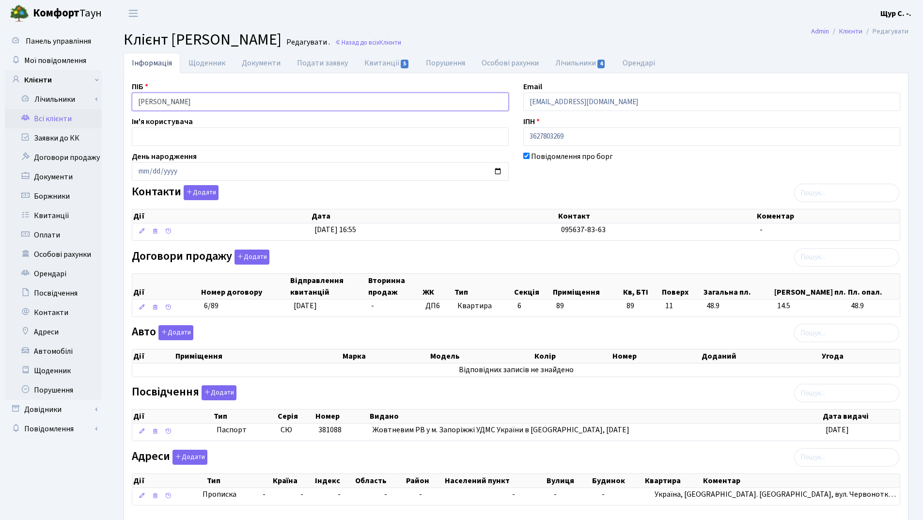
drag, startPoint x: 237, startPoint y: 103, endPoint x: 111, endPoint y: 85, distance: 127.7
click at [111, 85] on div "Інформація Щоденник Документи Подати заявку Квитанції 5 Порушення Особові рахун…" at bounding box center [516, 301] width 814 height 496
click at [699, 180] on div "Повідомлення про борг" at bounding box center [712, 166] width 392 height 30
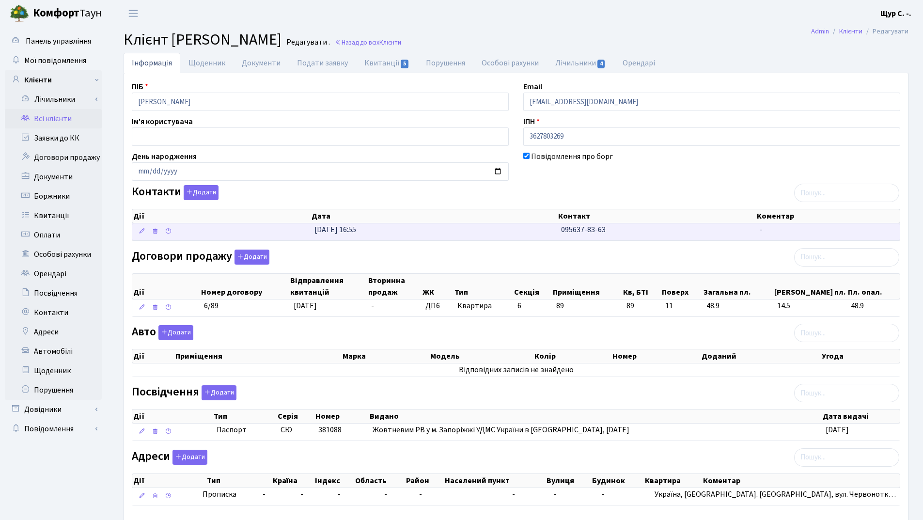
click at [551, 228] on td "[DATE] 16:55" at bounding box center [434, 231] width 247 height 17
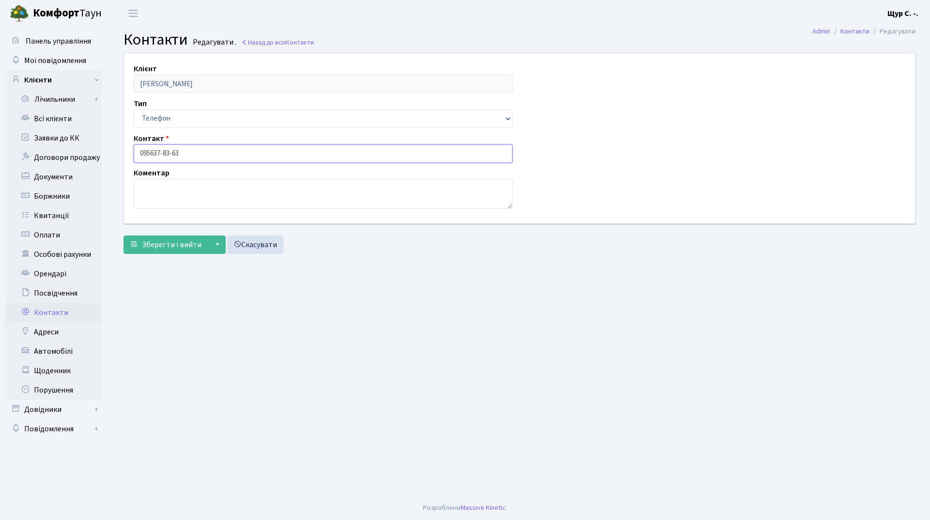
click at [152, 150] on input "095637-83-63" at bounding box center [323, 153] width 379 height 18
type input "[PHONE_NUMBER]"
click at [159, 246] on span "Зберегти і вийти" at bounding box center [172, 244] width 60 height 11
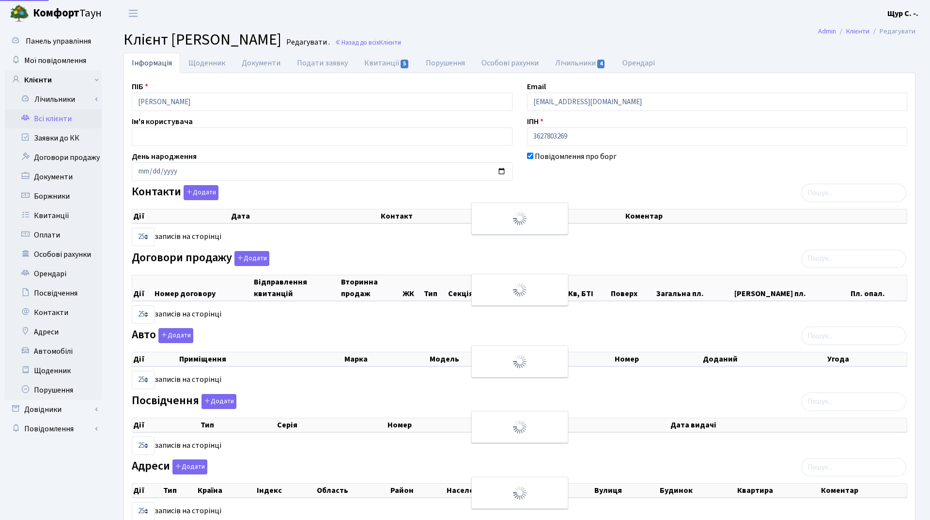
select select "25"
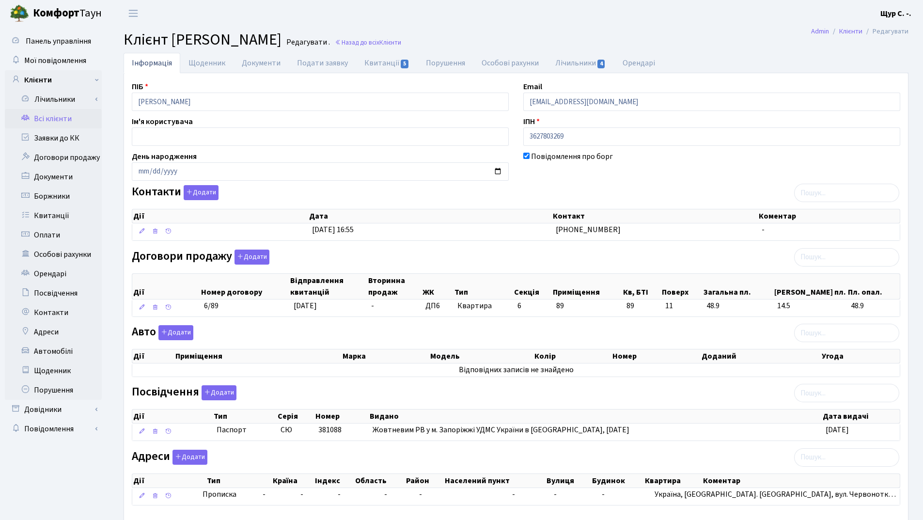
click at [56, 118] on link "Всі клієнти" at bounding box center [53, 118] width 97 height 19
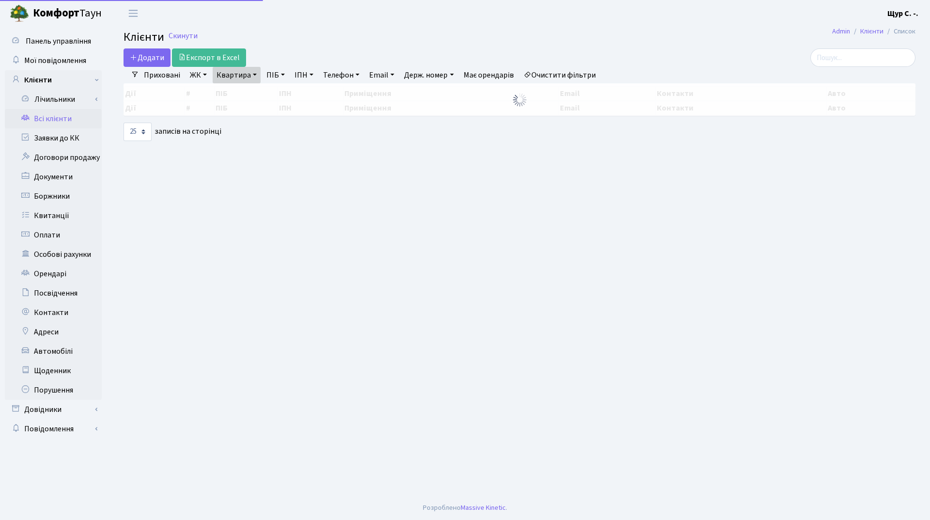
select select "25"
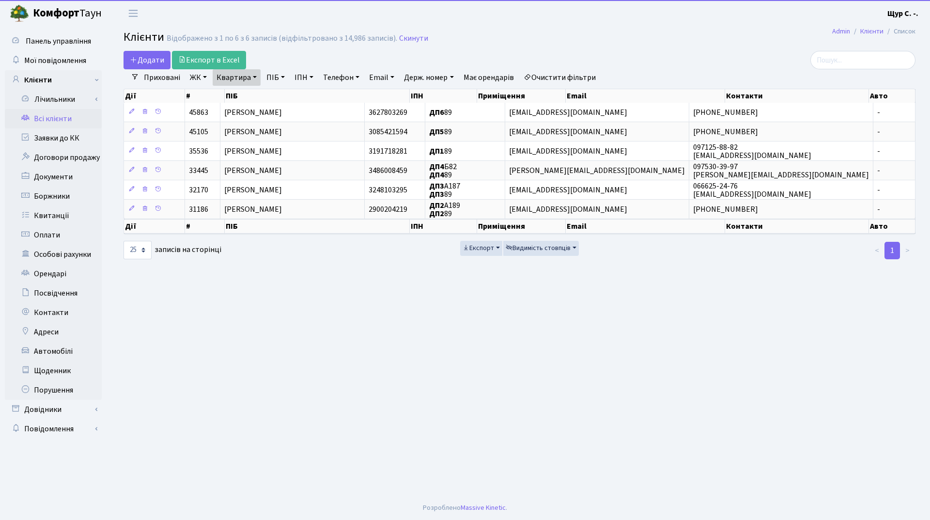
click at [253, 76] on link "Квартира" at bounding box center [237, 77] width 48 height 16
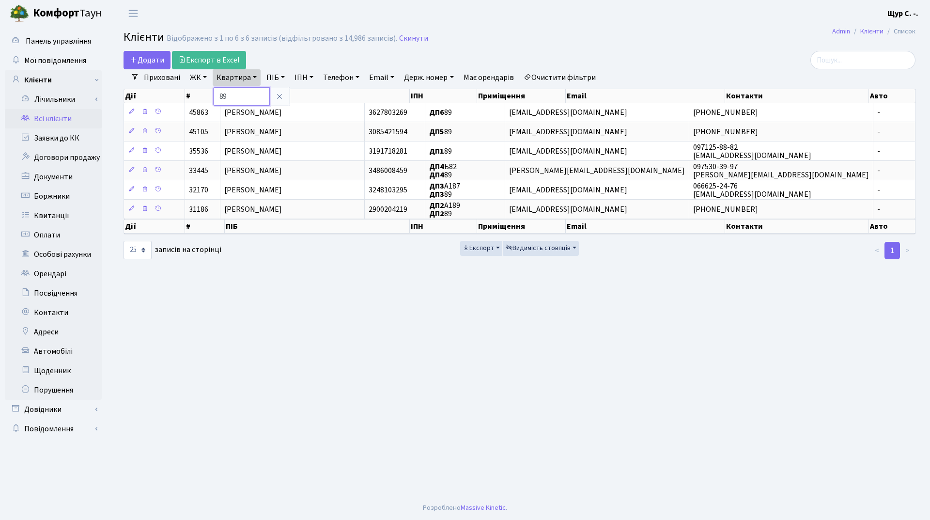
click at [249, 100] on input "89" at bounding box center [241, 96] width 57 height 18
type input "8"
type input "280"
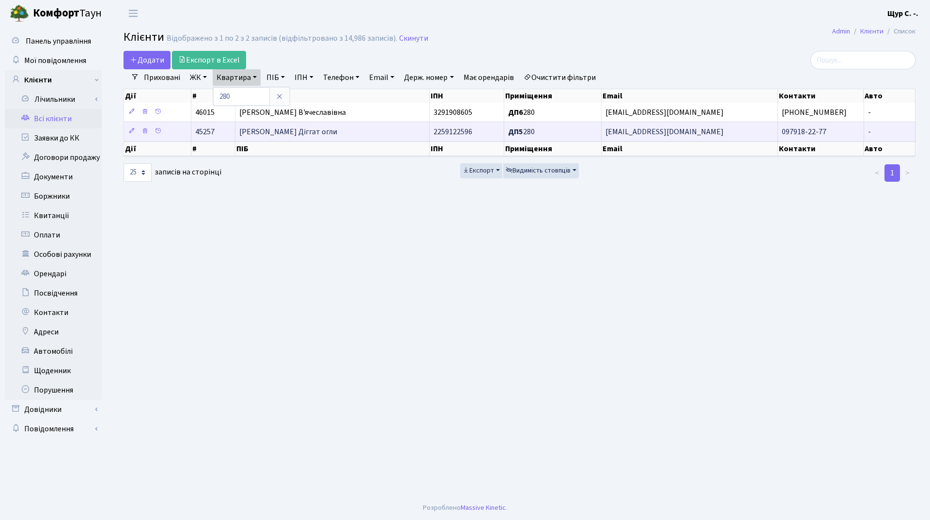
click at [287, 135] on span "[PERSON_NAME] Діггат огли" at bounding box center [288, 131] width 98 height 11
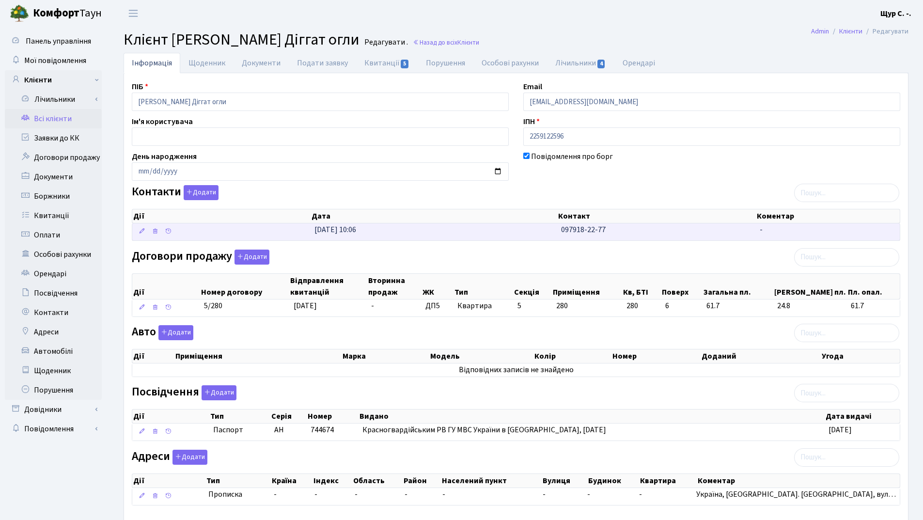
click at [488, 238] on td "24.01.2025, 10:06" at bounding box center [434, 231] width 247 height 17
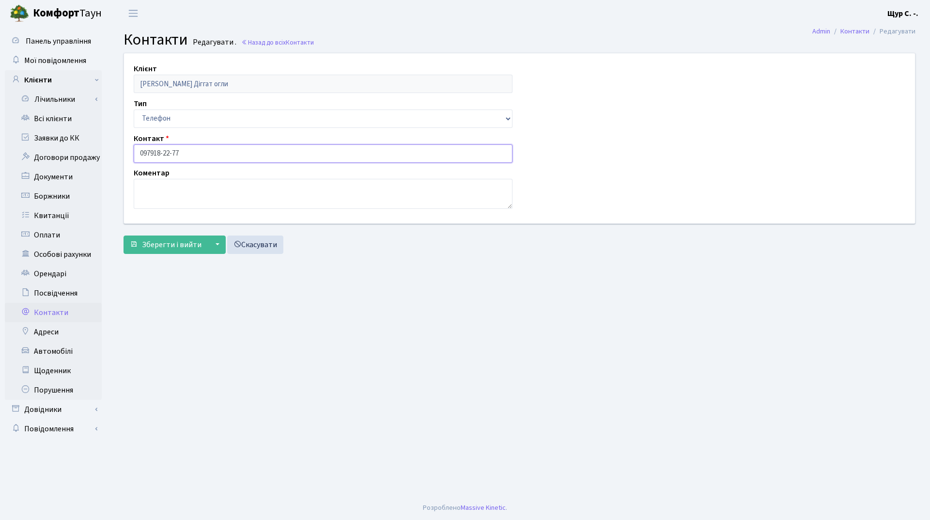
click at [149, 152] on input "097918-22-77" at bounding box center [323, 153] width 379 height 18
type input "097-918-22-77"
click at [158, 245] on span "Зберегти і вийти" at bounding box center [172, 244] width 60 height 11
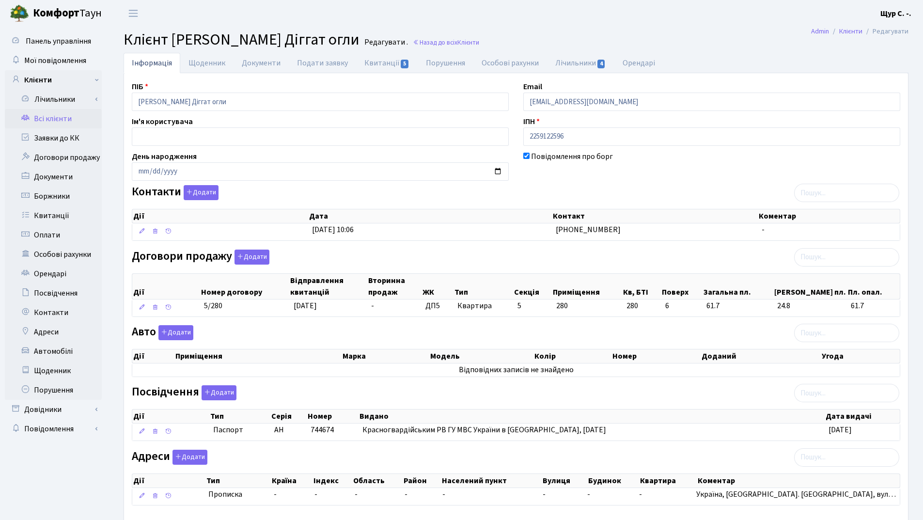
click at [66, 126] on link "Всі клієнти" at bounding box center [53, 118] width 97 height 19
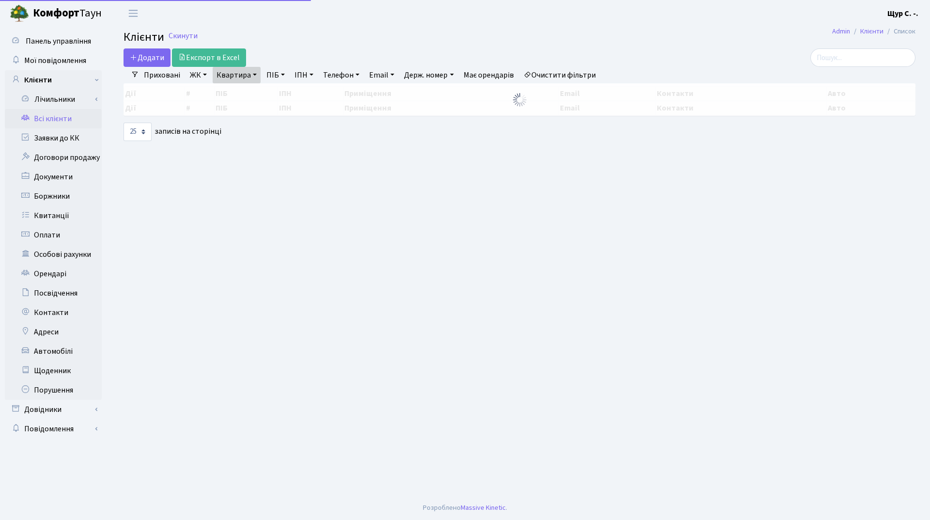
select select "25"
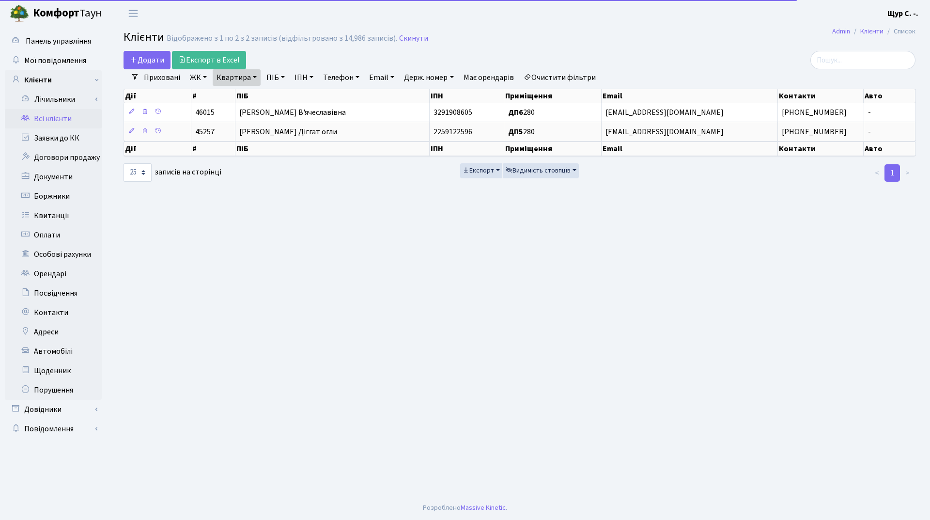
click at [251, 76] on link "Квартира" at bounding box center [237, 77] width 48 height 16
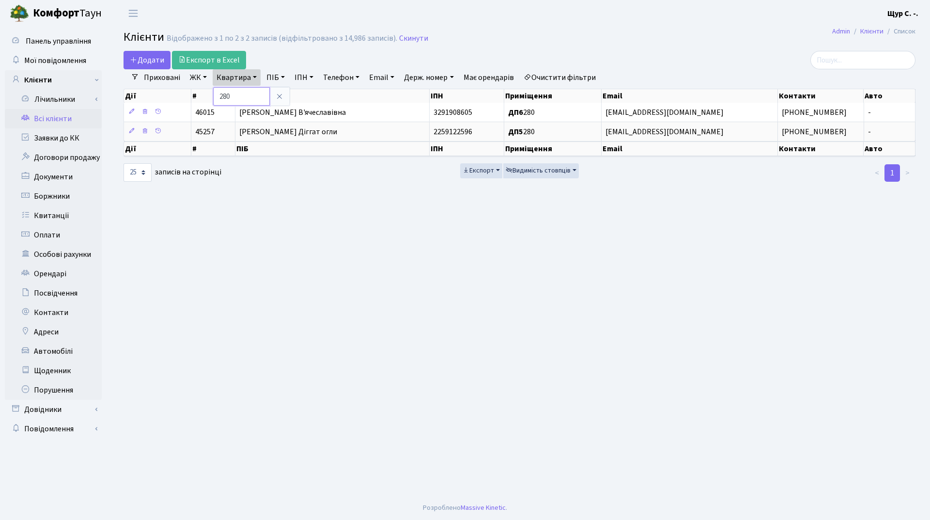
click at [250, 96] on input "280" at bounding box center [241, 96] width 57 height 18
type input "294"
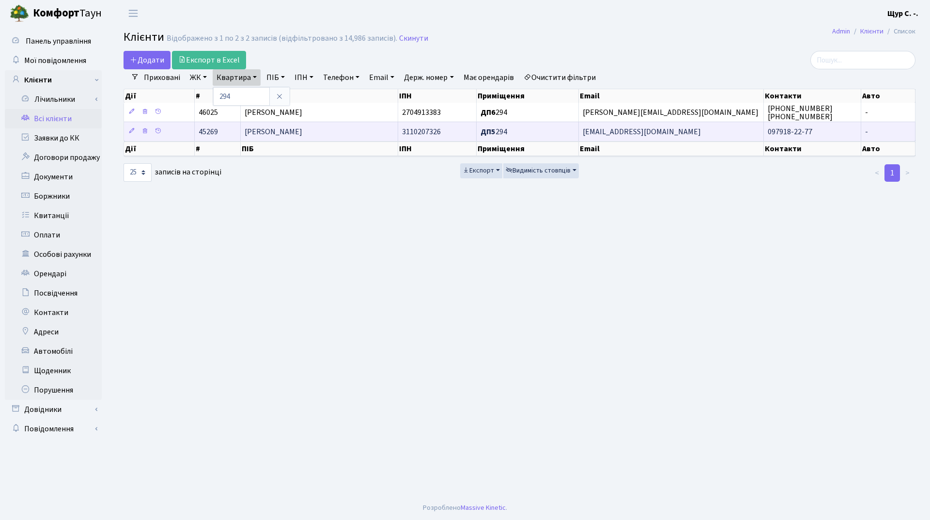
click at [265, 132] on span "[PERSON_NAME]" at bounding box center [274, 131] width 58 height 11
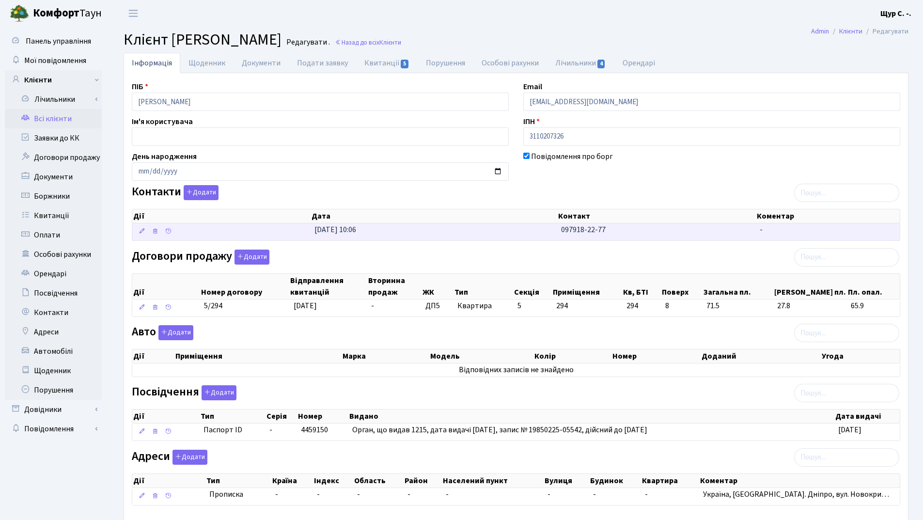
click at [480, 230] on td "[DATE] 10:06" at bounding box center [434, 231] width 247 height 17
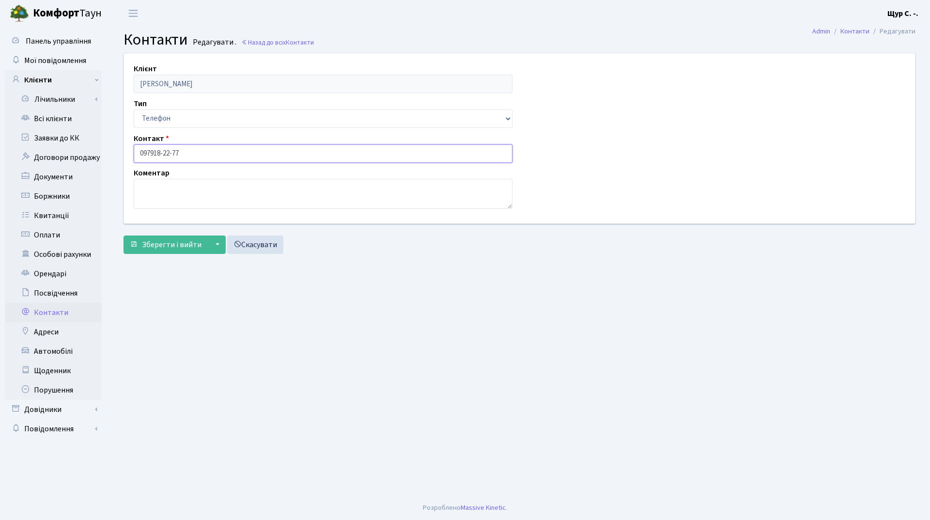
click at [149, 152] on input "097918-22-77" at bounding box center [323, 153] width 379 height 18
type input "[PHONE_NUMBER]"
click at [153, 245] on span "Зберегти і вийти" at bounding box center [172, 244] width 60 height 11
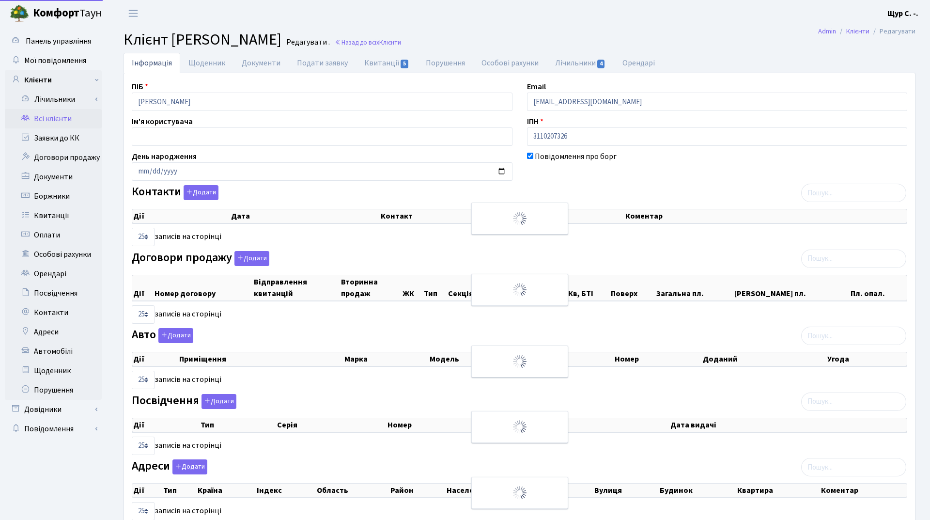
select select "25"
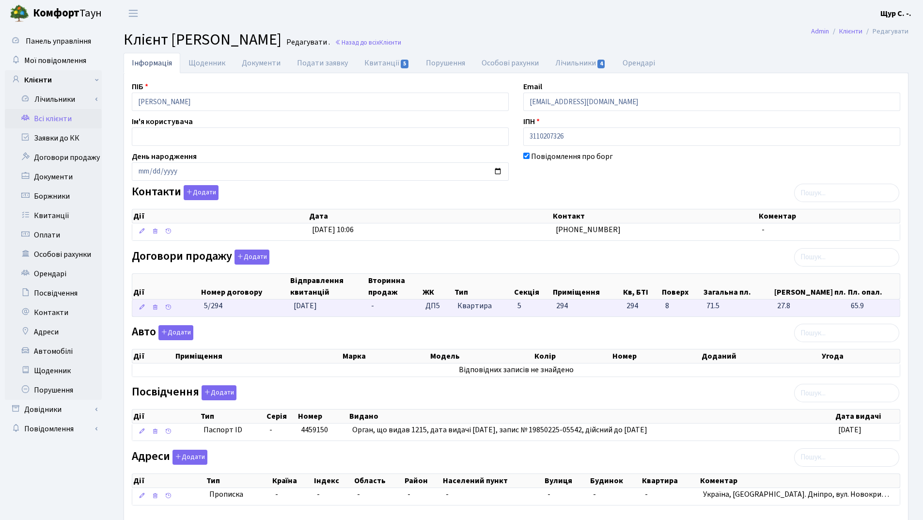
scroll to position [53, 0]
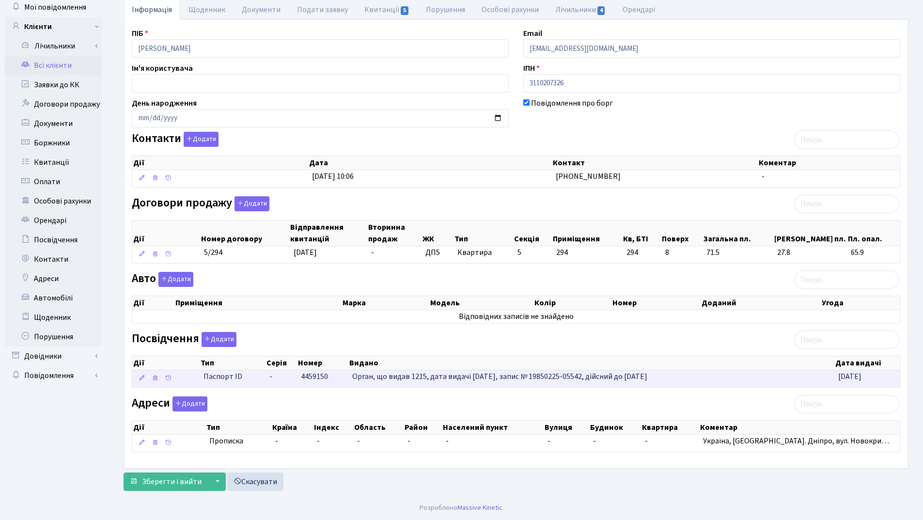
click at [336, 374] on td "4459150" at bounding box center [322, 378] width 51 height 17
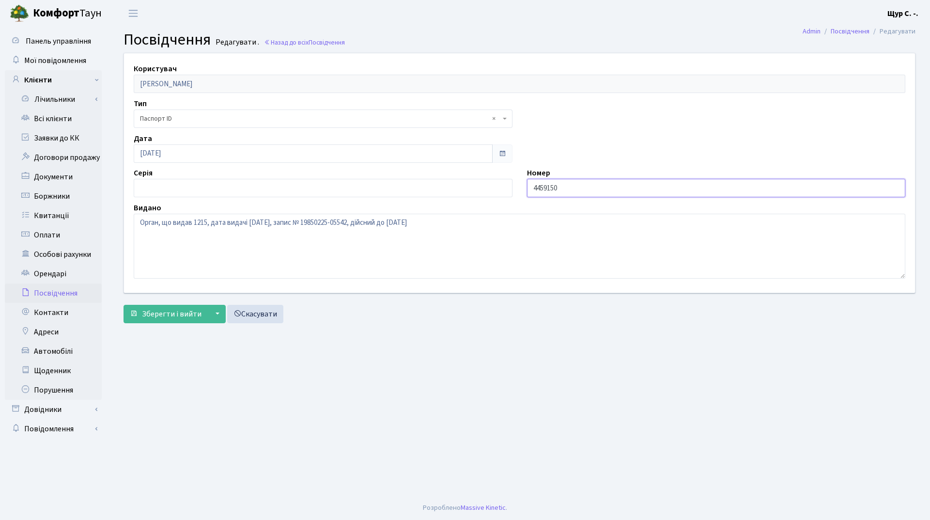
click at [532, 188] on input "4459150" at bounding box center [716, 188] width 379 height 18
type input "004459150"
click at [176, 317] on span "Зберегти і вийти" at bounding box center [172, 314] width 60 height 11
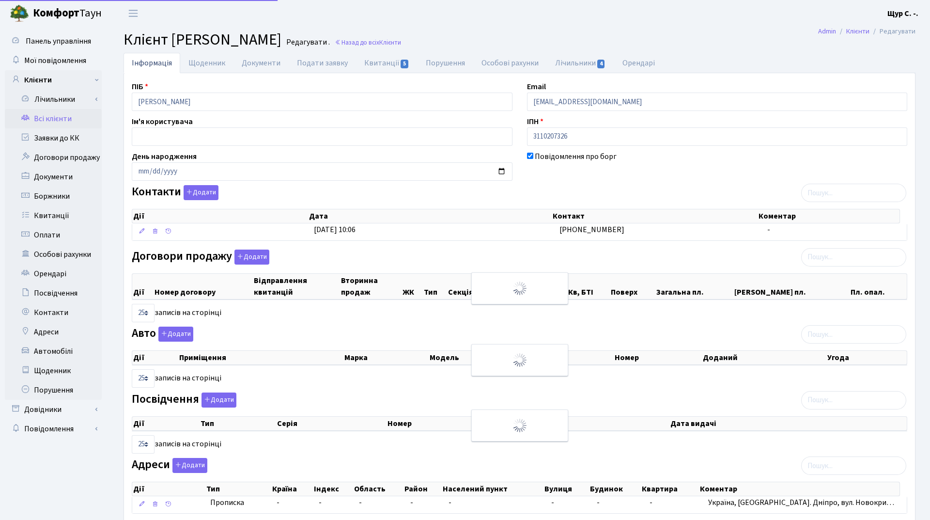
select select "25"
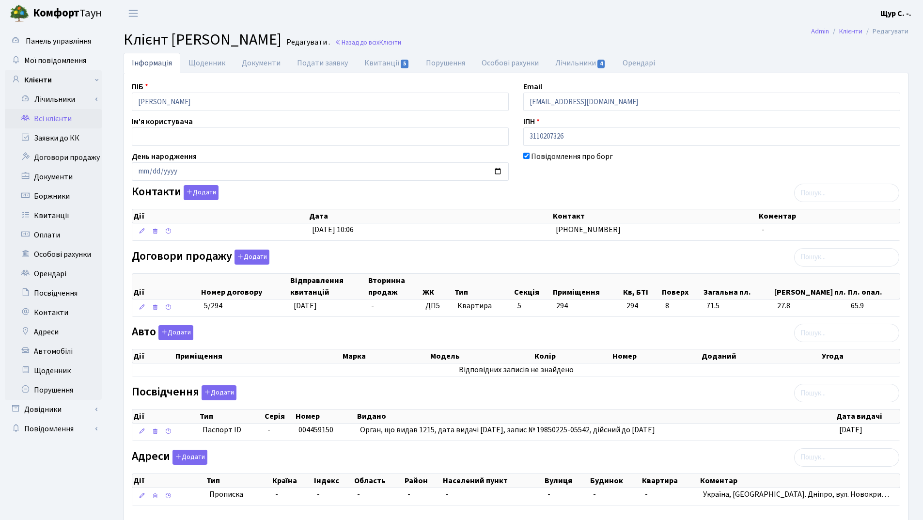
click at [67, 120] on link "Всі клієнти" at bounding box center [53, 118] width 97 height 19
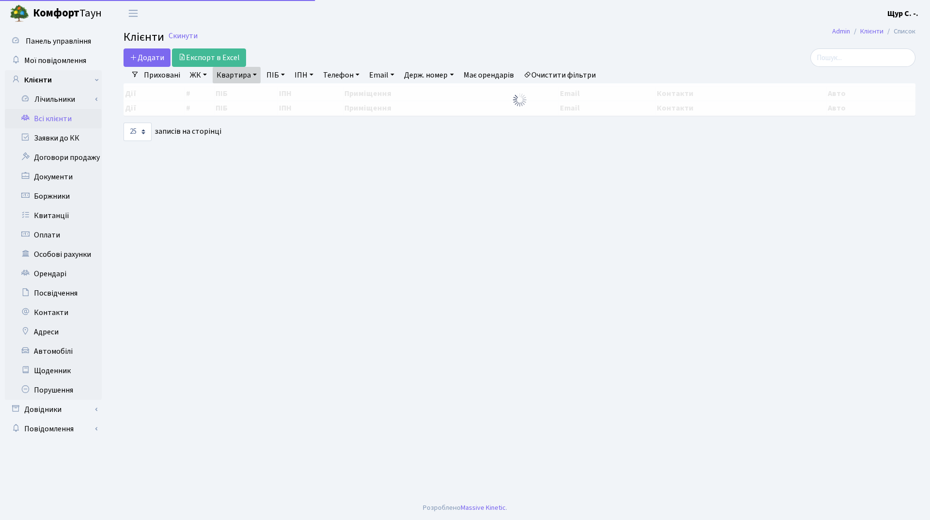
select select "25"
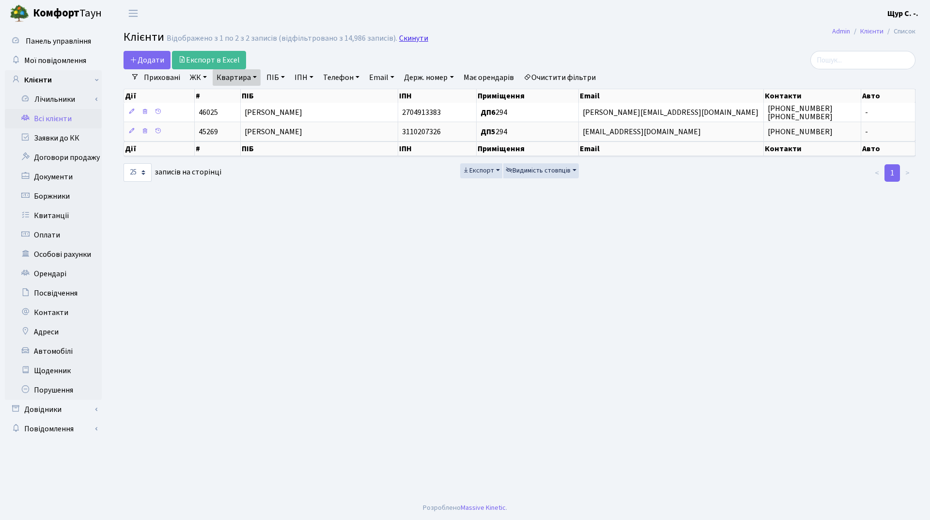
click at [406, 41] on link "Скинути" at bounding box center [413, 38] width 29 height 9
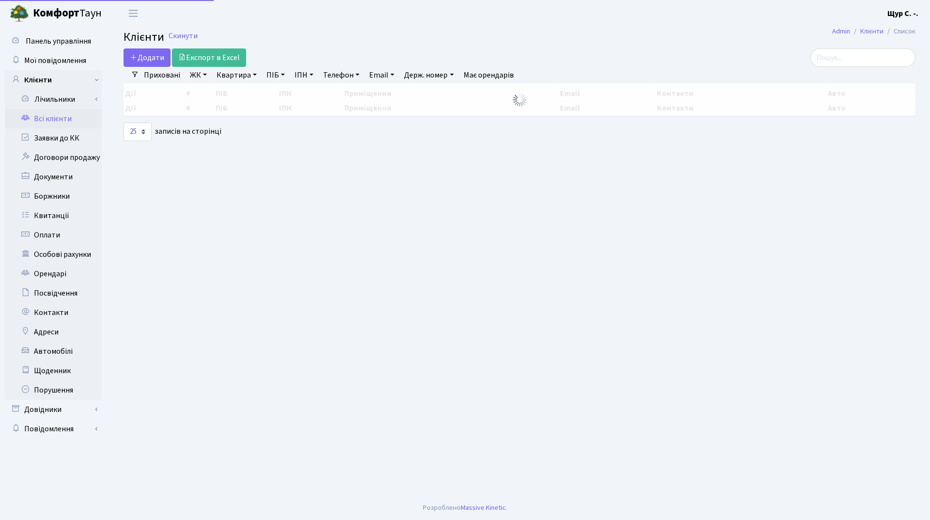
select select "25"
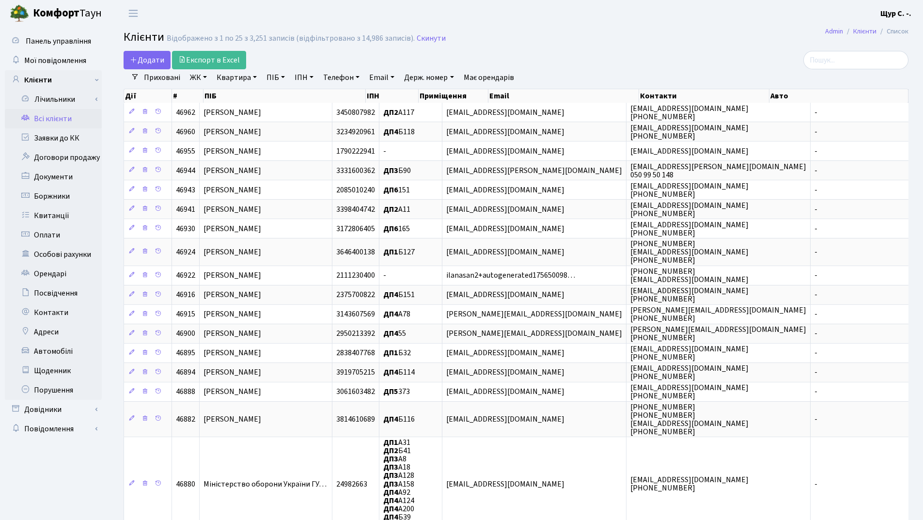
click at [233, 75] on link "Квартира" at bounding box center [237, 77] width 48 height 16
type input "а156"
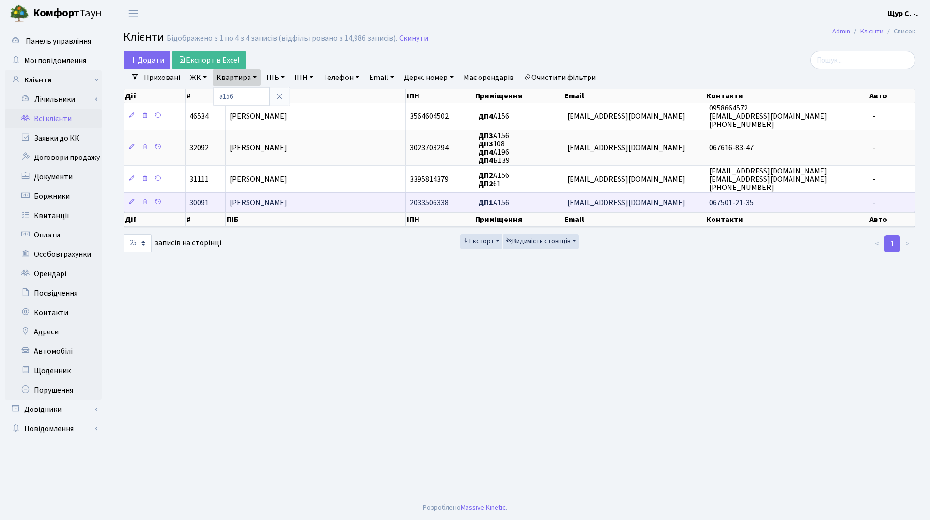
click at [287, 206] on span "[PERSON_NAME]" at bounding box center [259, 202] width 58 height 11
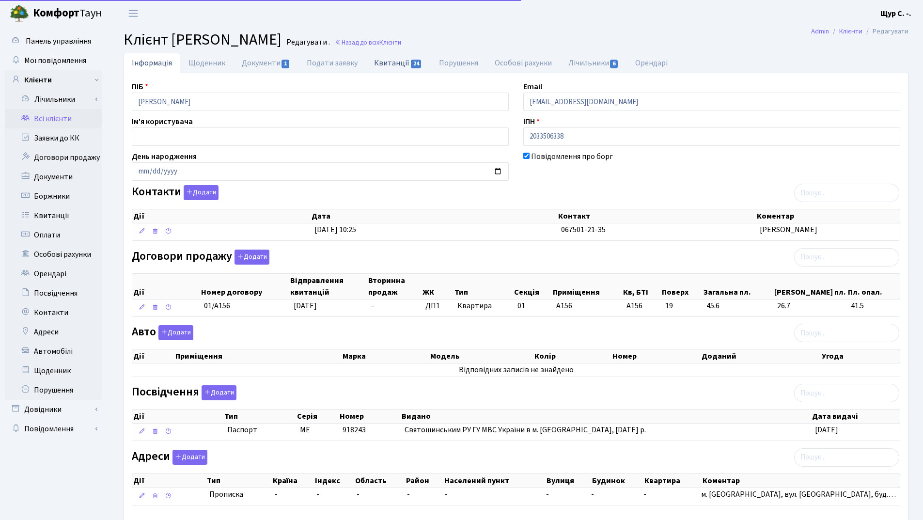
click at [396, 65] on link "Квитанції 24" at bounding box center [398, 63] width 64 height 20
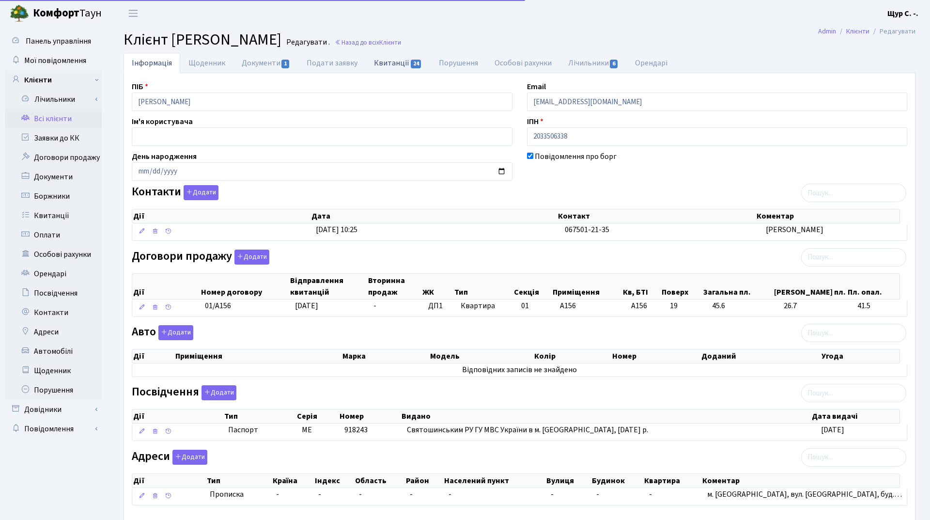
select select "25"
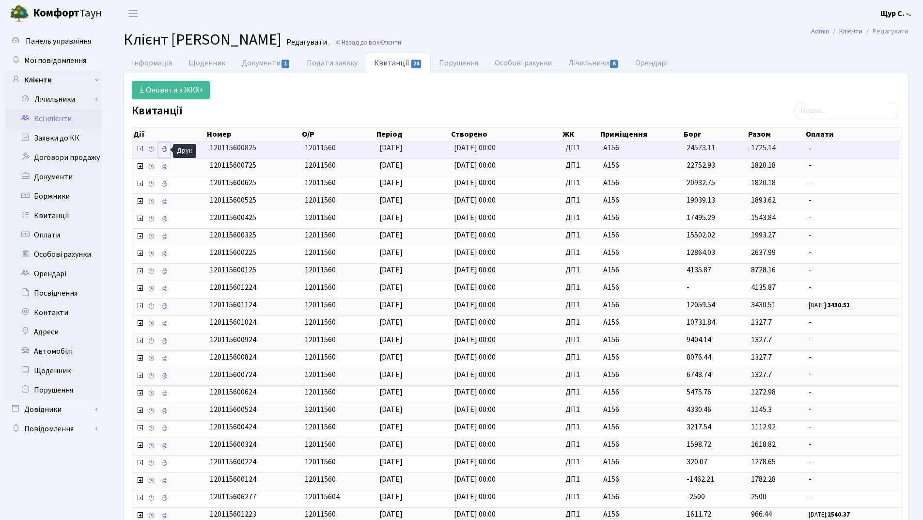
click at [167, 148] on icon at bounding box center [164, 149] width 7 height 7
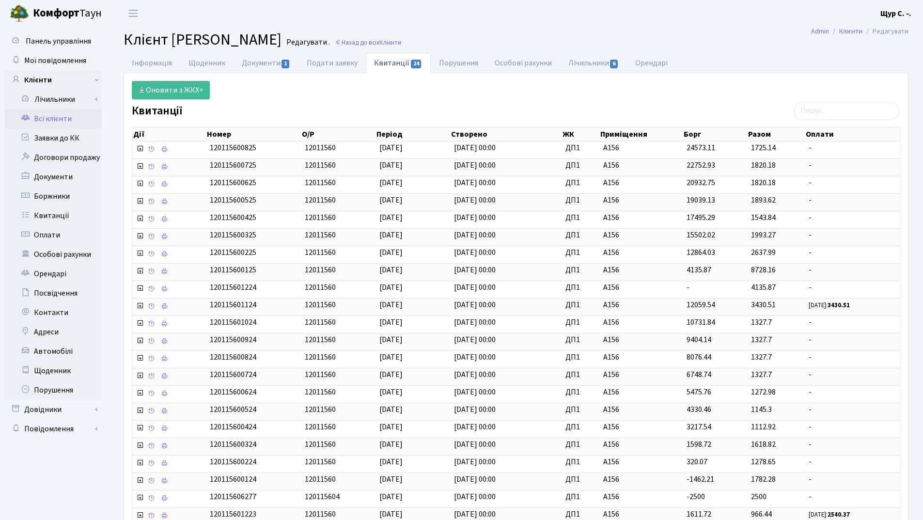
click at [53, 117] on link "Всі клієнти" at bounding box center [53, 118] width 97 height 19
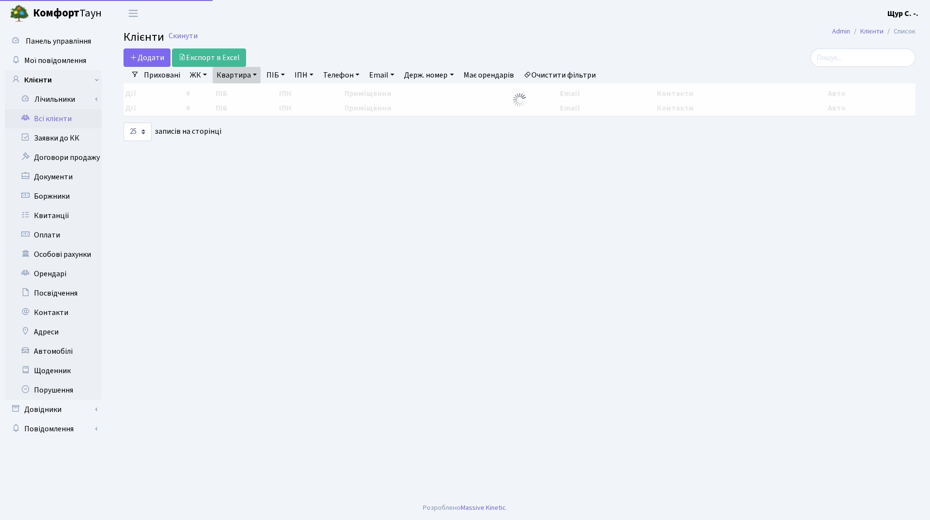
select select "25"
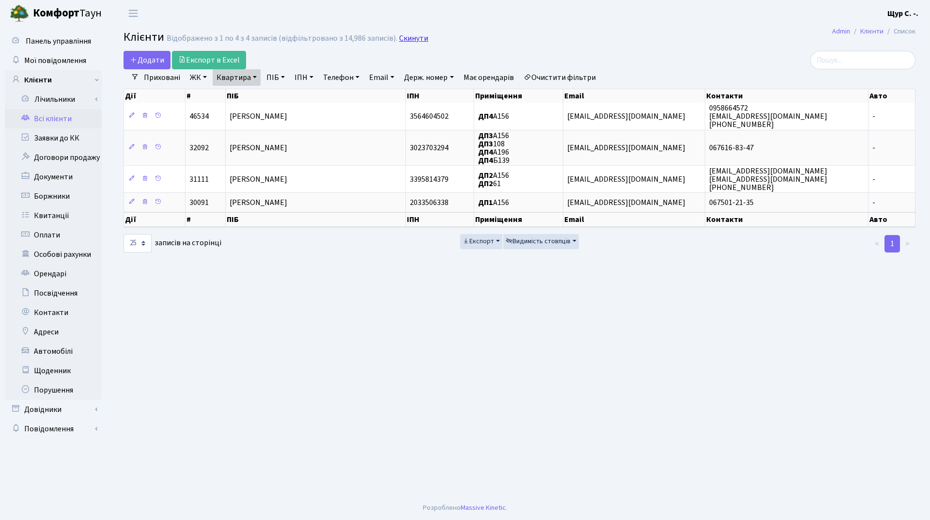
click at [409, 40] on link "Скинути" at bounding box center [413, 38] width 29 height 9
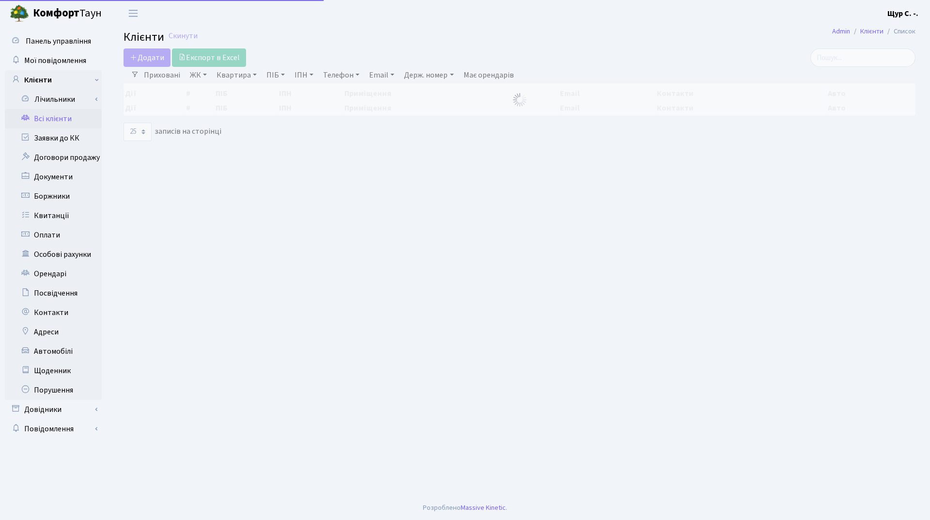
select select "25"
